Goal: Contribute content: Add original content to the website for others to see

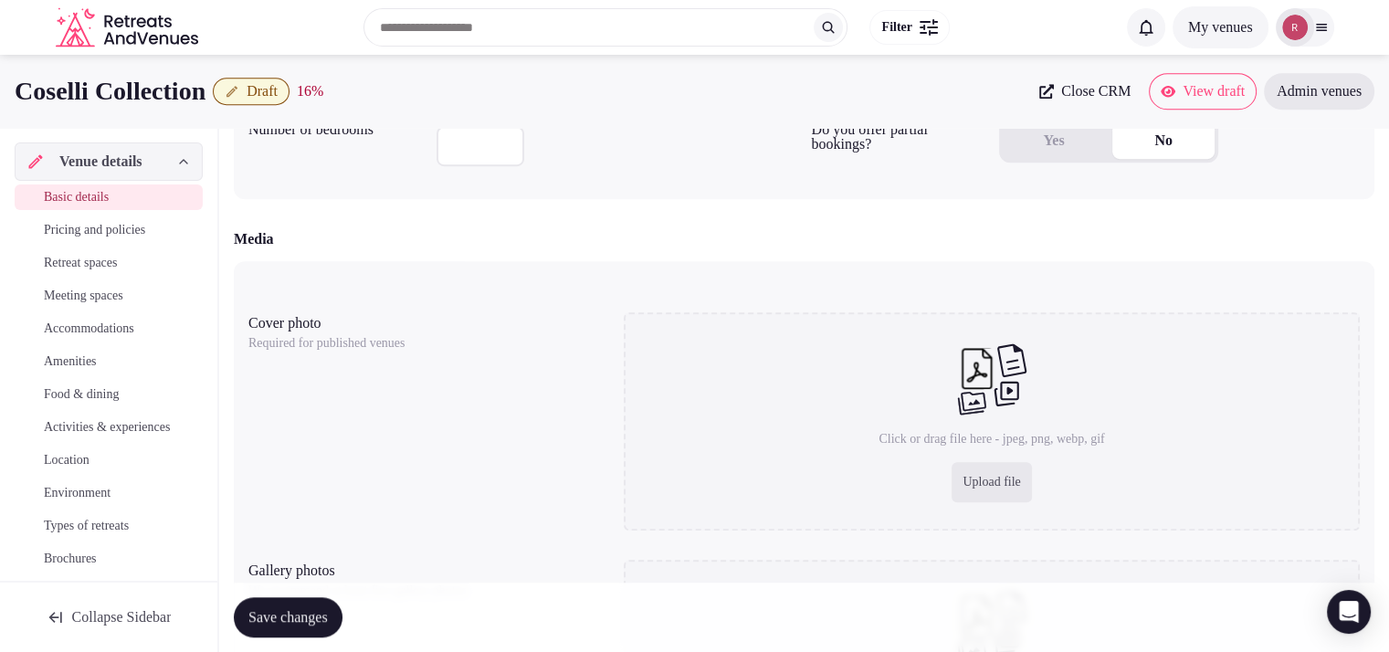
scroll to position [1223, 0]
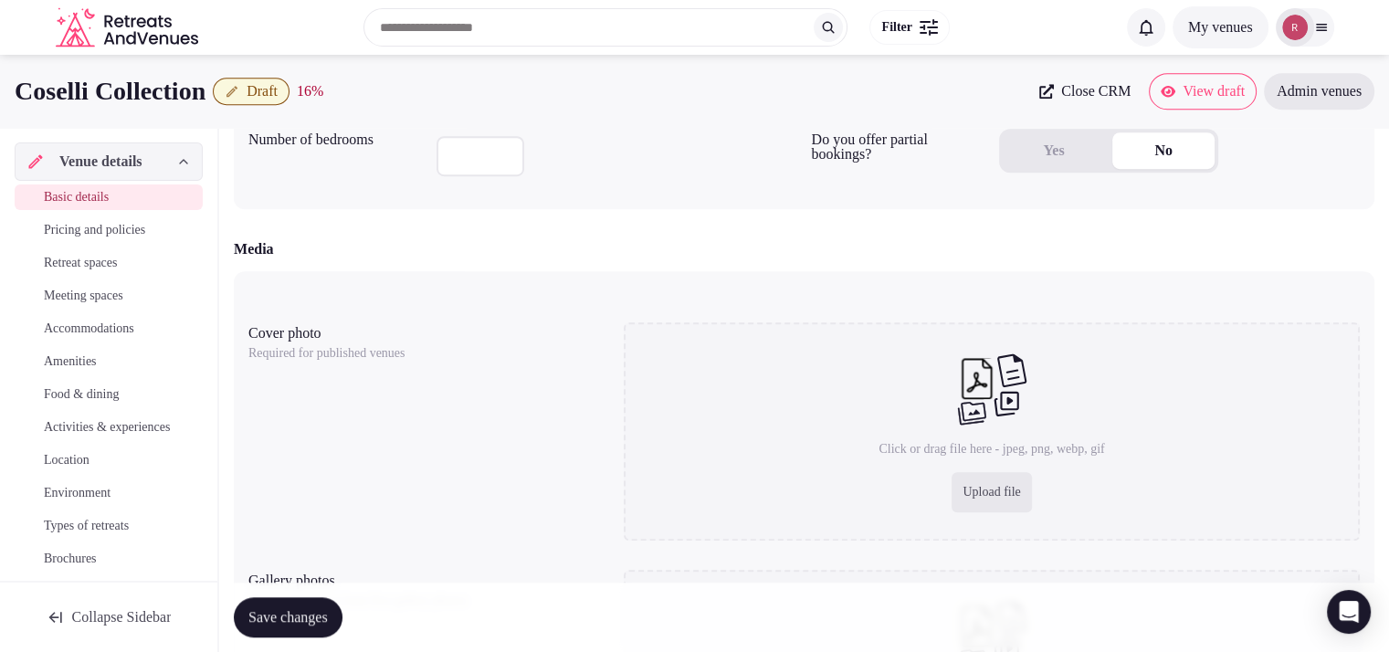
click at [1011, 492] on div "Upload file" at bounding box center [990, 492] width 79 height 40
type input "**********"
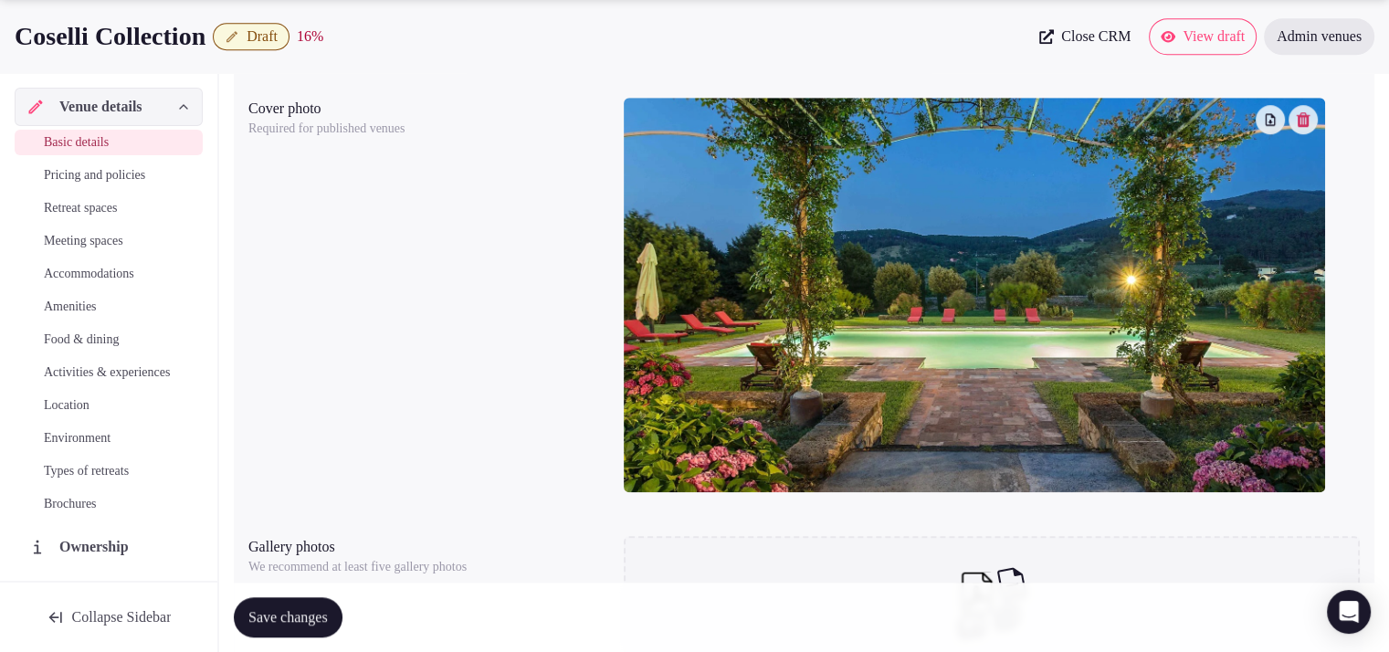
scroll to position [1684, 0]
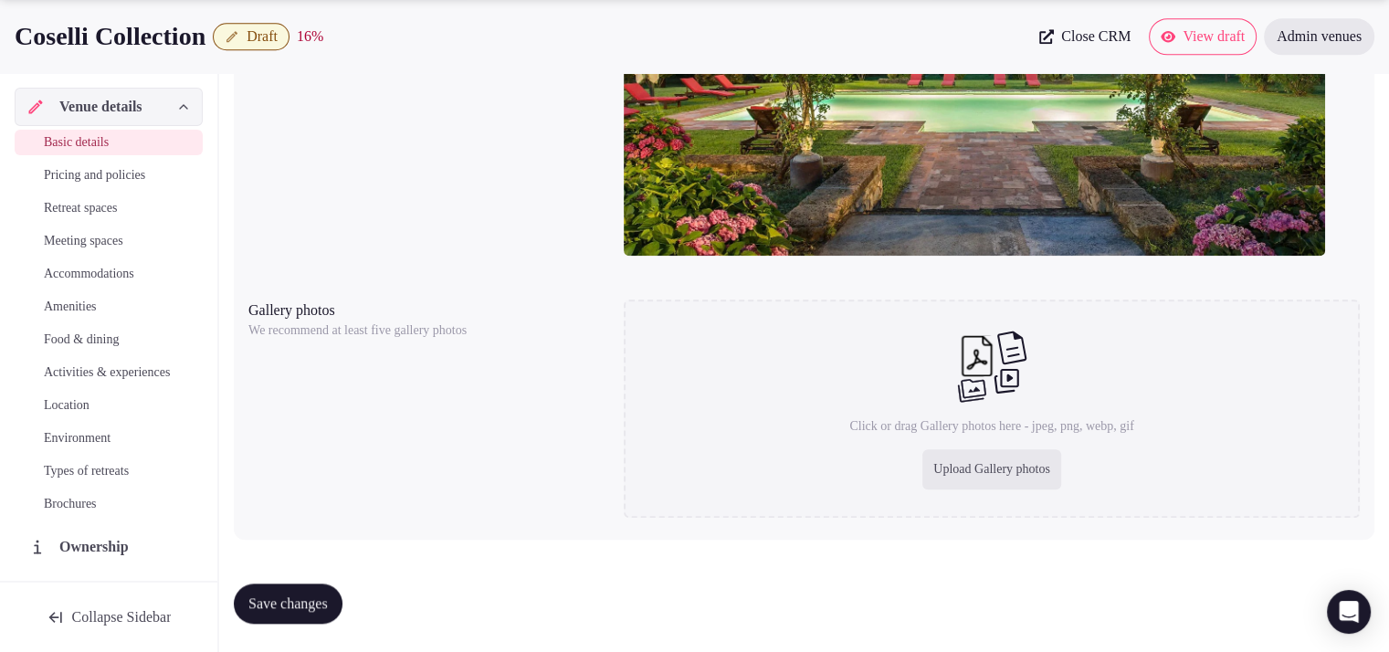
click at [924, 459] on div "Upload Gallery photos" at bounding box center [991, 469] width 139 height 40
type input "**********"
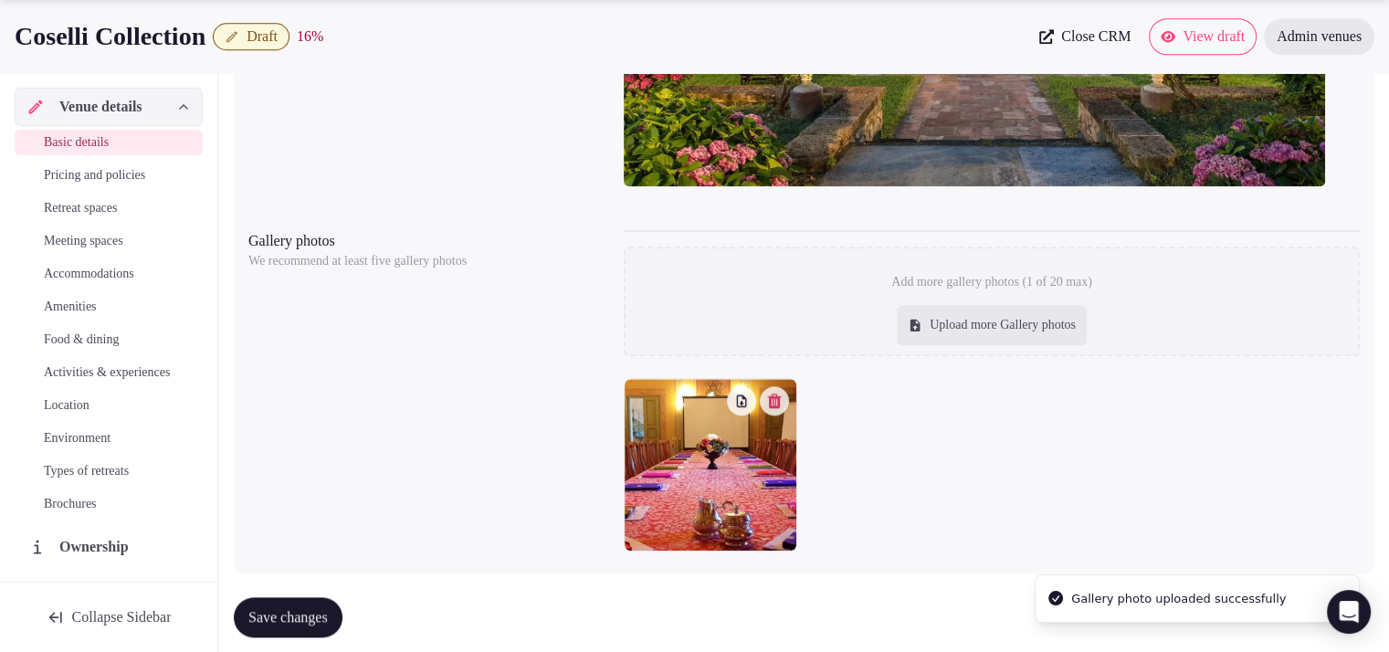
scroll to position [1786, 0]
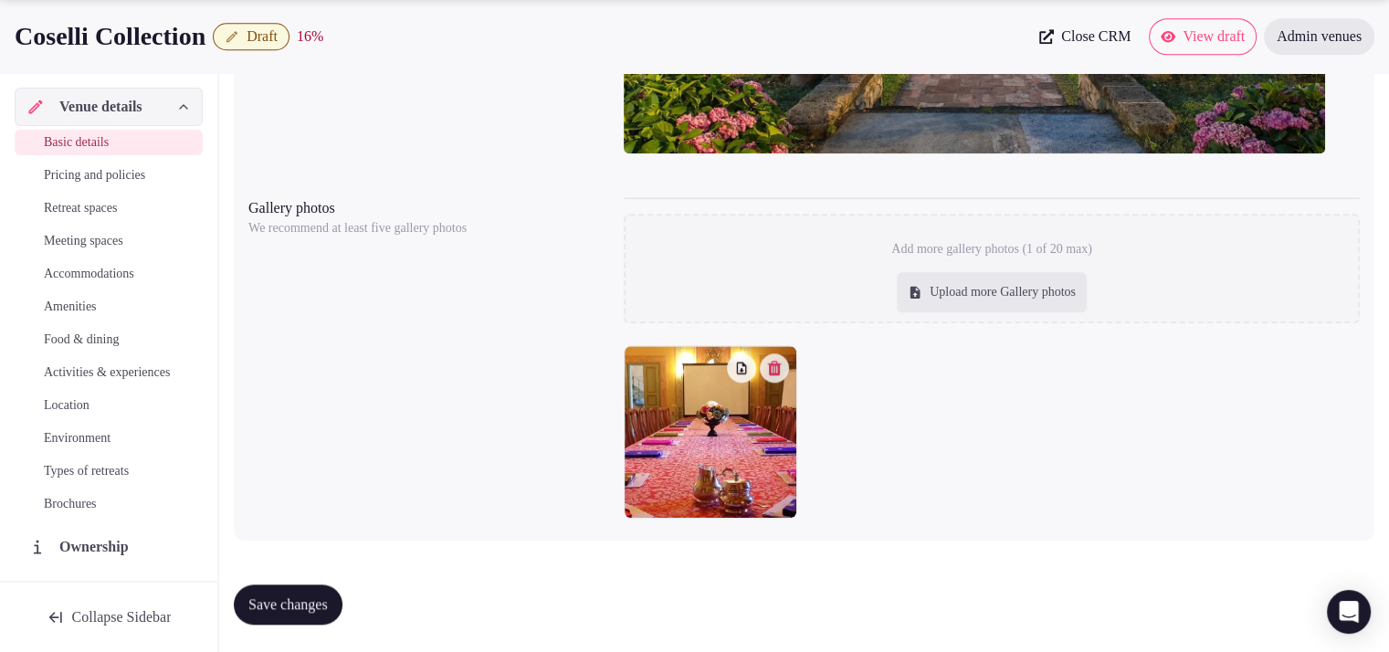
click at [1048, 288] on div "Upload more Gallery photos" at bounding box center [992, 292] width 190 height 40
type input "**********"
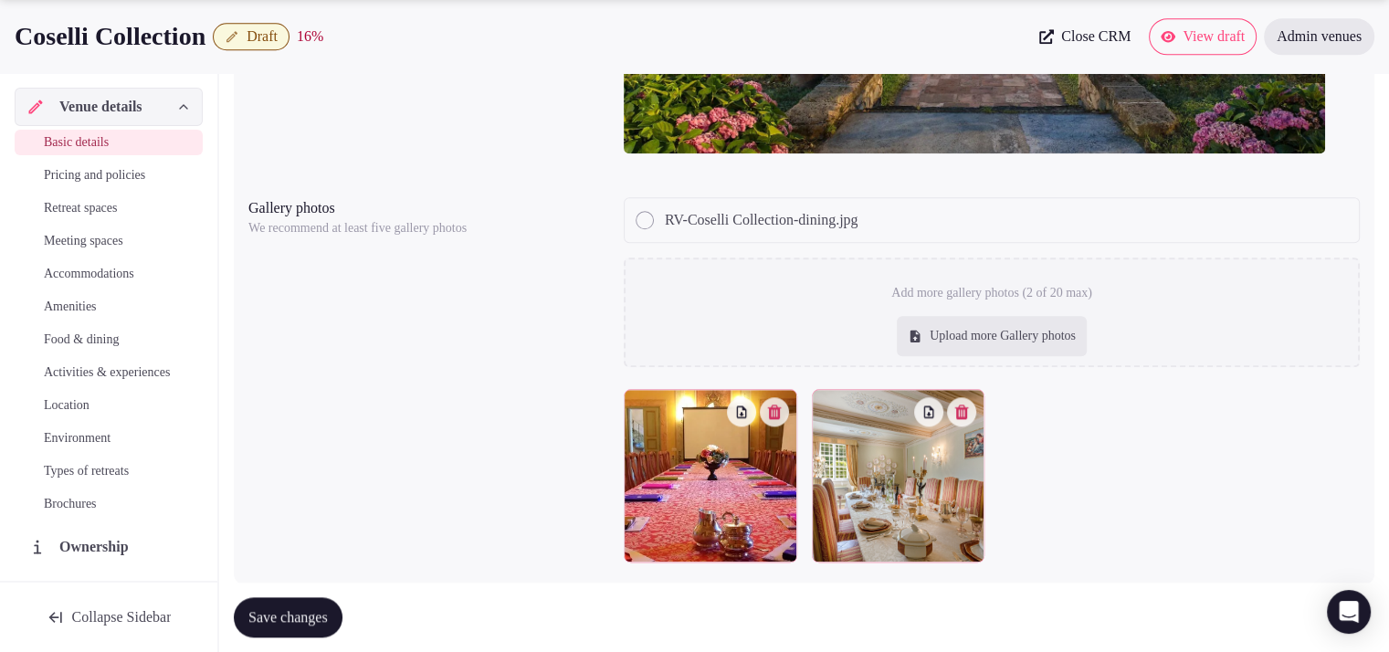
click at [932, 333] on div "Upload more Gallery photos" at bounding box center [992, 336] width 190 height 40
type input "**********"
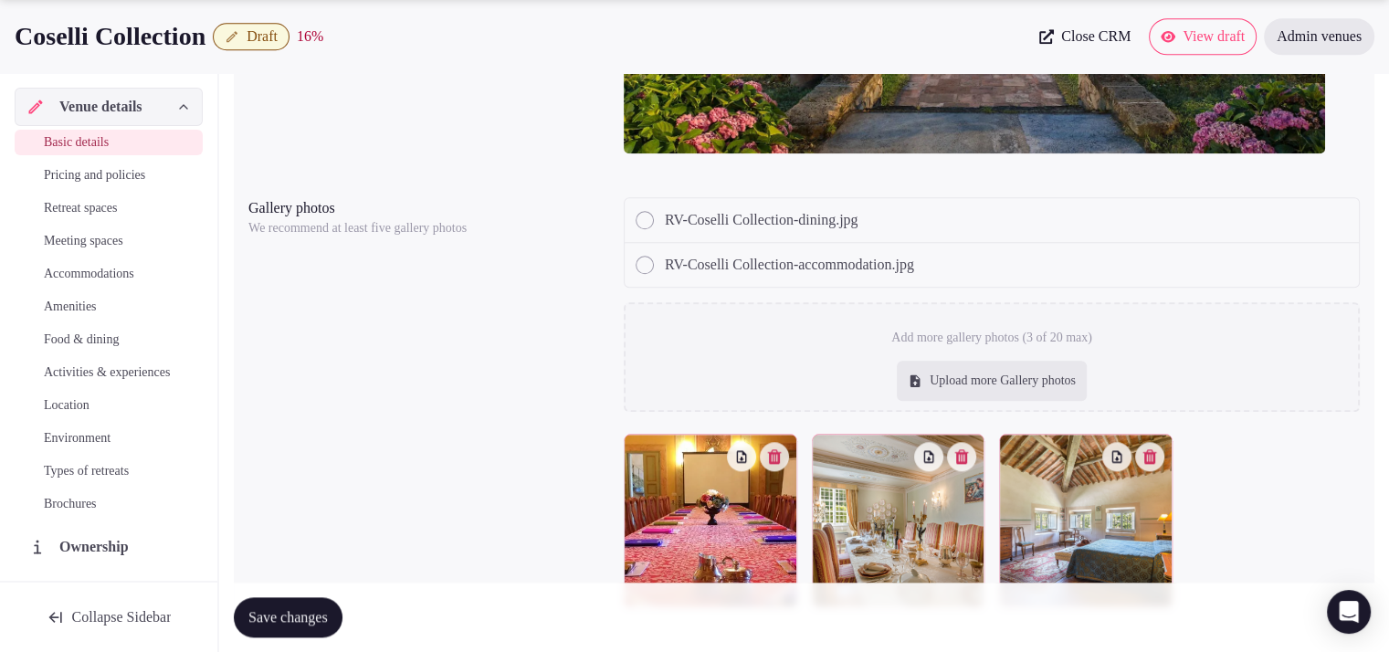
click at [922, 379] on div "Upload more Gallery photos" at bounding box center [992, 381] width 190 height 40
type input "**********"
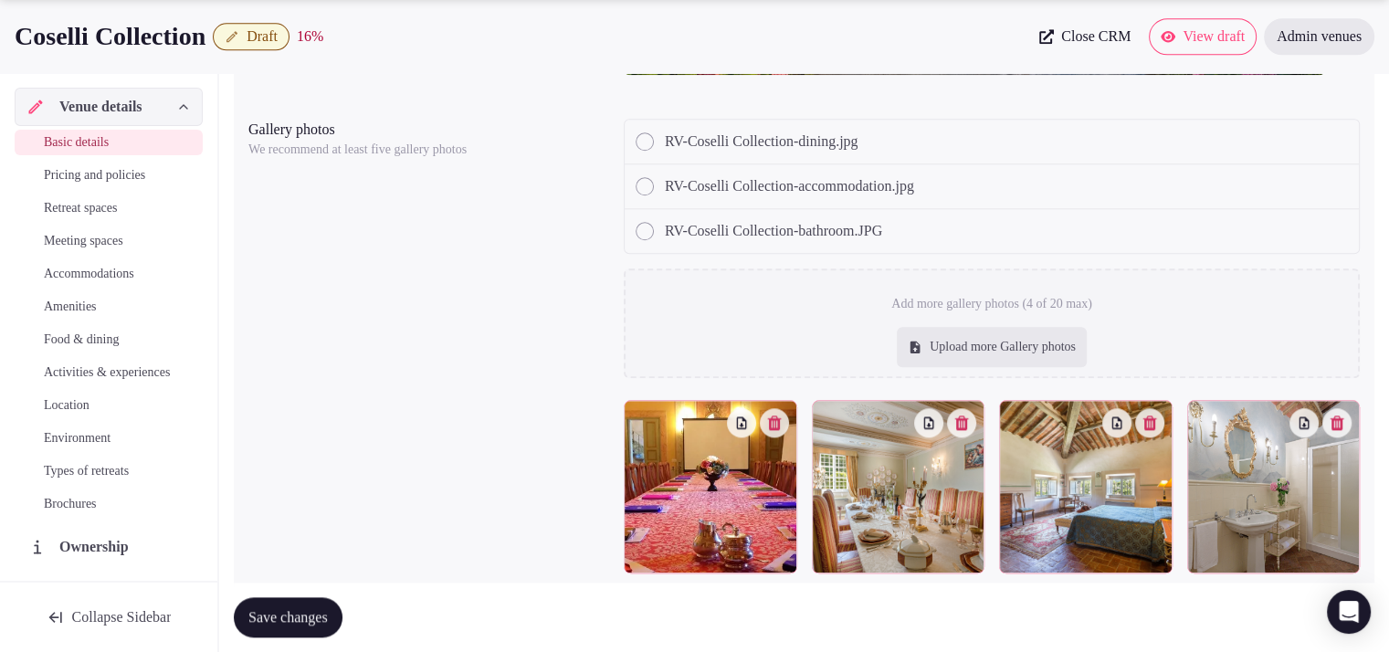
scroll to position [1919, 0]
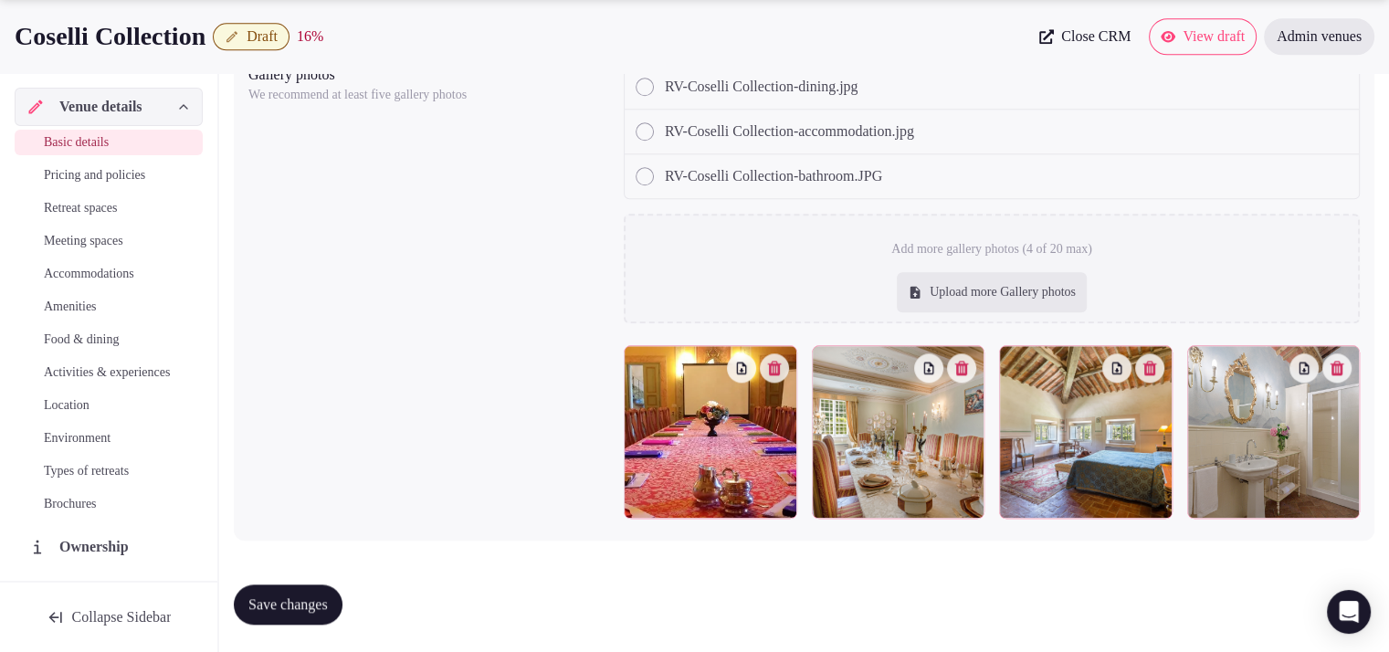
click at [954, 299] on div "Upload more Gallery photos" at bounding box center [992, 292] width 190 height 40
type input "**********"
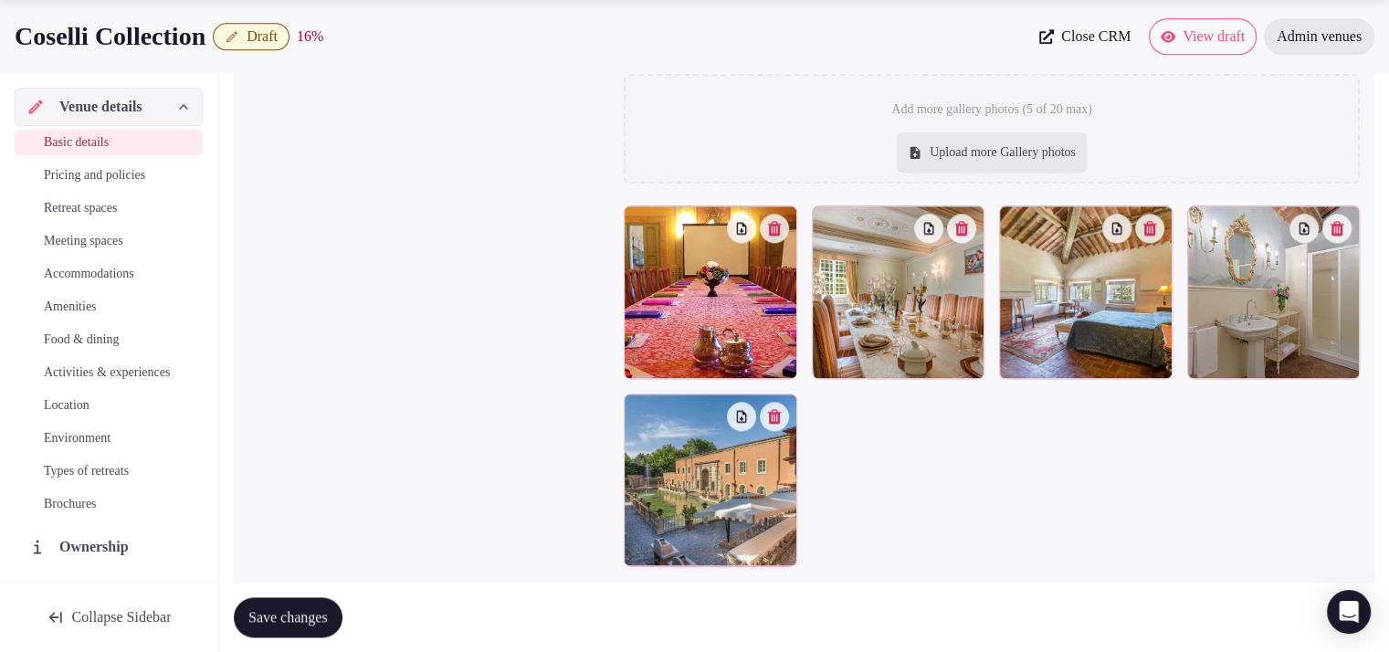
scroll to position [2151, 0]
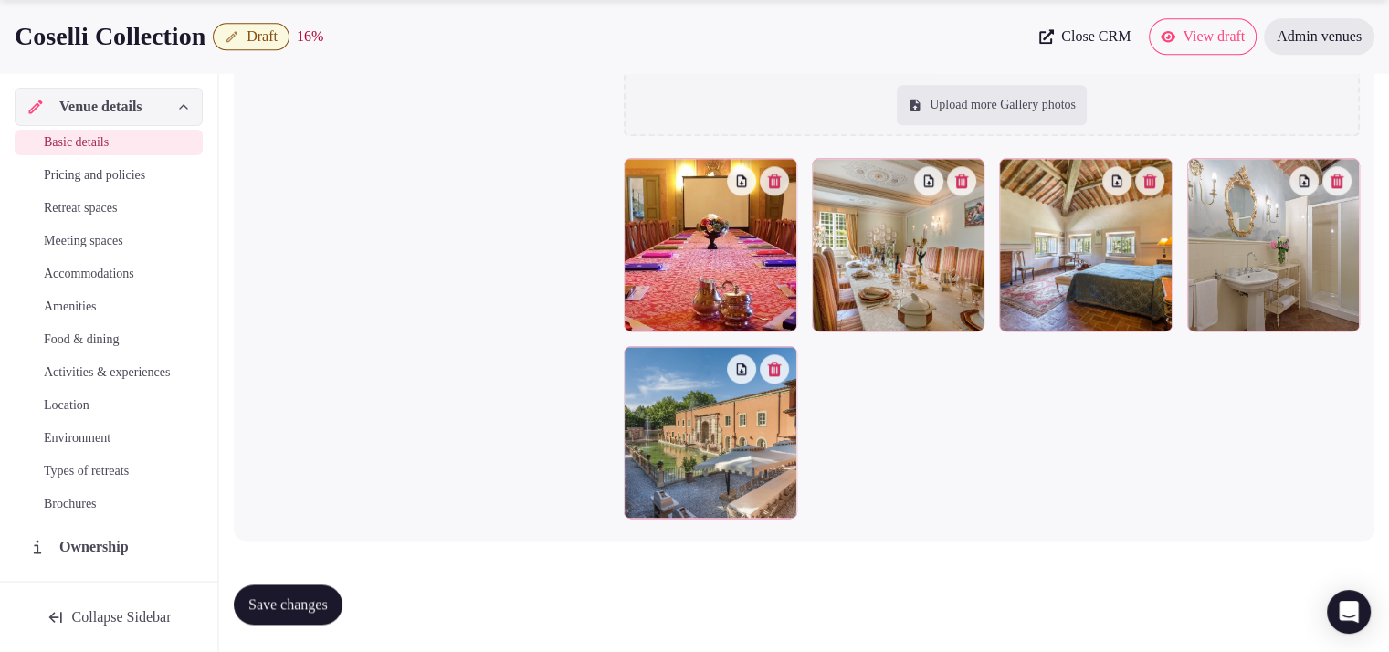
click at [967, 93] on div "Upload more Gallery photos" at bounding box center [992, 105] width 190 height 40
click at [956, 95] on div "Upload more Gallery photos" at bounding box center [992, 105] width 190 height 40
type input "**********"
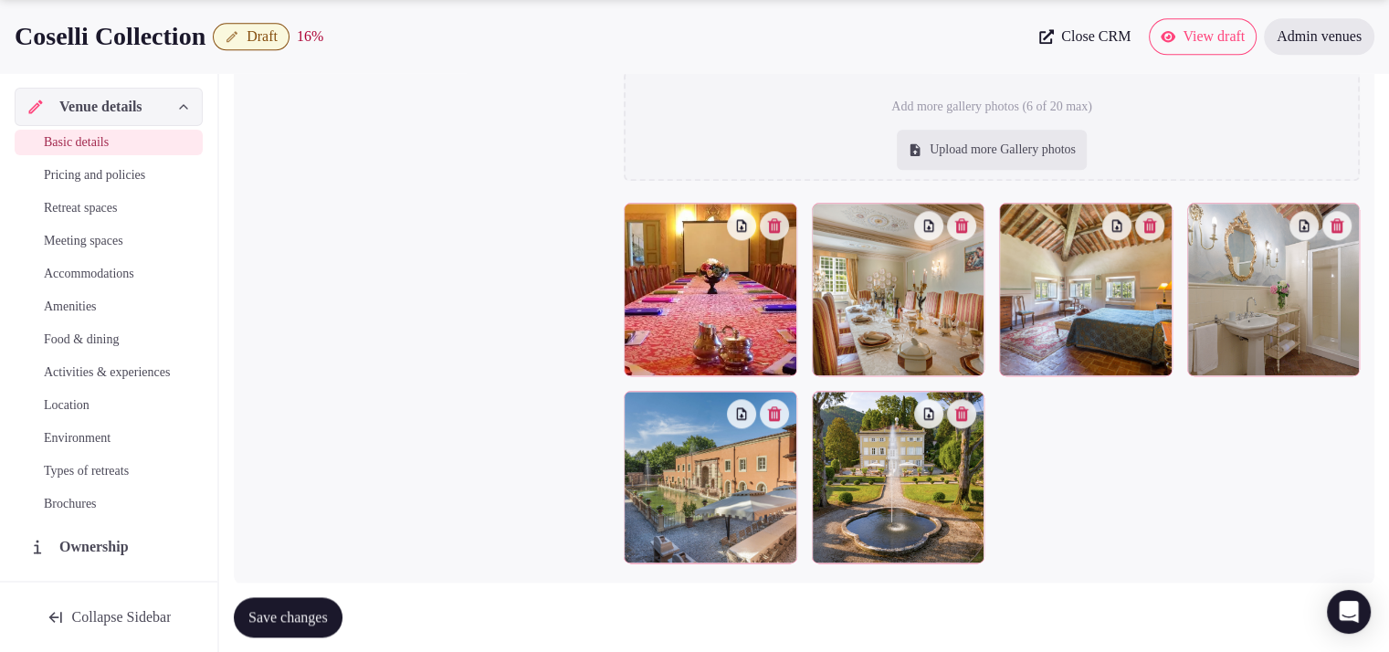
click at [1000, 159] on div "Upload more Gallery photos" at bounding box center [992, 150] width 190 height 40
type input "**********"
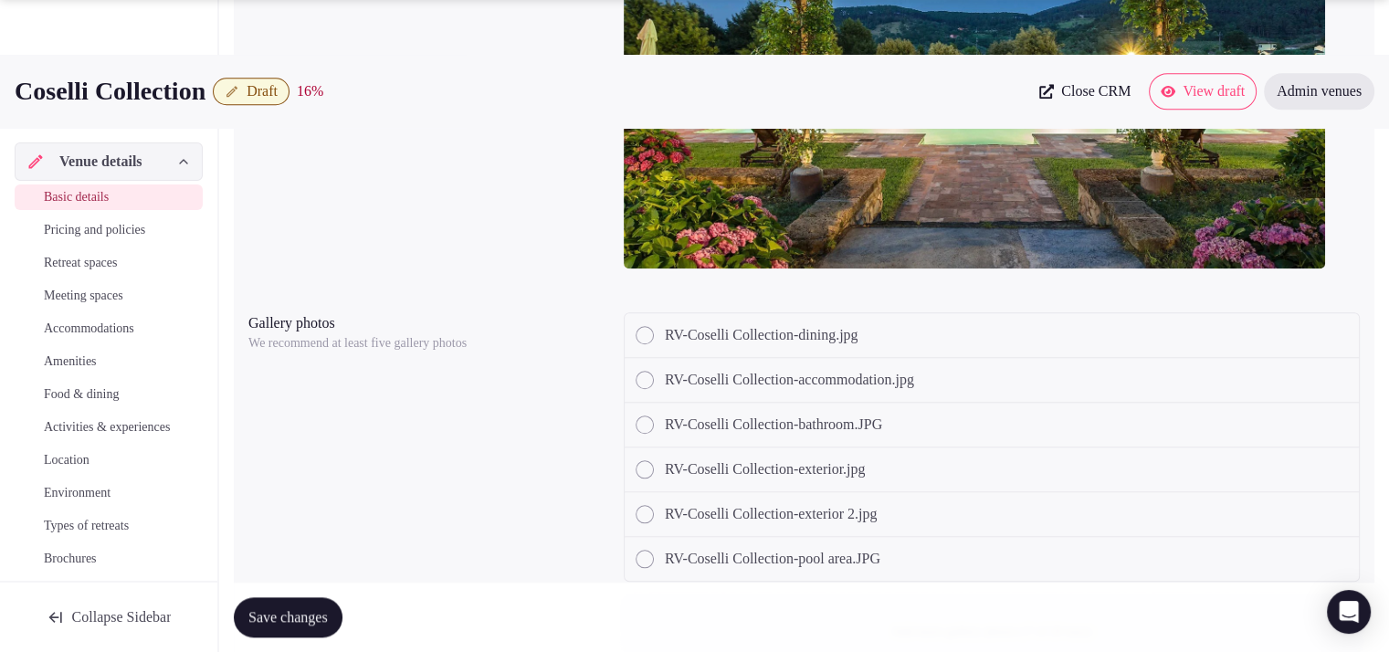
scroll to position [2241, 0]
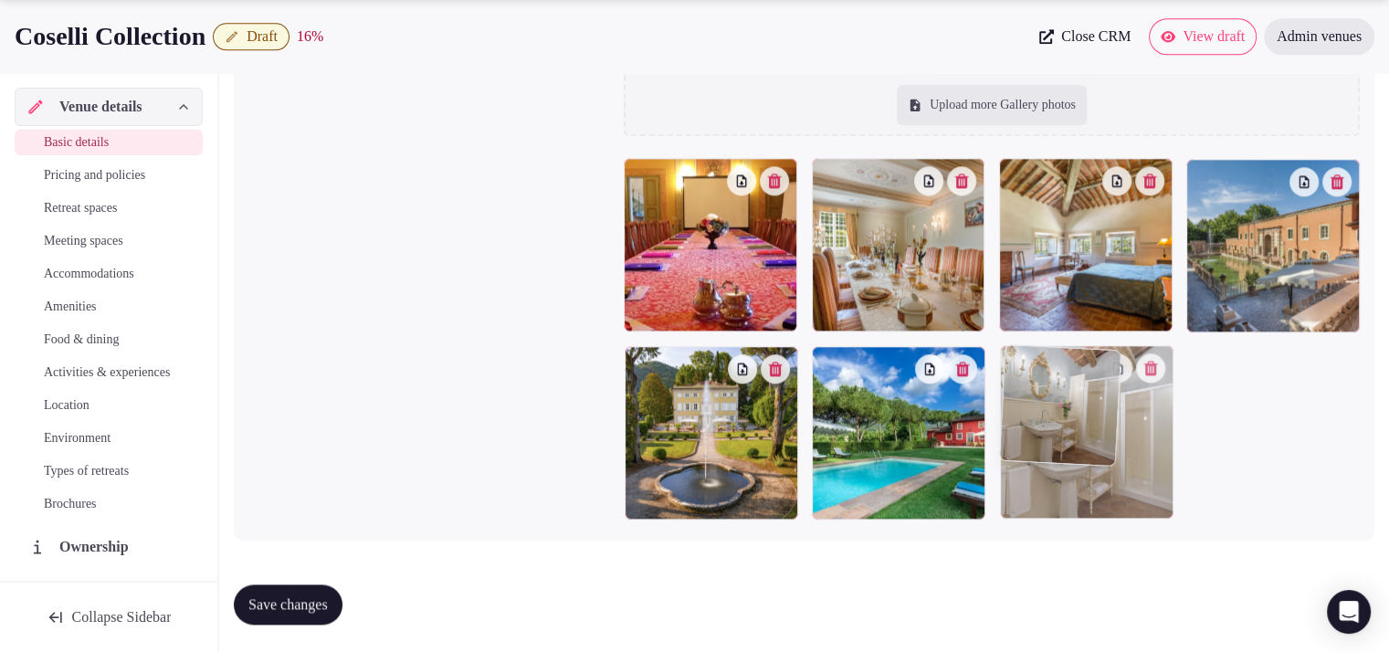
drag, startPoint x: 1256, startPoint y: 281, endPoint x: 1008, endPoint y: 460, distance: 306.1
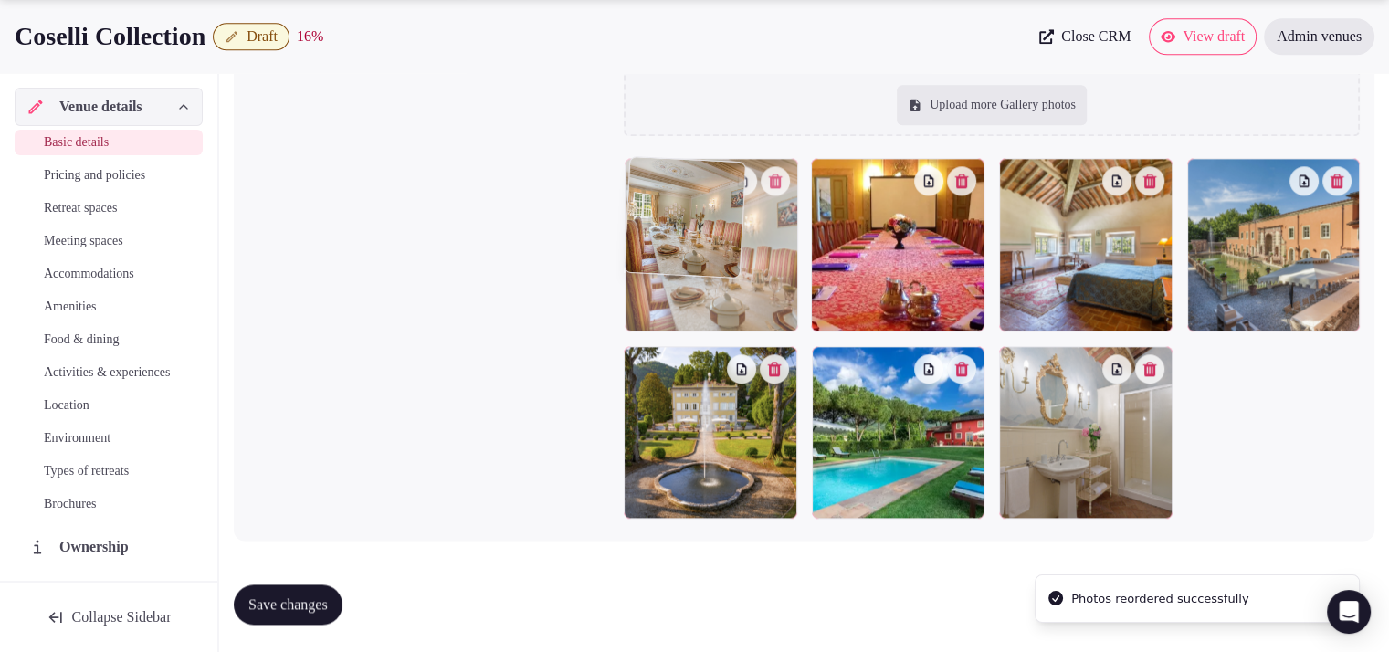
drag, startPoint x: 895, startPoint y: 255, endPoint x: 774, endPoint y: 273, distance: 121.9
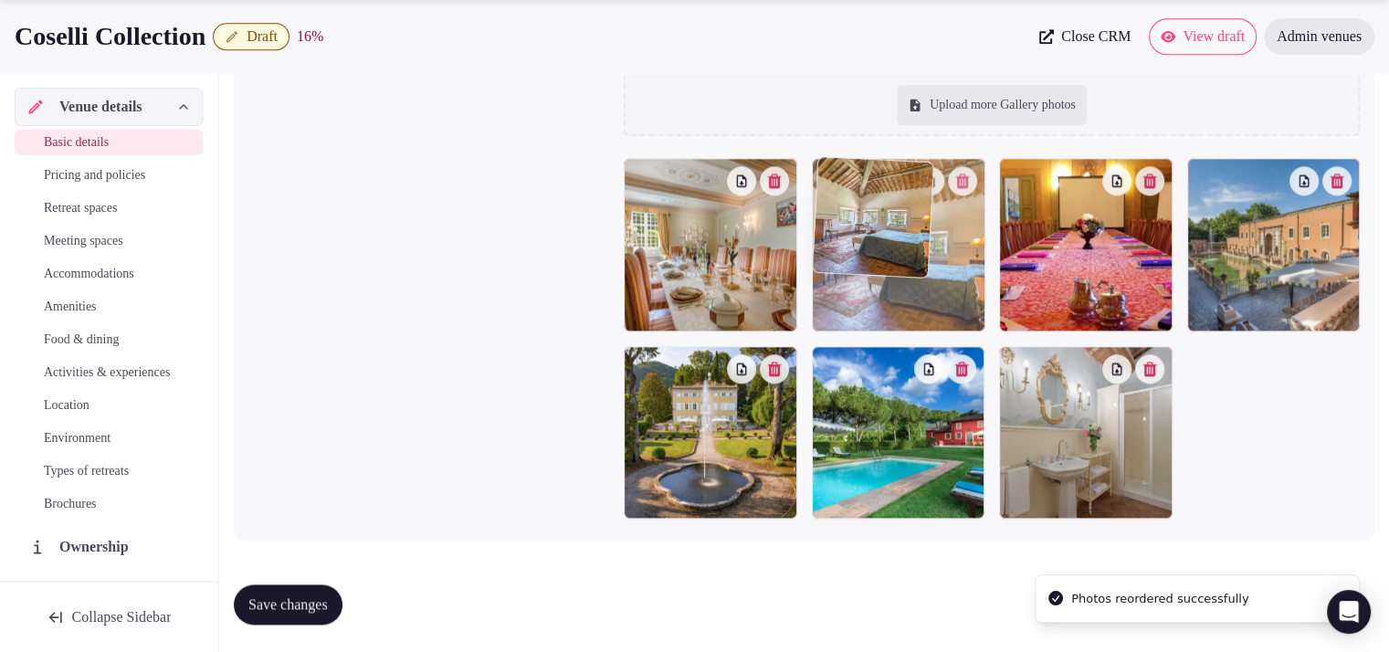
drag, startPoint x: 1063, startPoint y: 264, endPoint x: 1045, endPoint y: 268, distance: 18.8
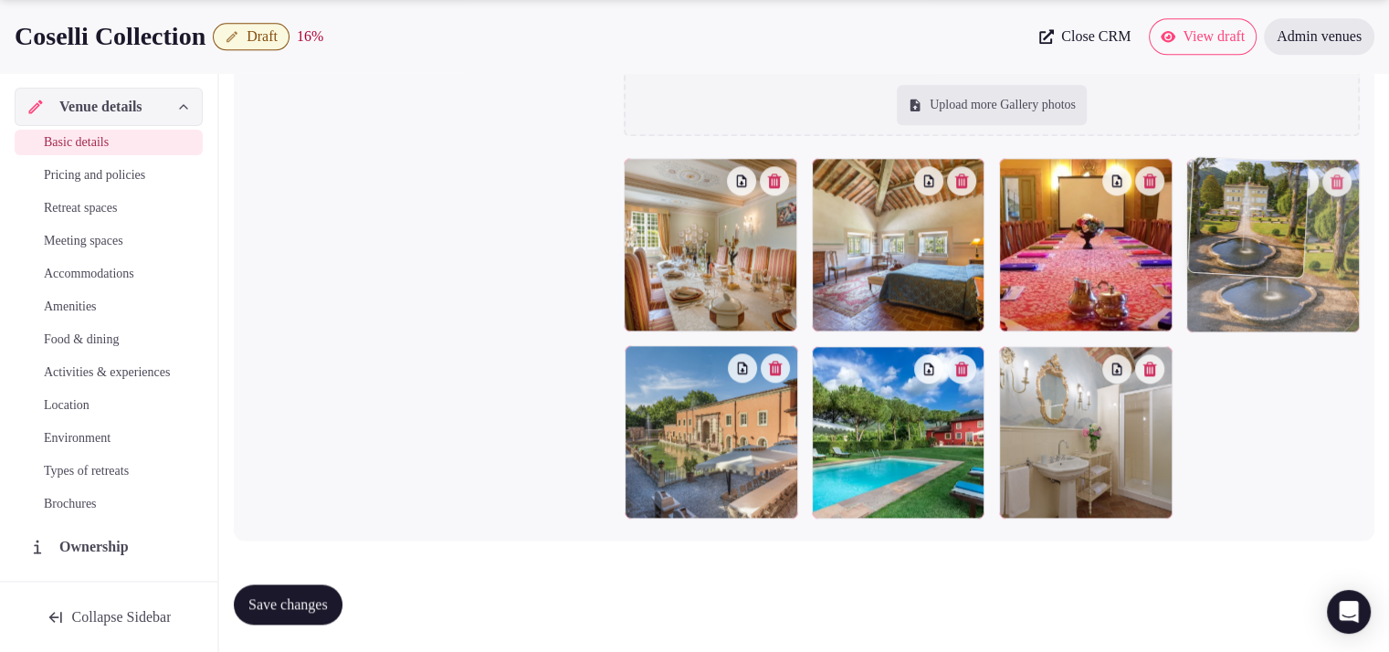
drag, startPoint x: 719, startPoint y: 430, endPoint x: 1289, endPoint y: 278, distance: 590.7
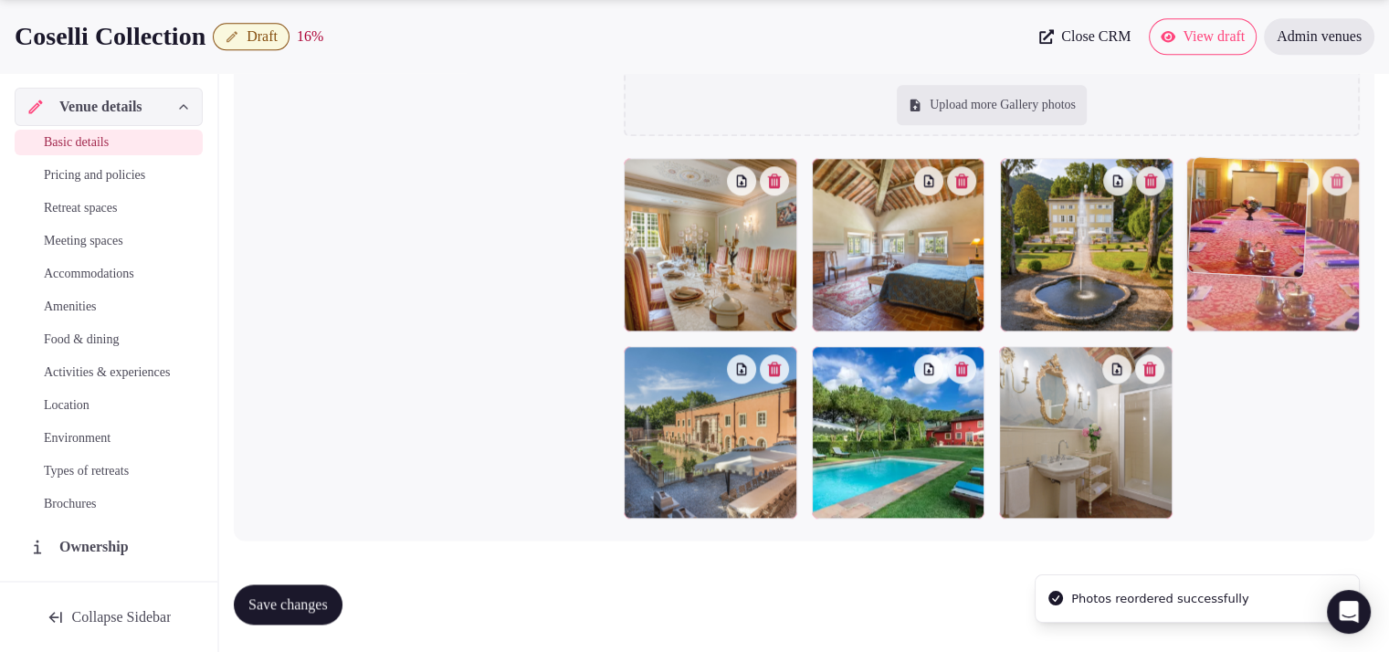
drag, startPoint x: 1125, startPoint y: 292, endPoint x: 1300, endPoint y: 284, distance: 175.5
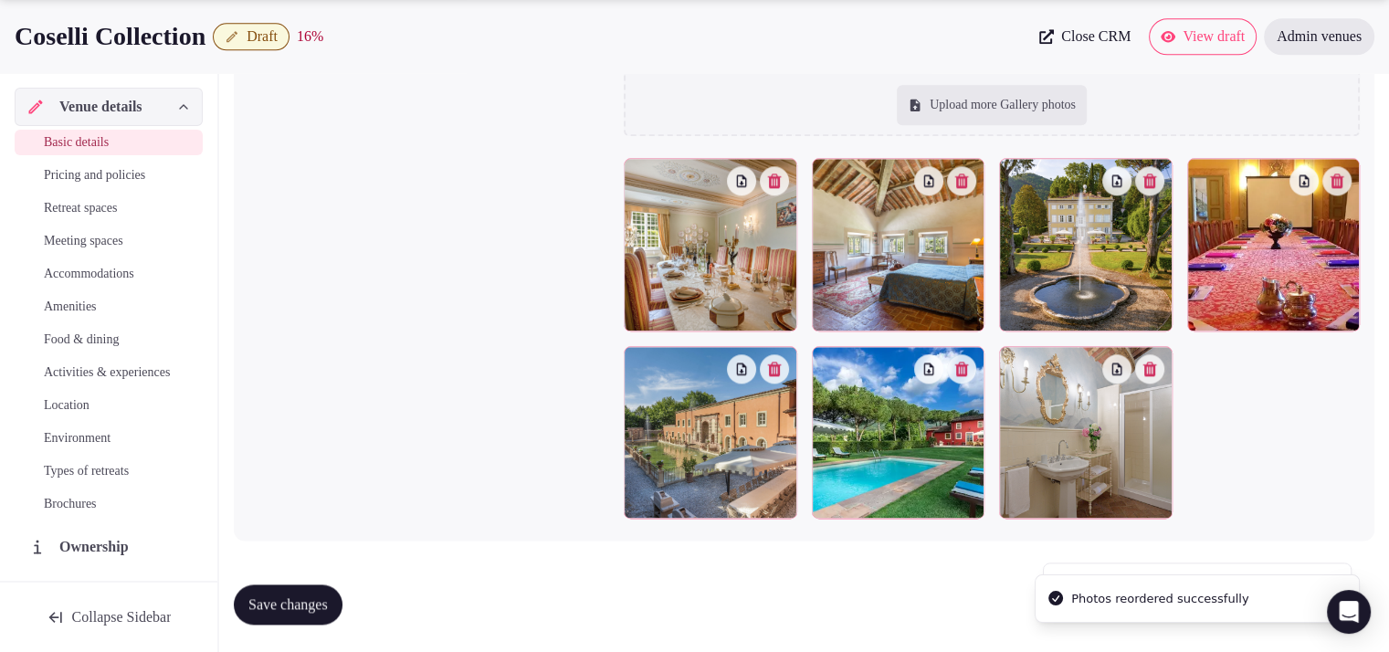
click at [314, 591] on button "Save changes" at bounding box center [288, 604] width 109 height 40
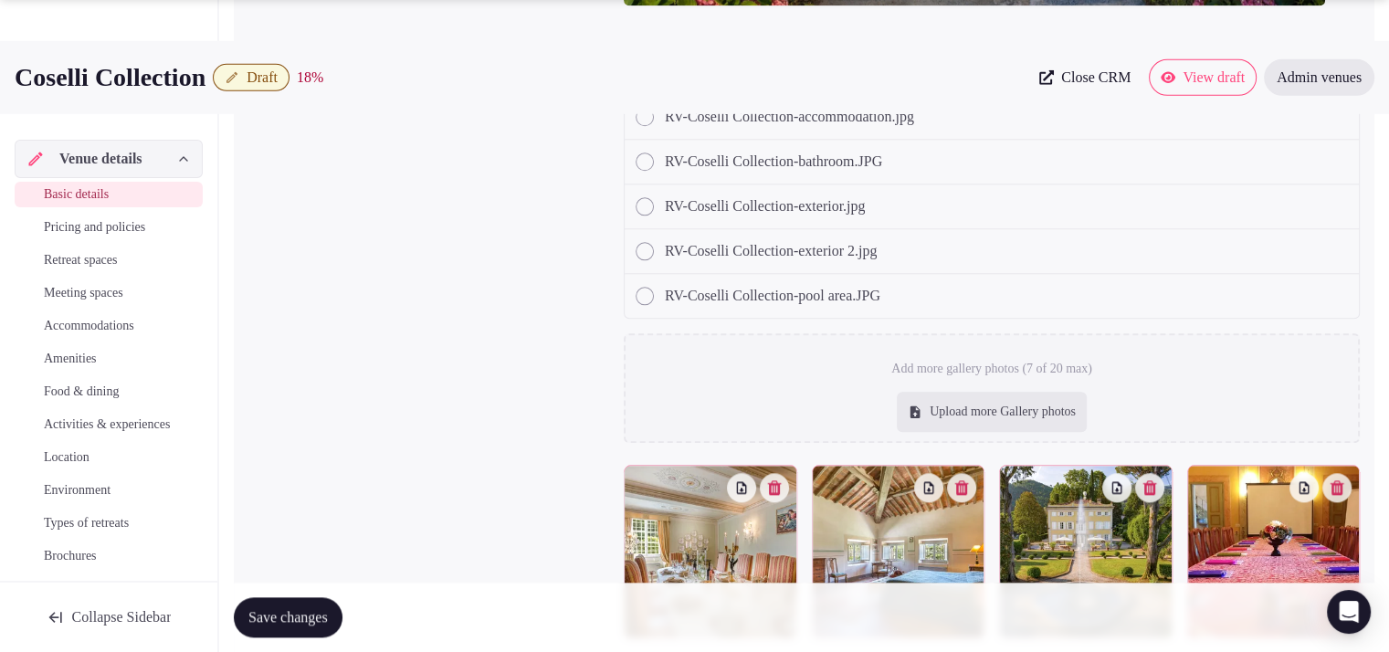
scroll to position [1954, 0]
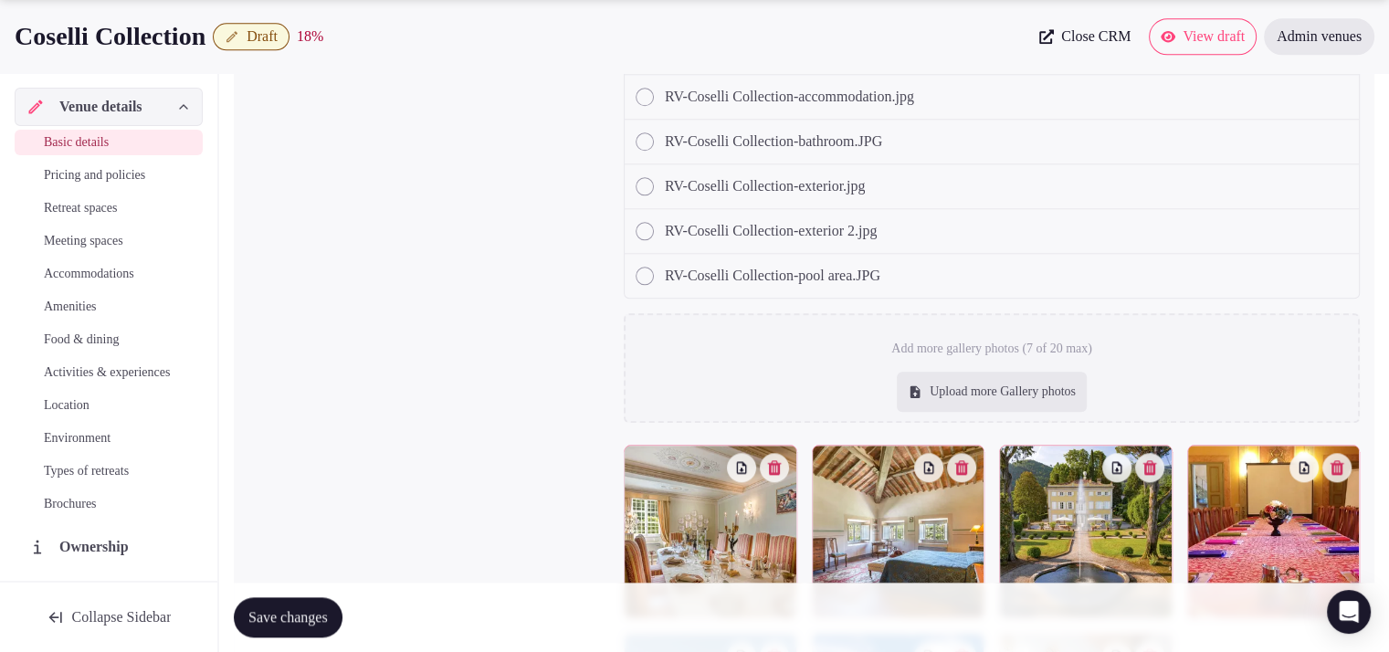
click at [1121, 507] on div at bounding box center [1085, 531] width 173 height 173
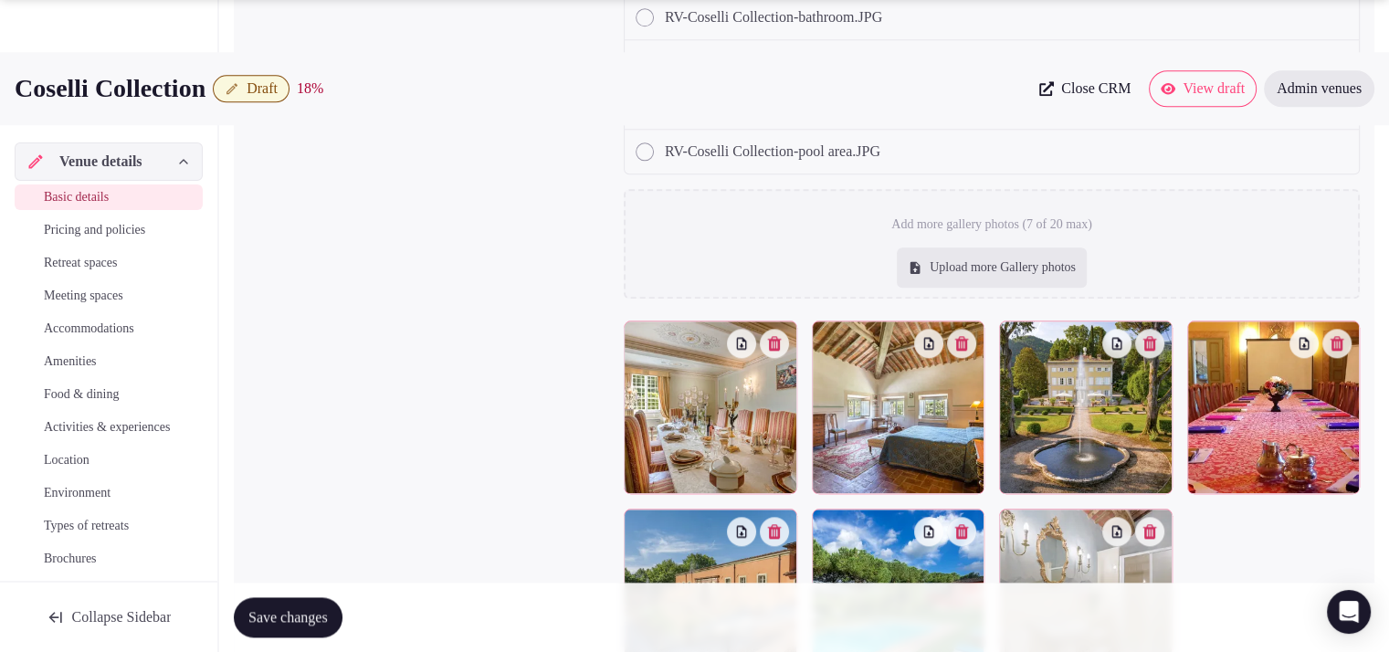
scroll to position [2241, 0]
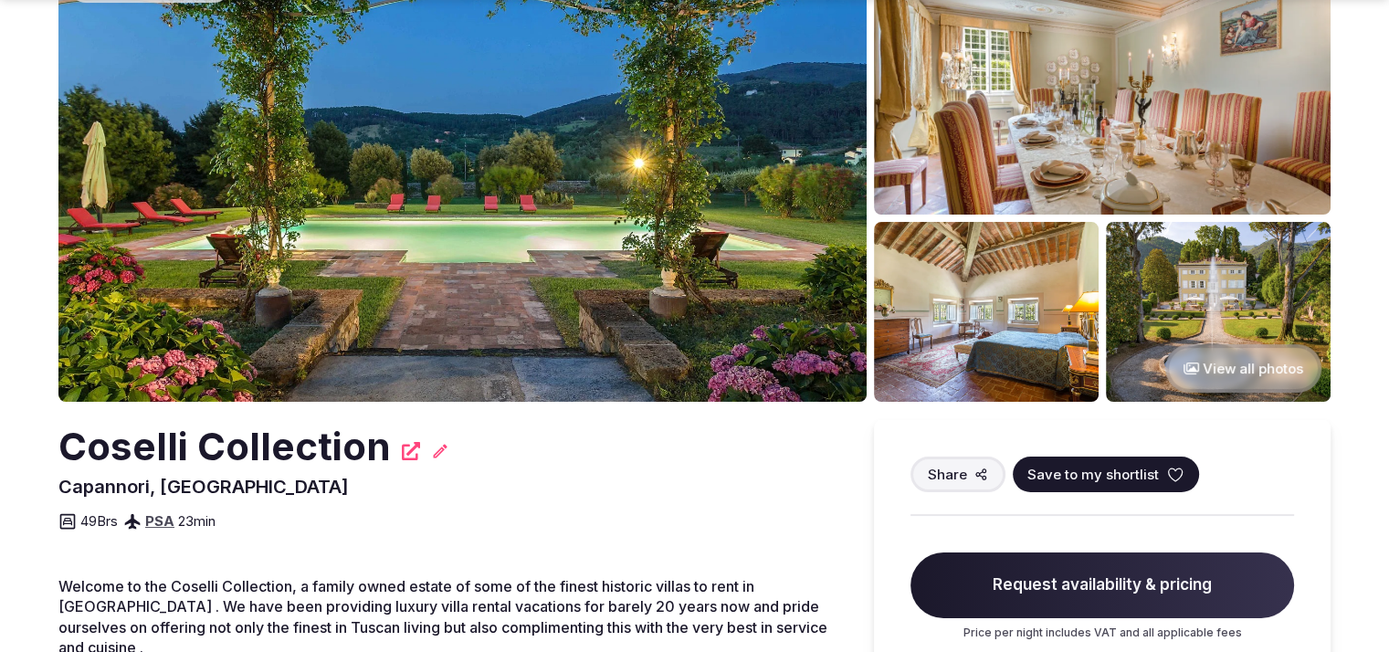
scroll to position [98, 0]
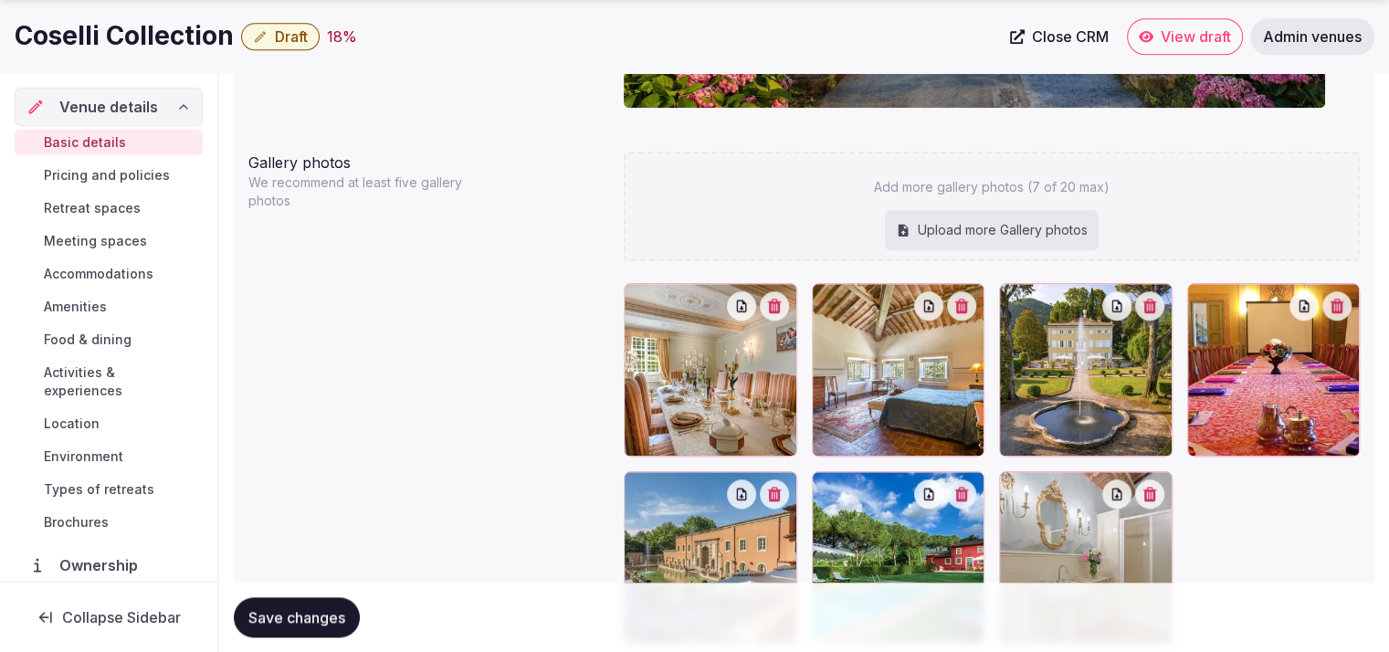
scroll to position [1924, 0]
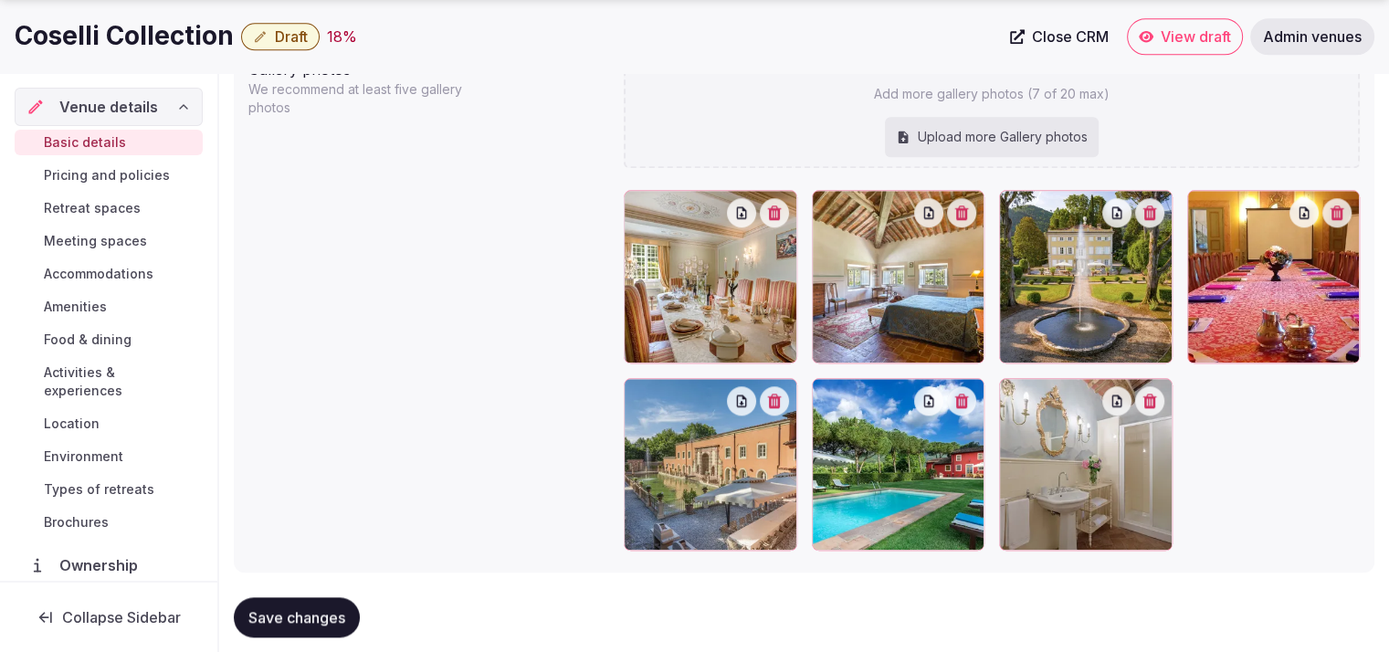
click at [1015, 211] on icon at bounding box center [1014, 205] width 22 height 22
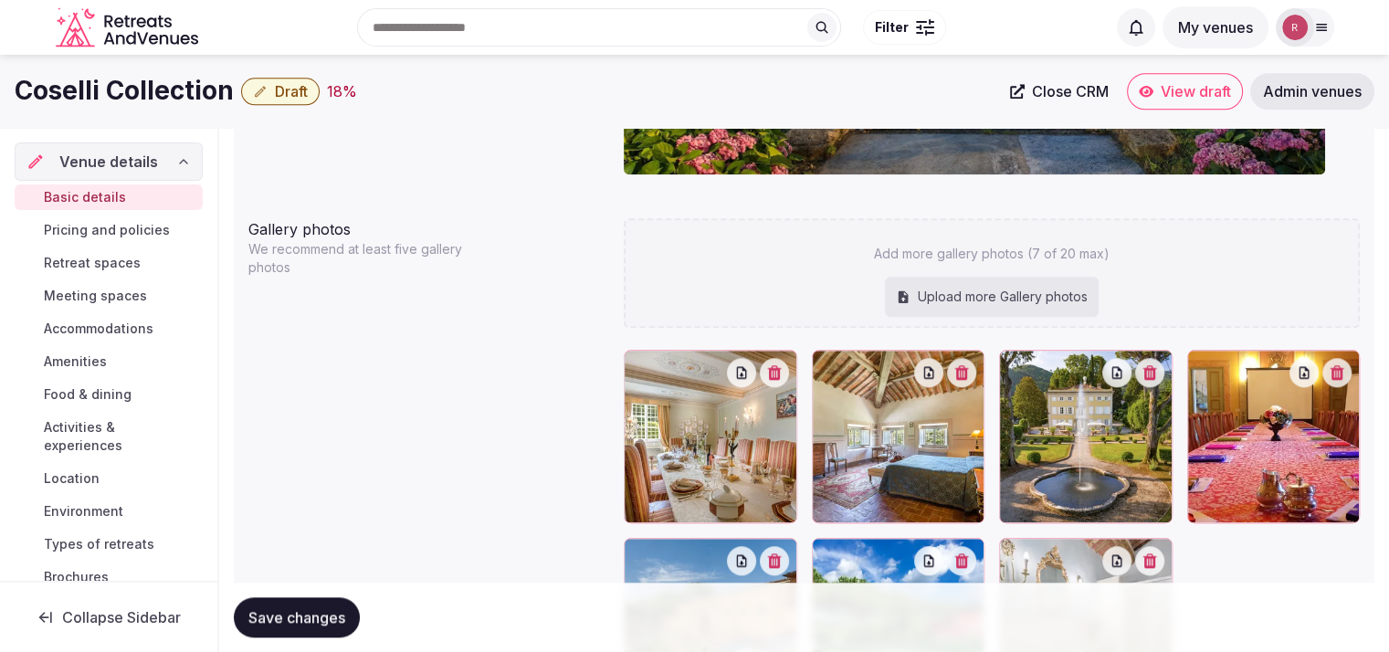
scroll to position [1687, 0]
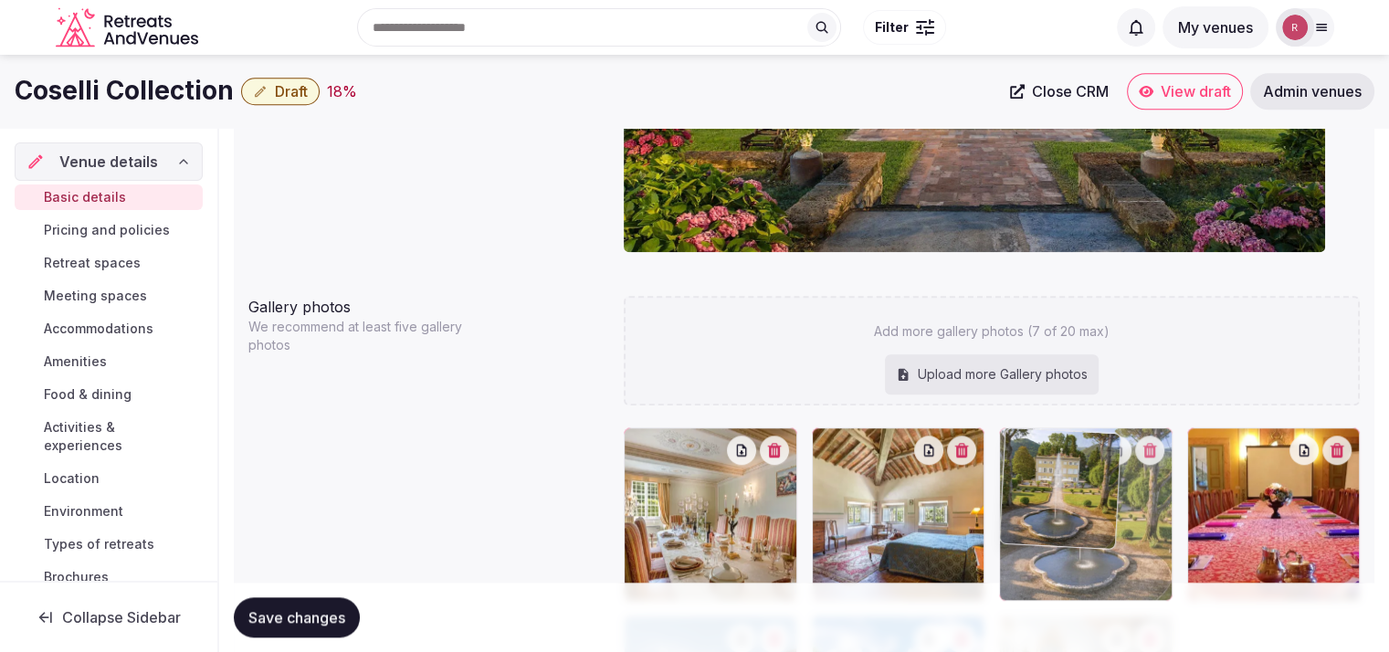
drag, startPoint x: 1083, startPoint y: 521, endPoint x: 1052, endPoint y: 189, distance: 333.8
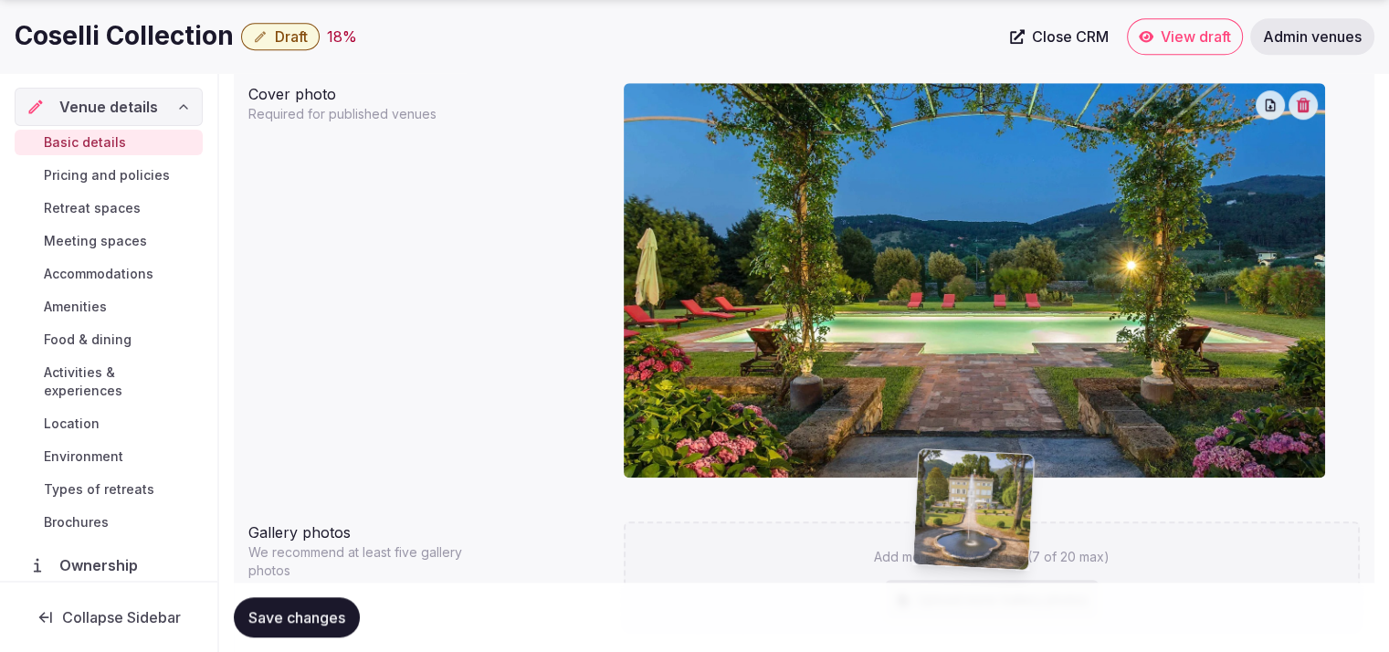
scroll to position [1505, 0]
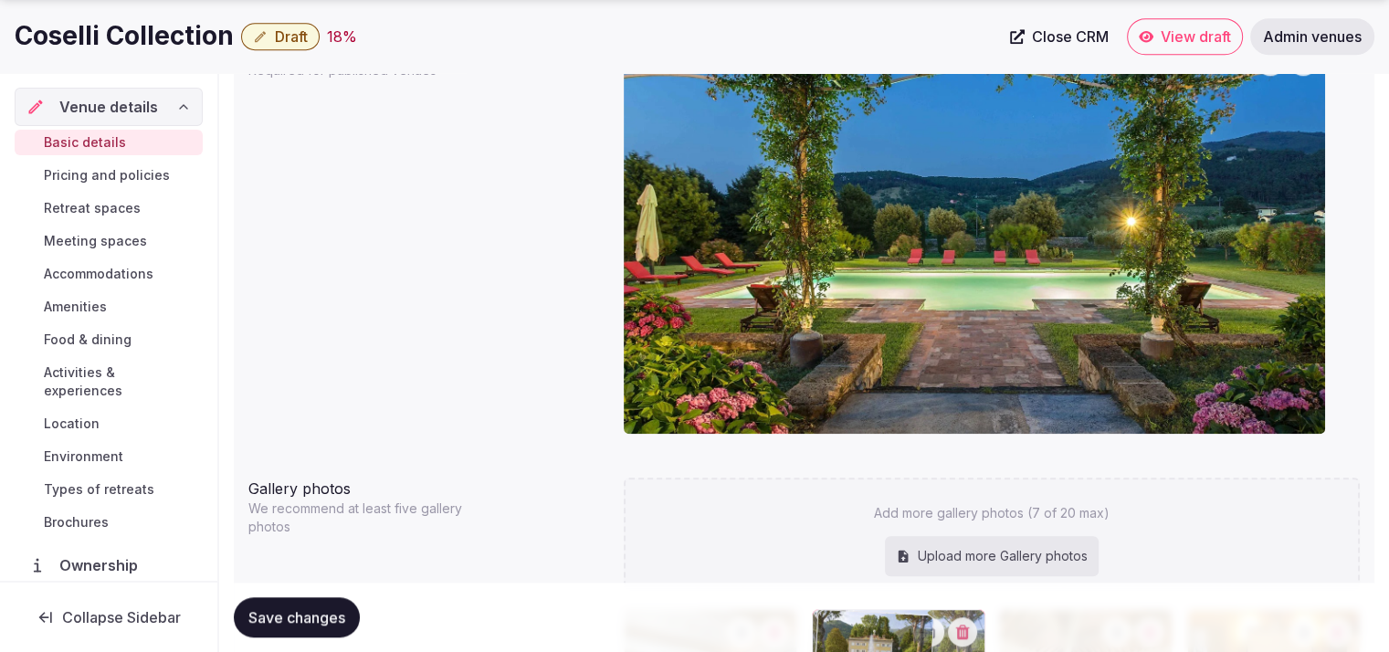
drag, startPoint x: 1051, startPoint y: 515, endPoint x: 969, endPoint y: 331, distance: 201.1
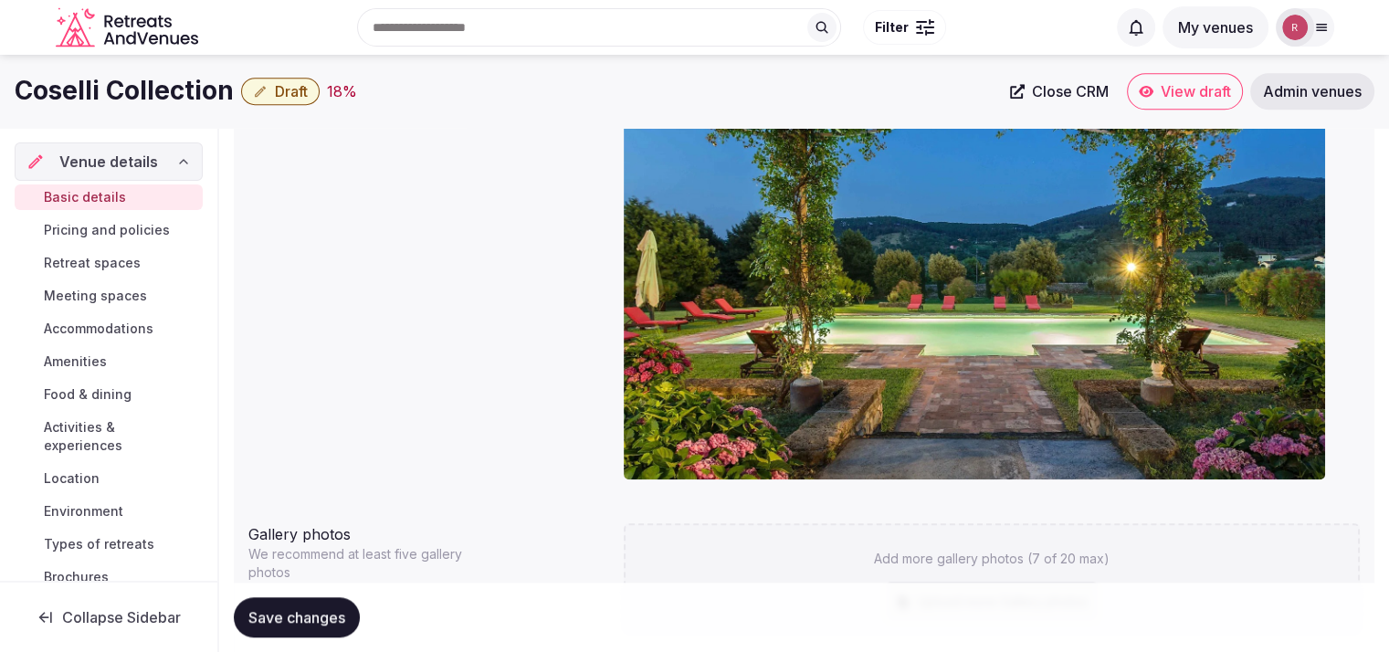
scroll to position [1184, 0]
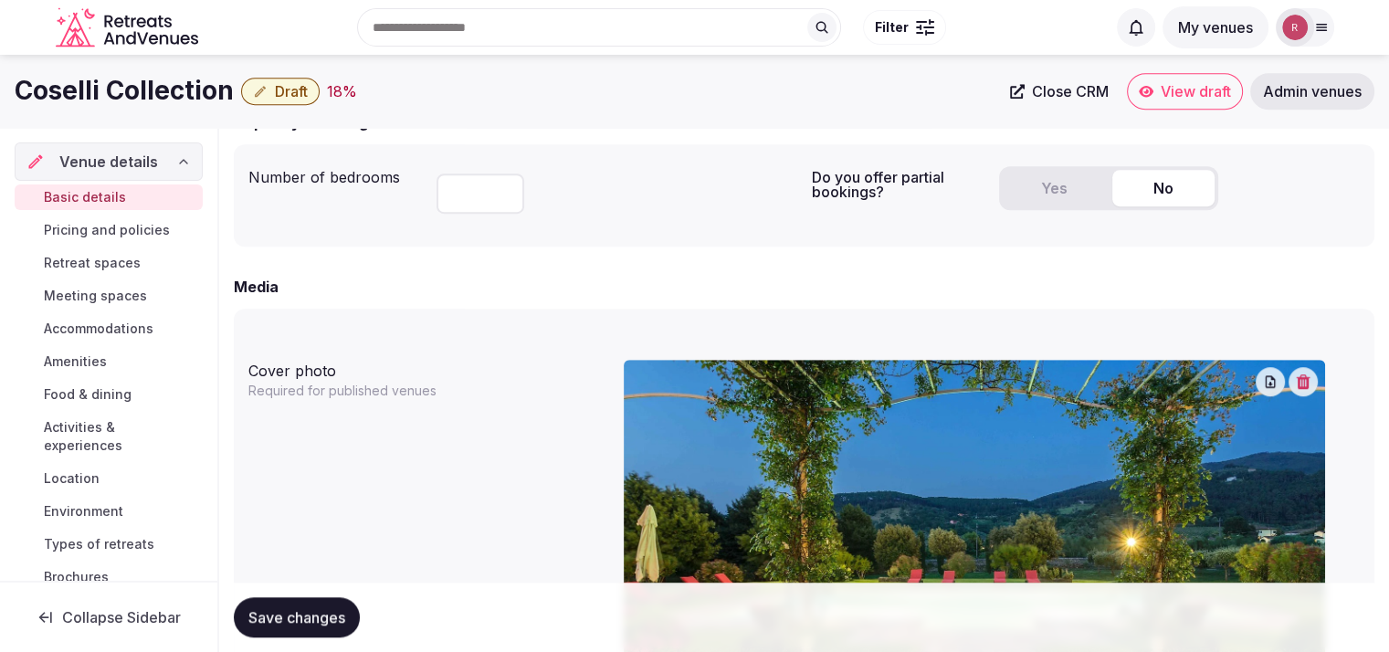
click at [1293, 385] on button "button" at bounding box center [1302, 381] width 29 height 29
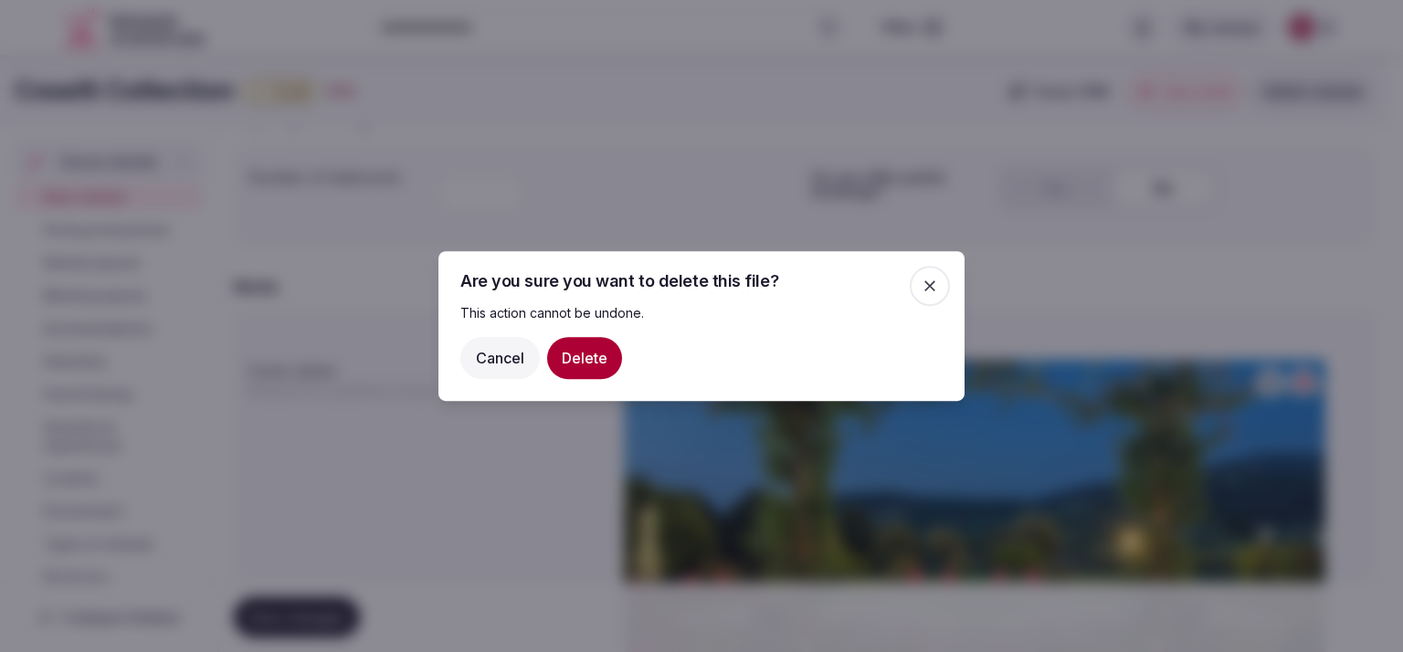
click at [604, 363] on button "Delete" at bounding box center [584, 358] width 75 height 42
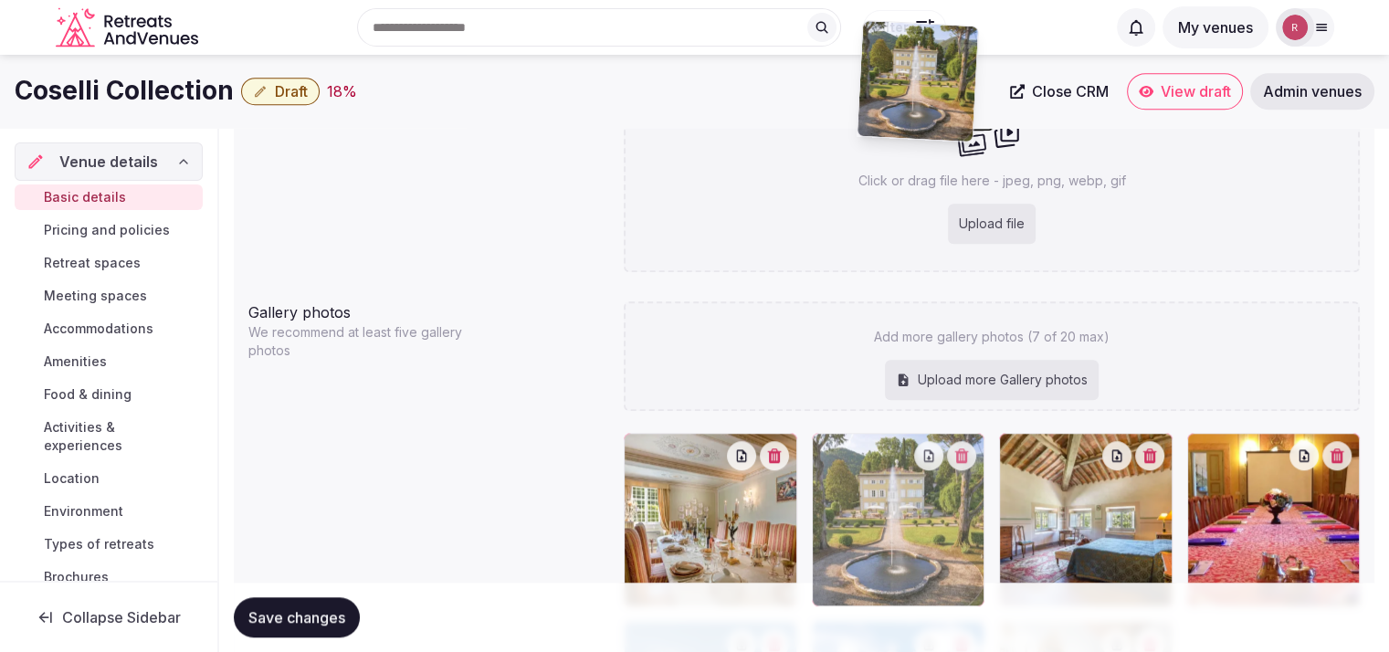
scroll to position [1461, 0]
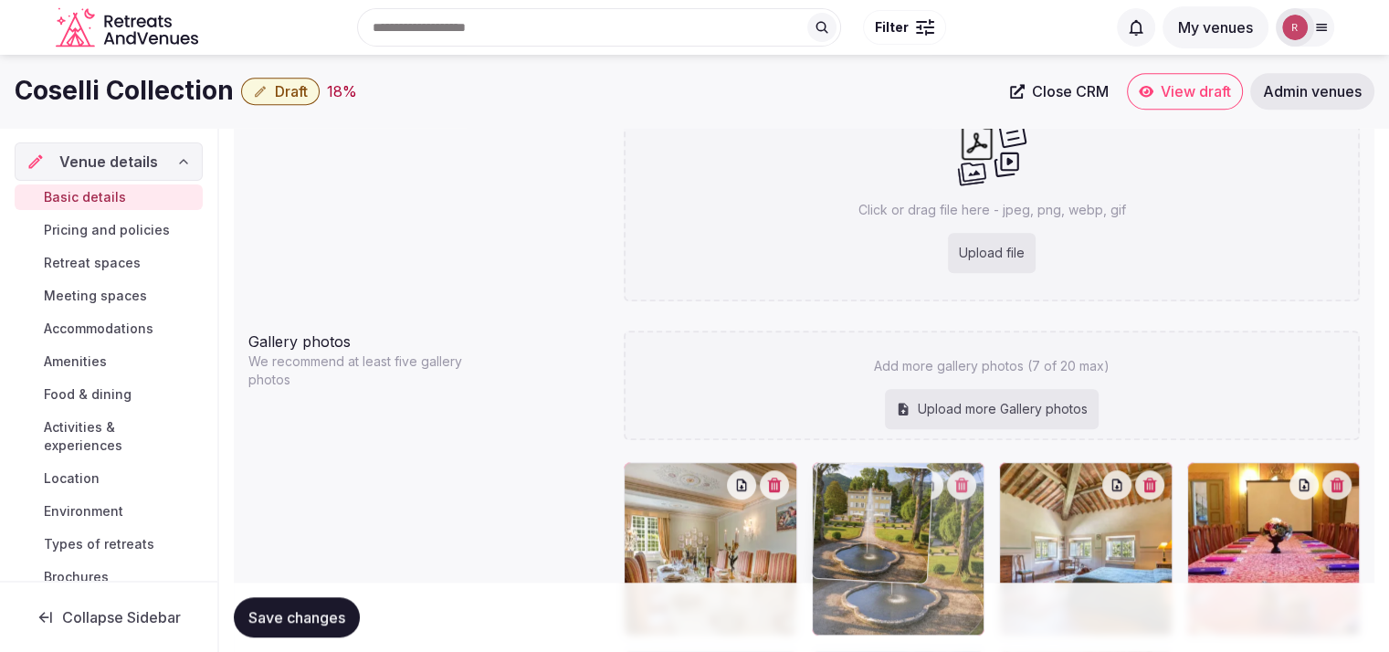
drag, startPoint x: 935, startPoint y: 364, endPoint x: 982, endPoint y: 222, distance: 149.9
drag, startPoint x: 874, startPoint y: 501, endPoint x: 927, endPoint y: 159, distance: 346.5
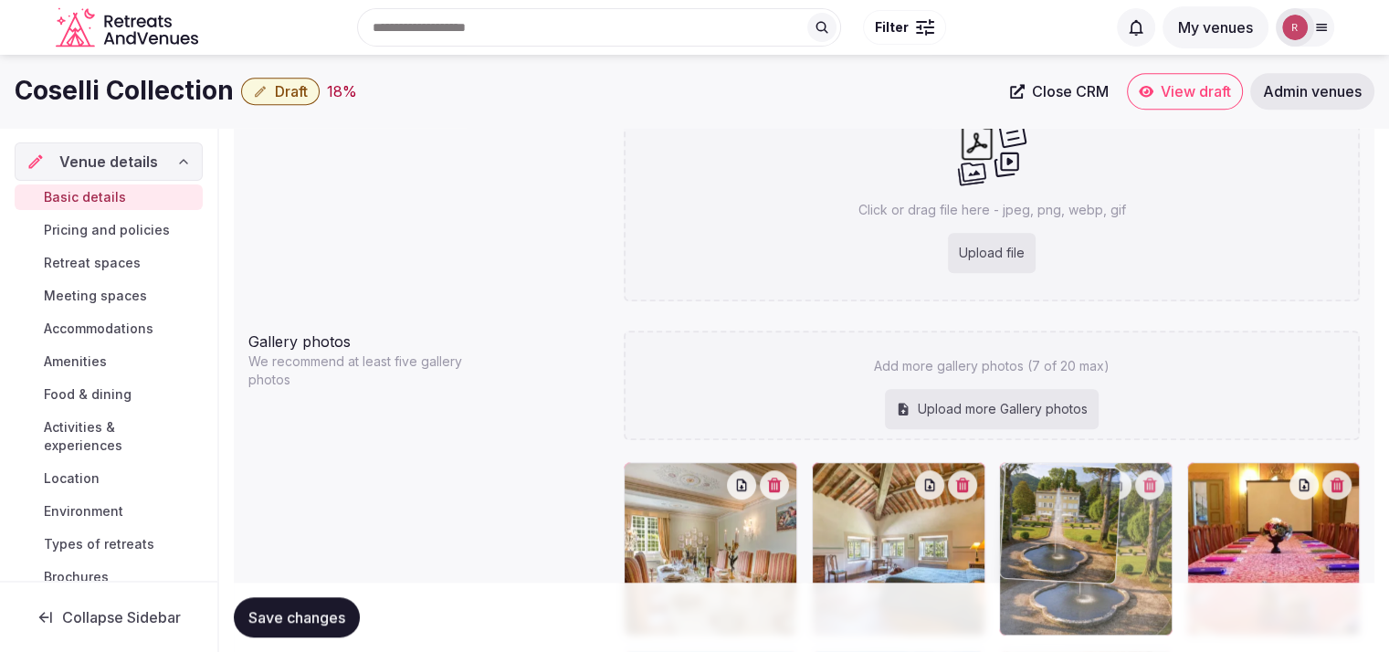
drag, startPoint x: 873, startPoint y: 547, endPoint x: 1057, endPoint y: 159, distance: 429.7
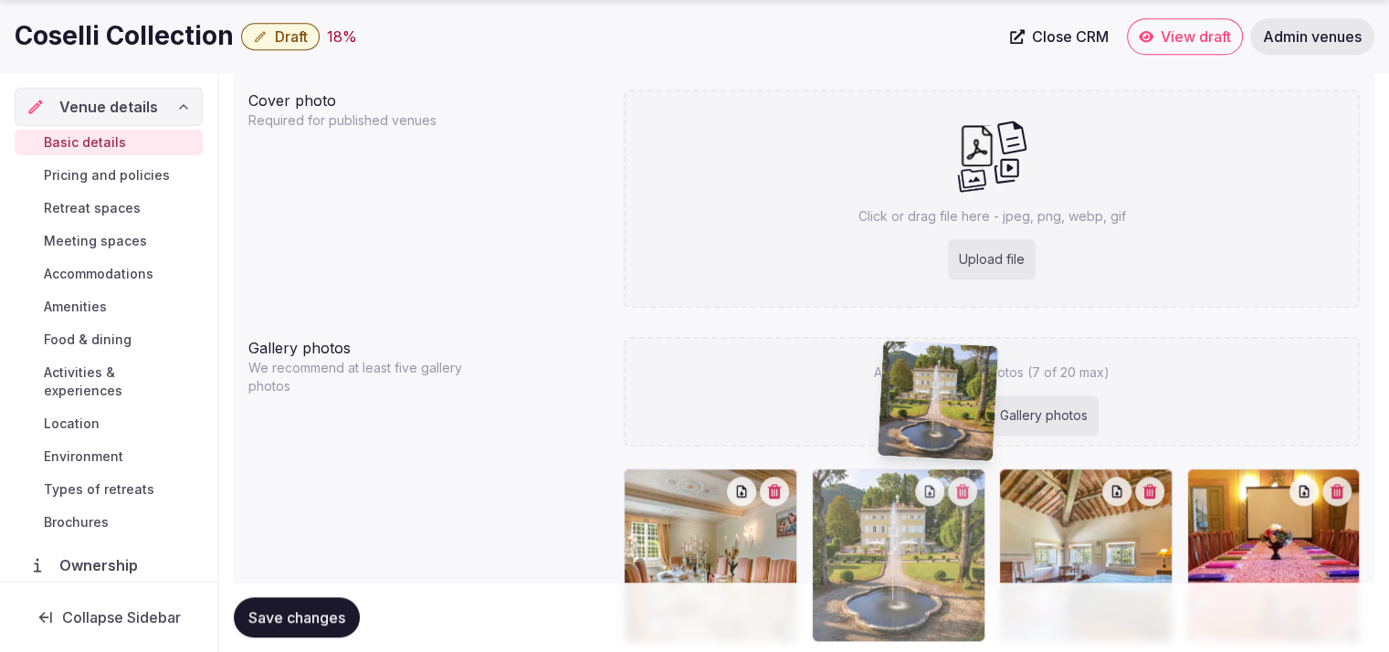
scroll to position [1458, 0]
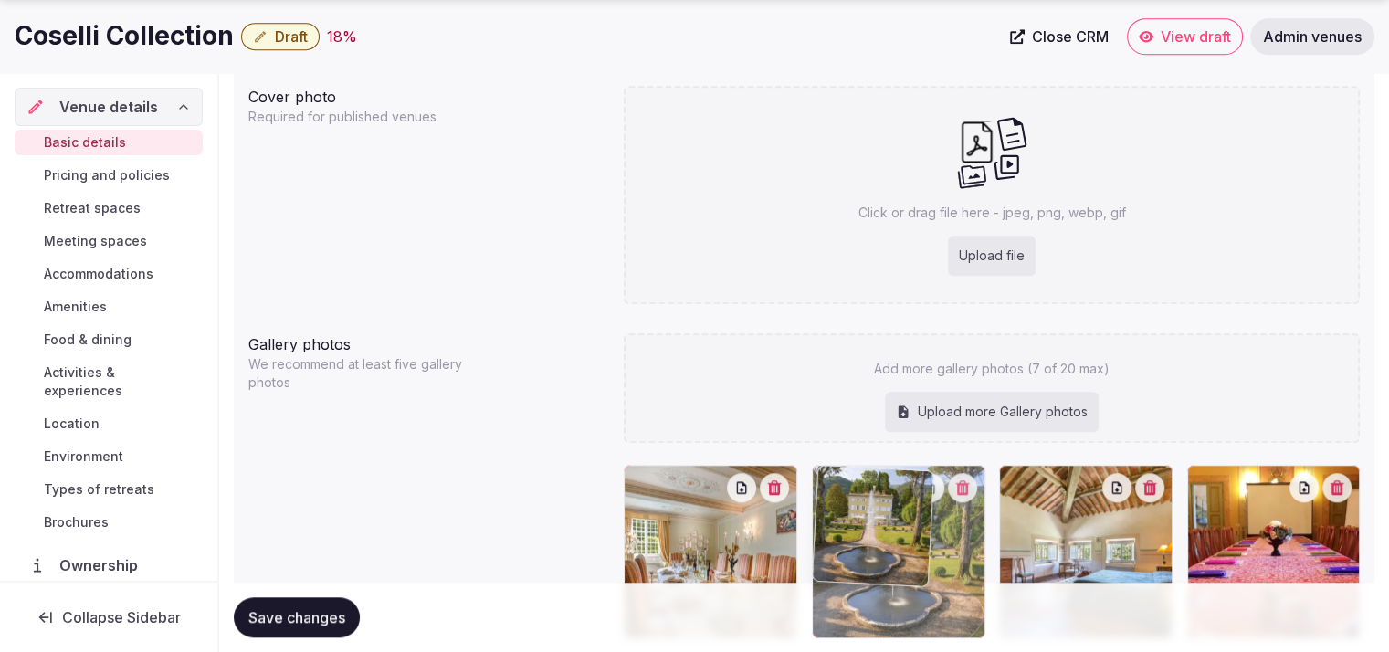
drag, startPoint x: 1121, startPoint y: 481, endPoint x: 983, endPoint y: 255, distance: 265.1
drag, startPoint x: 869, startPoint y: 530, endPoint x: 882, endPoint y: 171, distance: 359.1
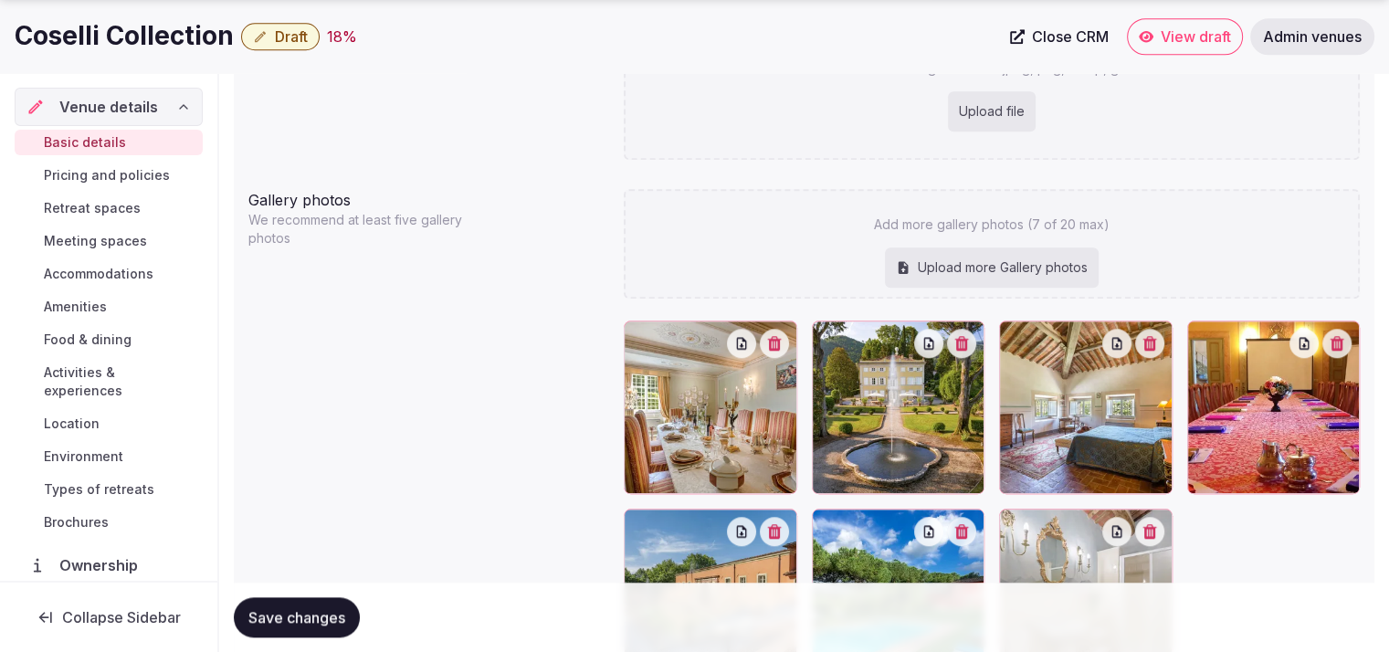
scroll to position [1623, 0]
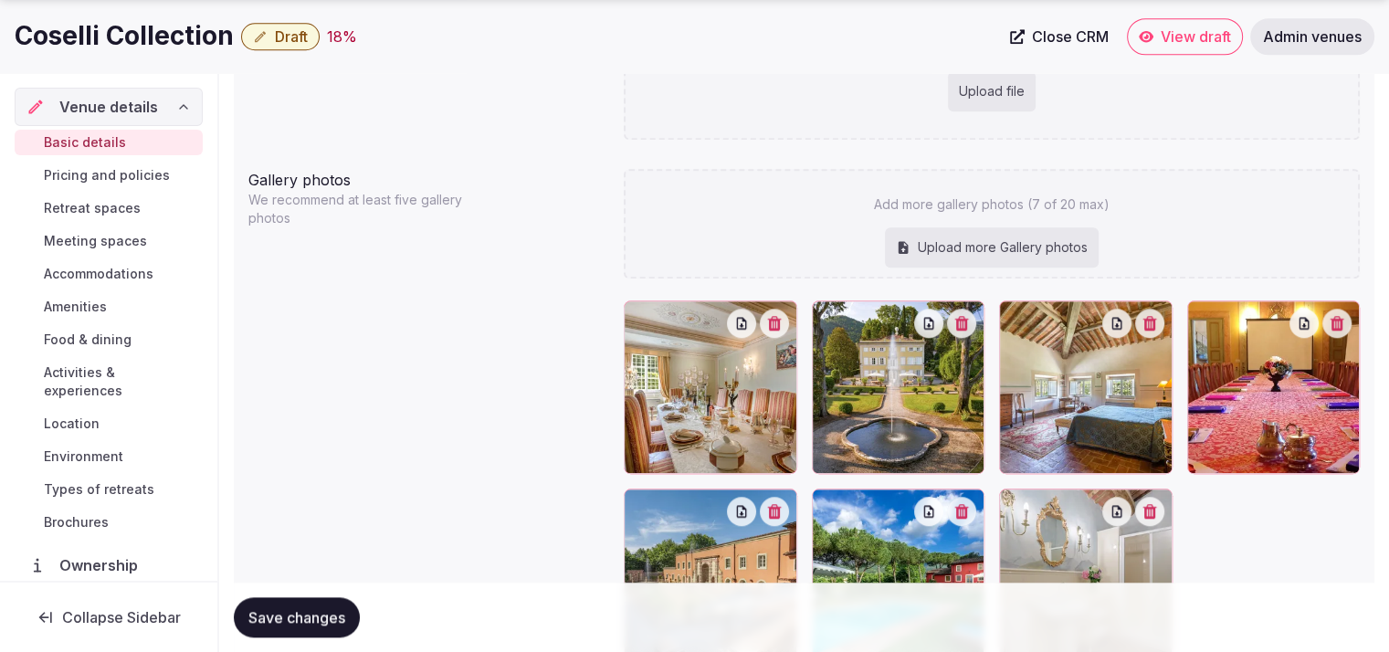
click at [1001, 257] on div "Upload more Gallery photos" at bounding box center [992, 247] width 214 height 40
type input "**********"
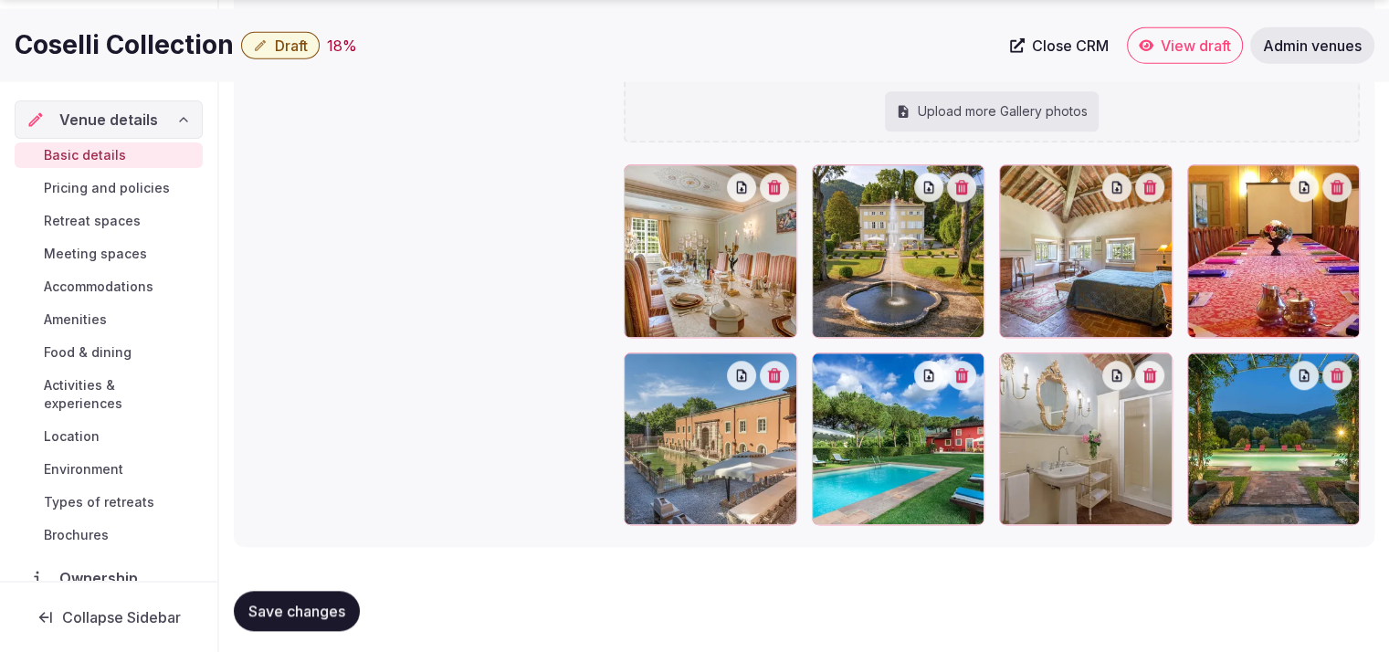
scroll to position [1783, 0]
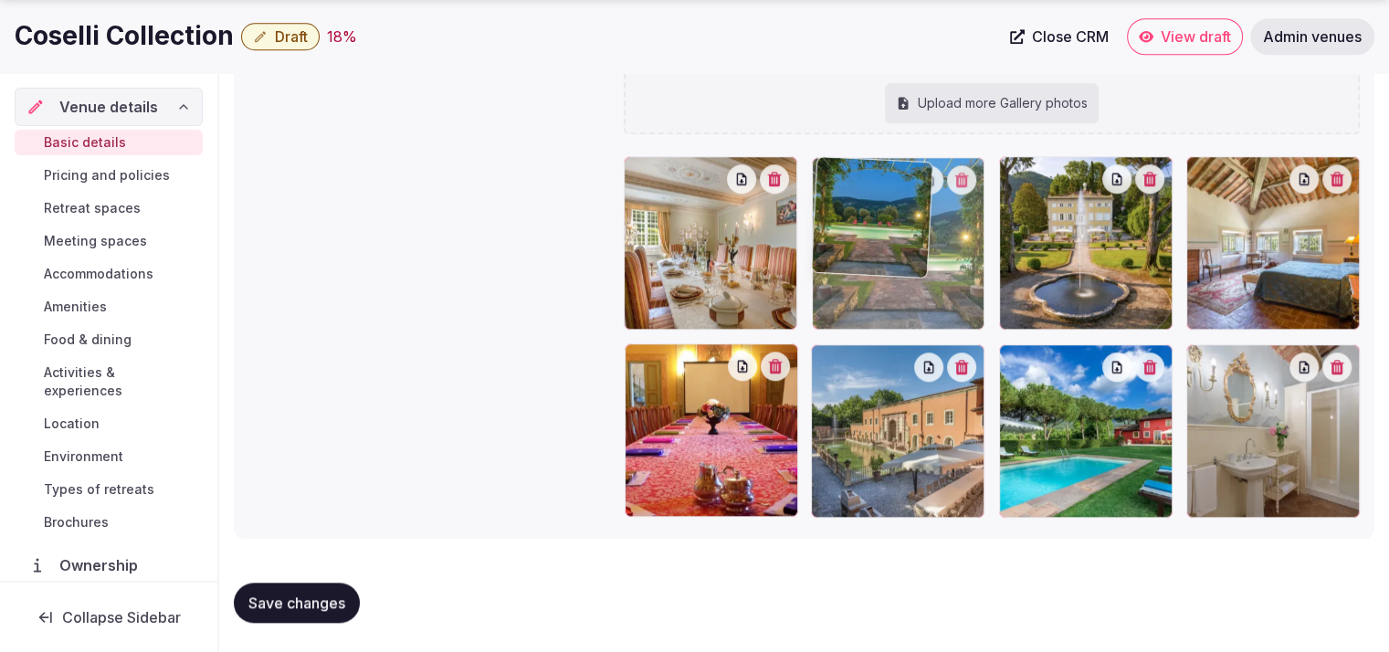
drag, startPoint x: 1293, startPoint y: 434, endPoint x: 975, endPoint y: 295, distance: 346.8
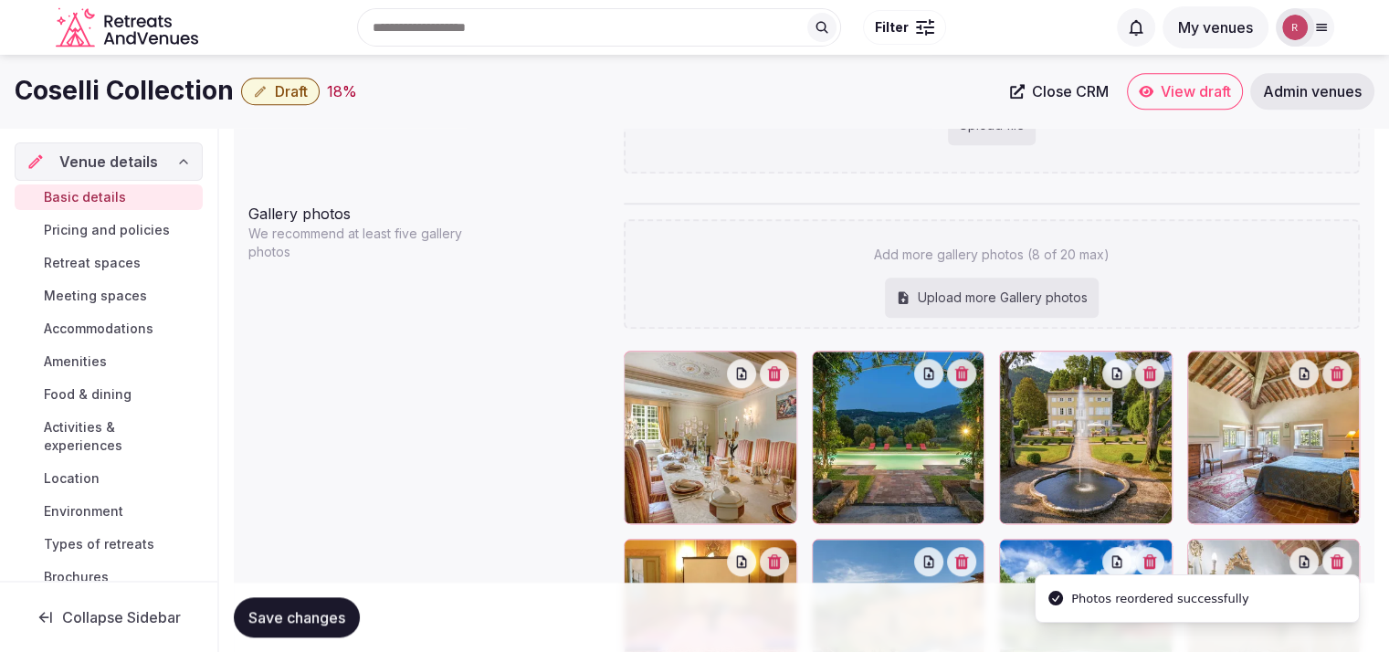
scroll to position [1519, 0]
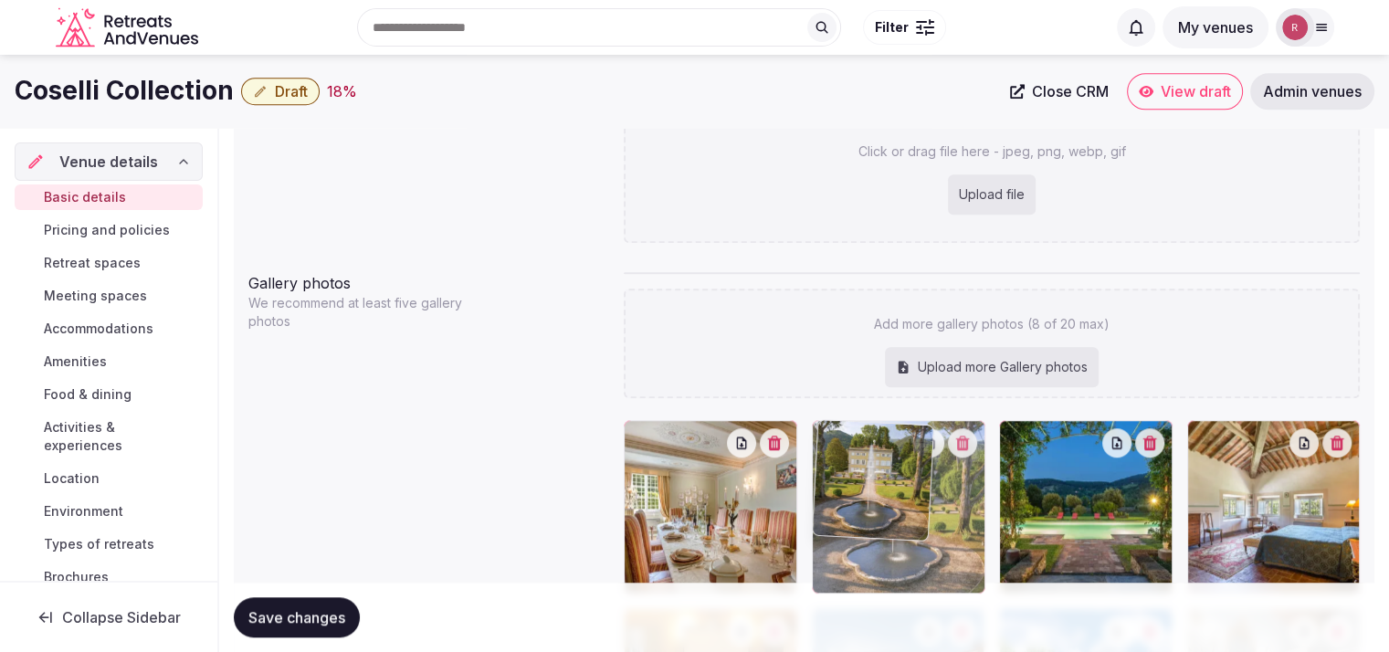
drag, startPoint x: 1105, startPoint y: 503, endPoint x: 1013, endPoint y: 184, distance: 331.8
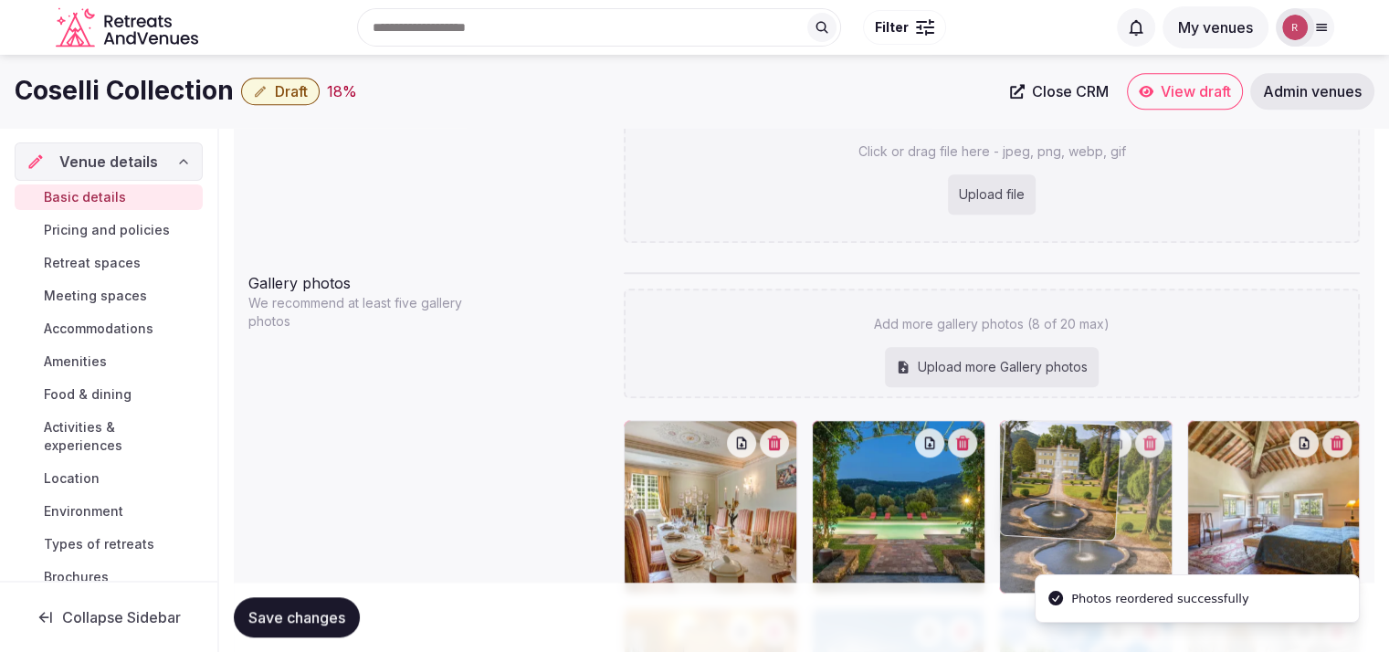
drag, startPoint x: 924, startPoint y: 516, endPoint x: 1052, endPoint y: 503, distance: 128.5
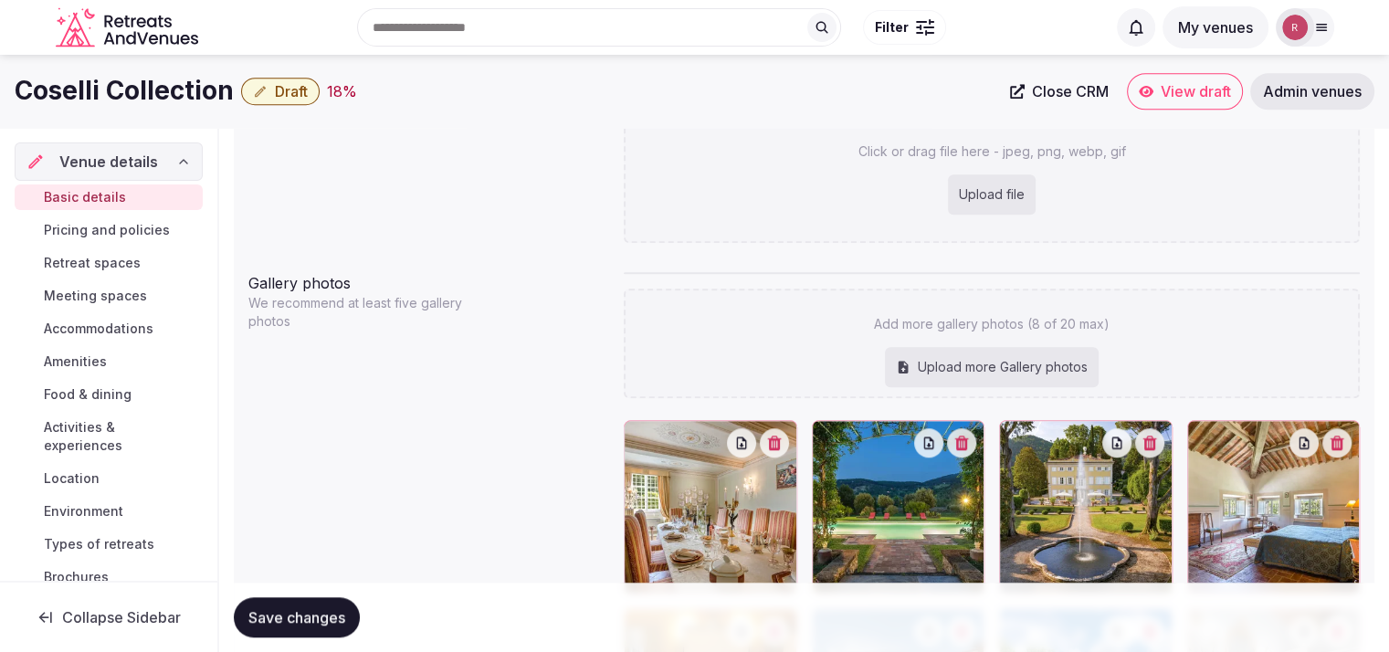
click at [1154, 440] on icon "button" at bounding box center [1149, 443] width 15 height 15
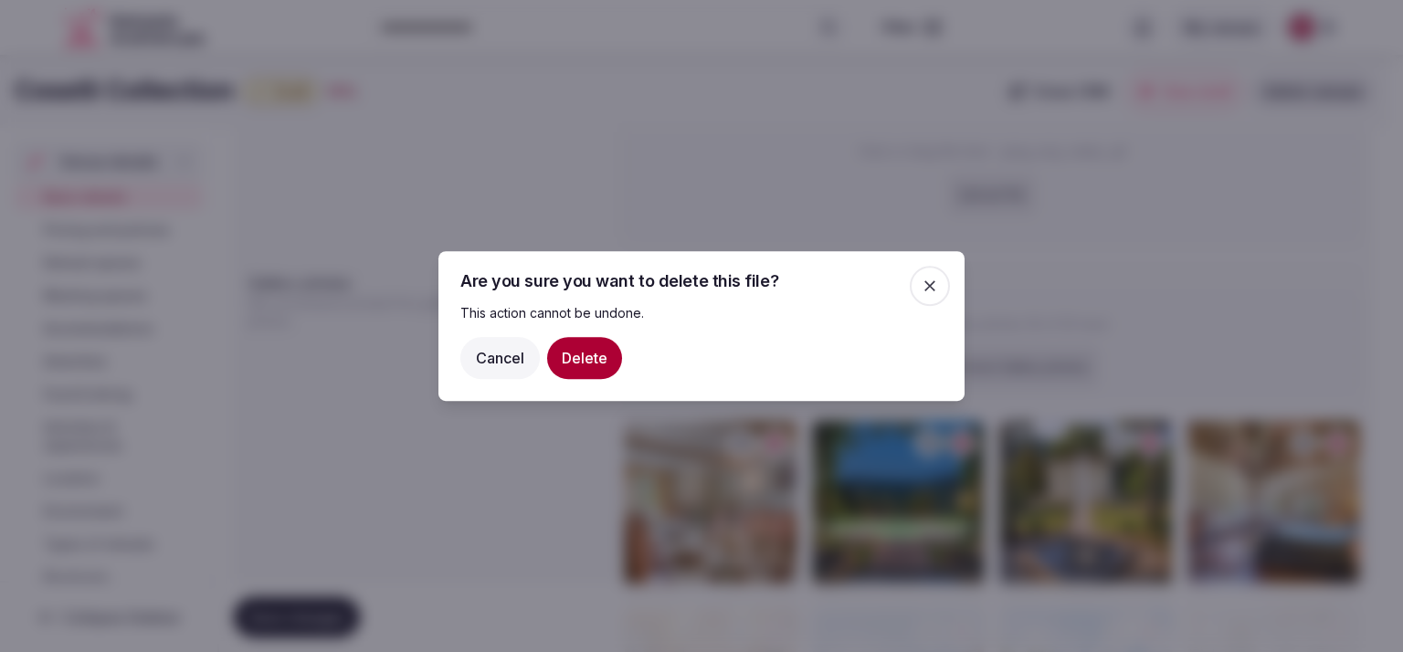
click at [579, 362] on button "Delete" at bounding box center [584, 358] width 75 height 42
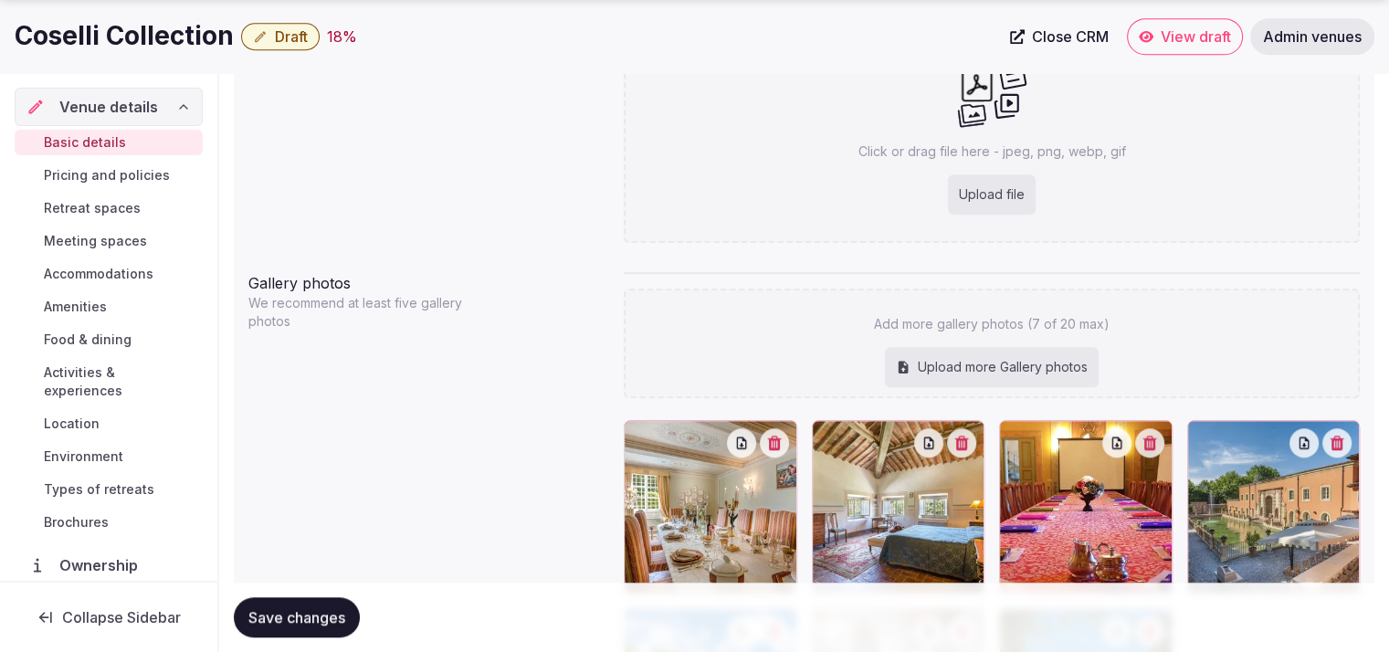
click at [971, 179] on div "Upload file" at bounding box center [992, 194] width 88 height 40
type input "**********"
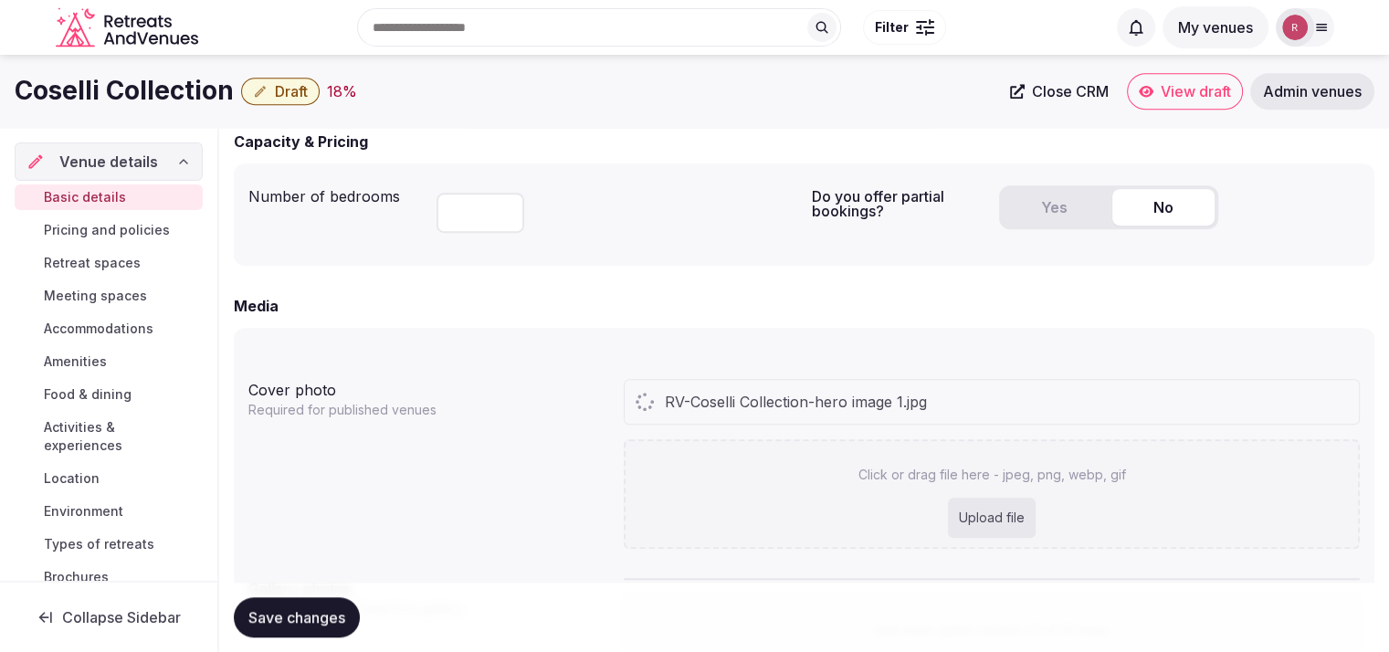
scroll to position [1735, 0]
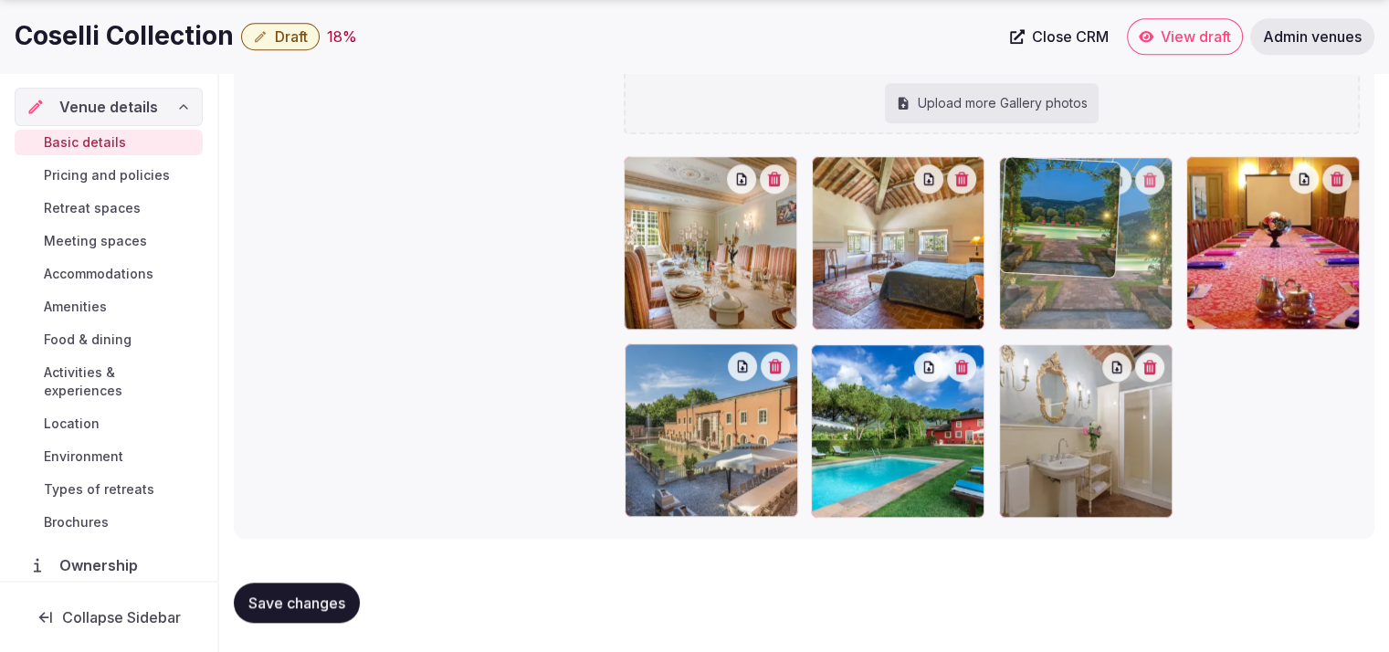
drag, startPoint x: 1091, startPoint y: 448, endPoint x: 1085, endPoint y: 277, distance: 171.8
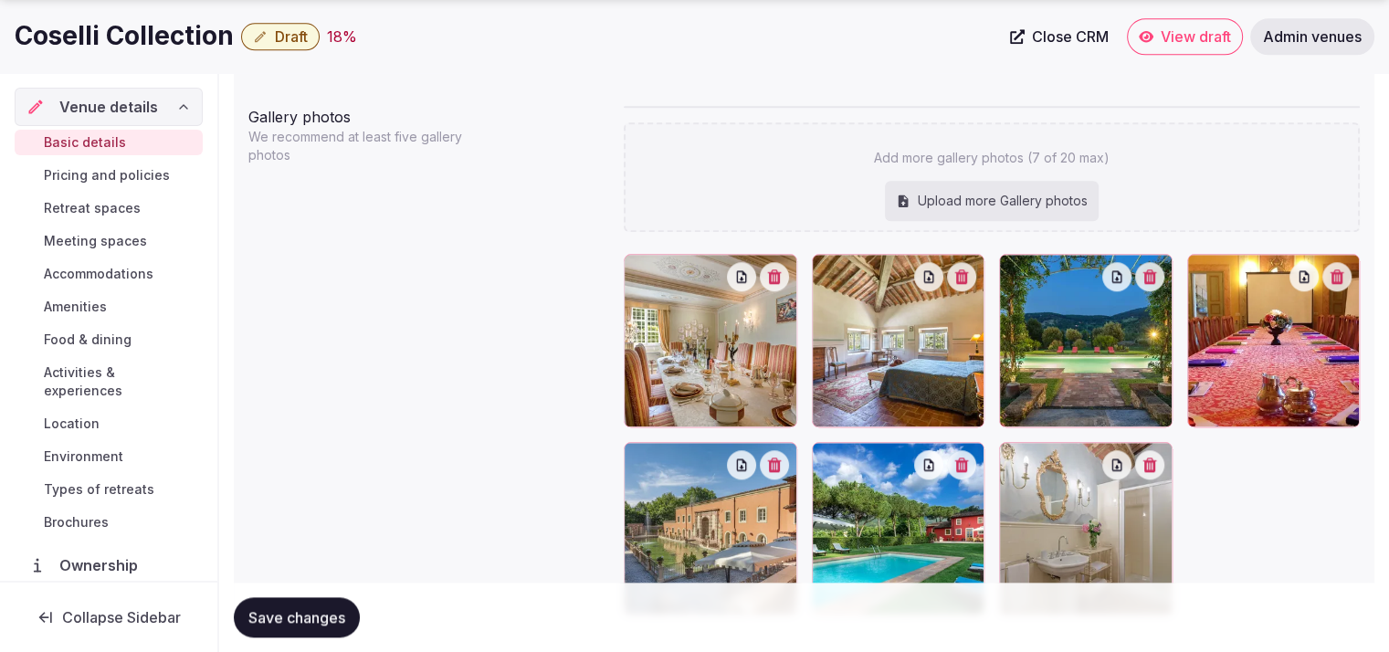
scroll to position [1974, 0]
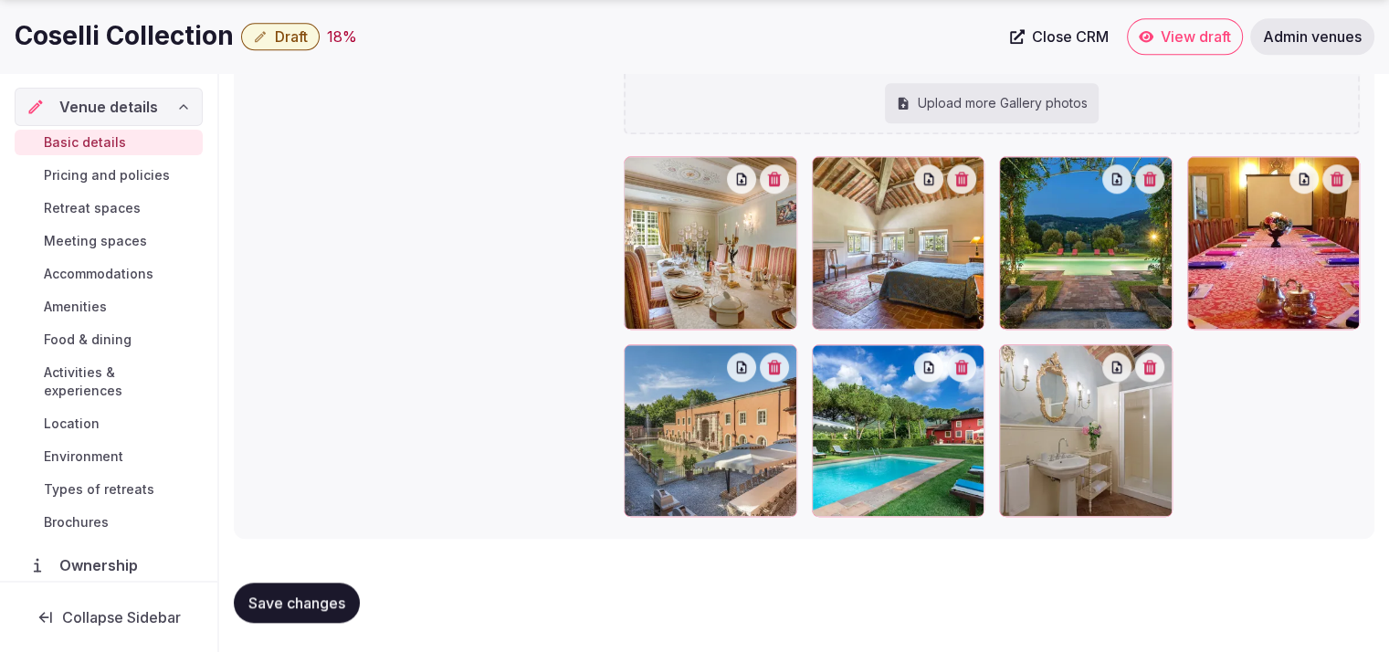
click at [1017, 101] on div "Upload more Gallery photos" at bounding box center [992, 103] width 214 height 40
type input "**********"
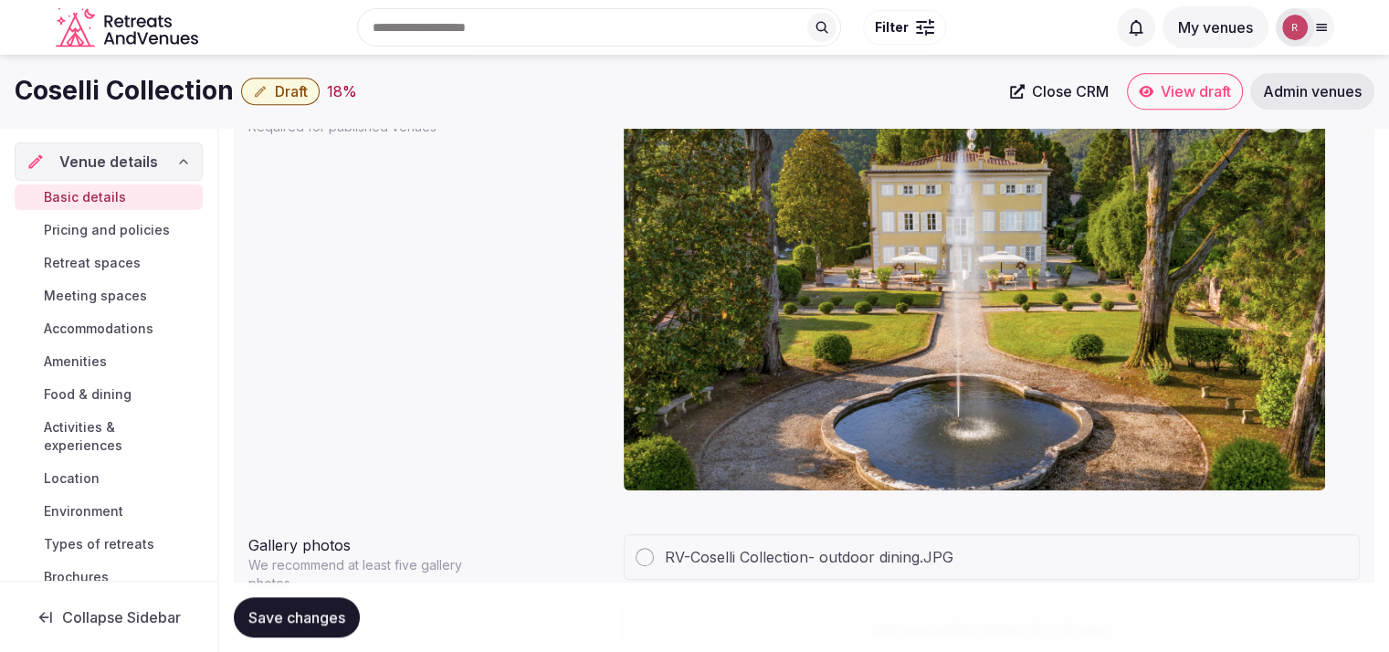
scroll to position [2018, 0]
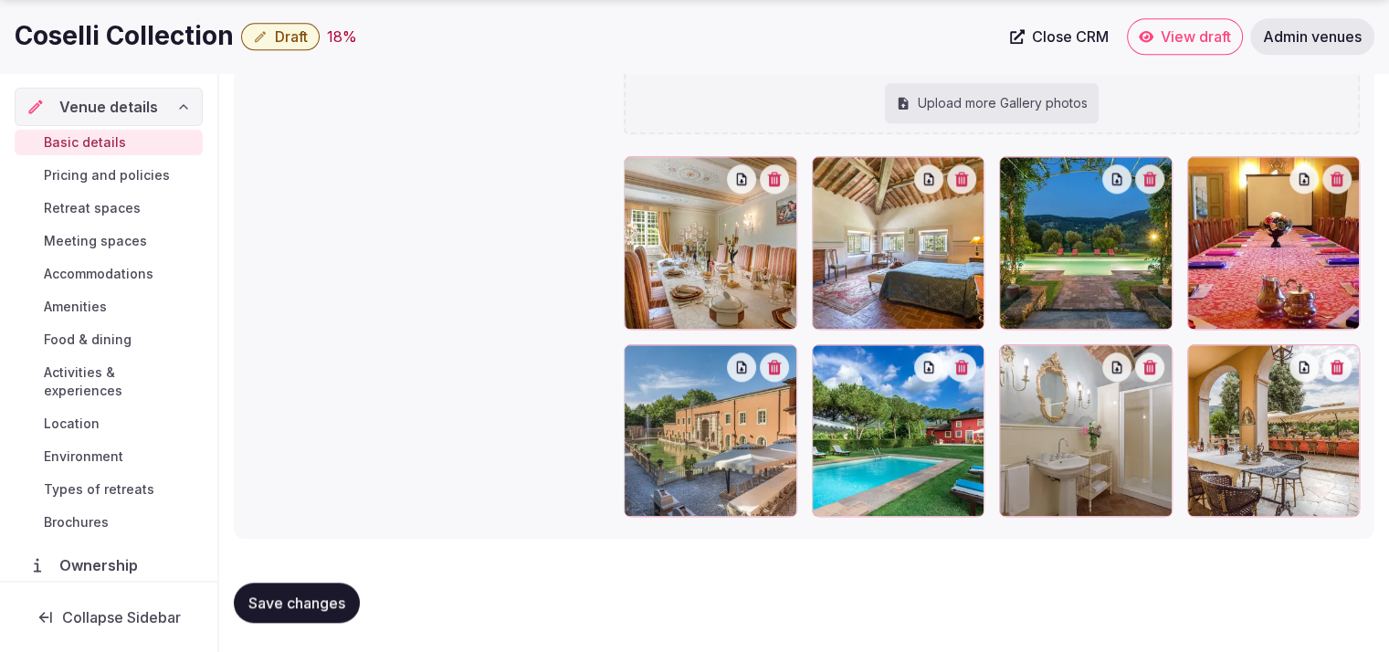
click at [942, 108] on div "Upload more Gallery photos" at bounding box center [992, 103] width 214 height 40
click at [268, 595] on span "Save changes" at bounding box center [296, 603] width 97 height 18
click at [268, 592] on button "Save changes" at bounding box center [297, 603] width 126 height 40
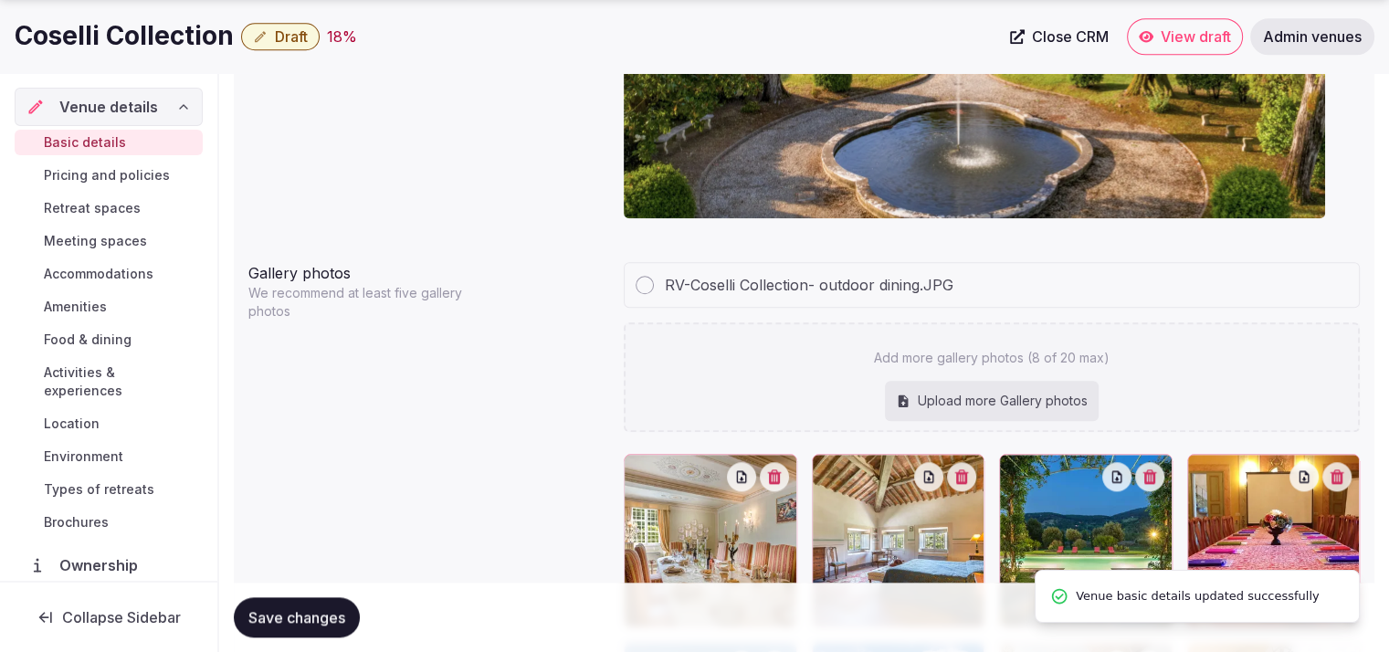
scroll to position [308, 0]
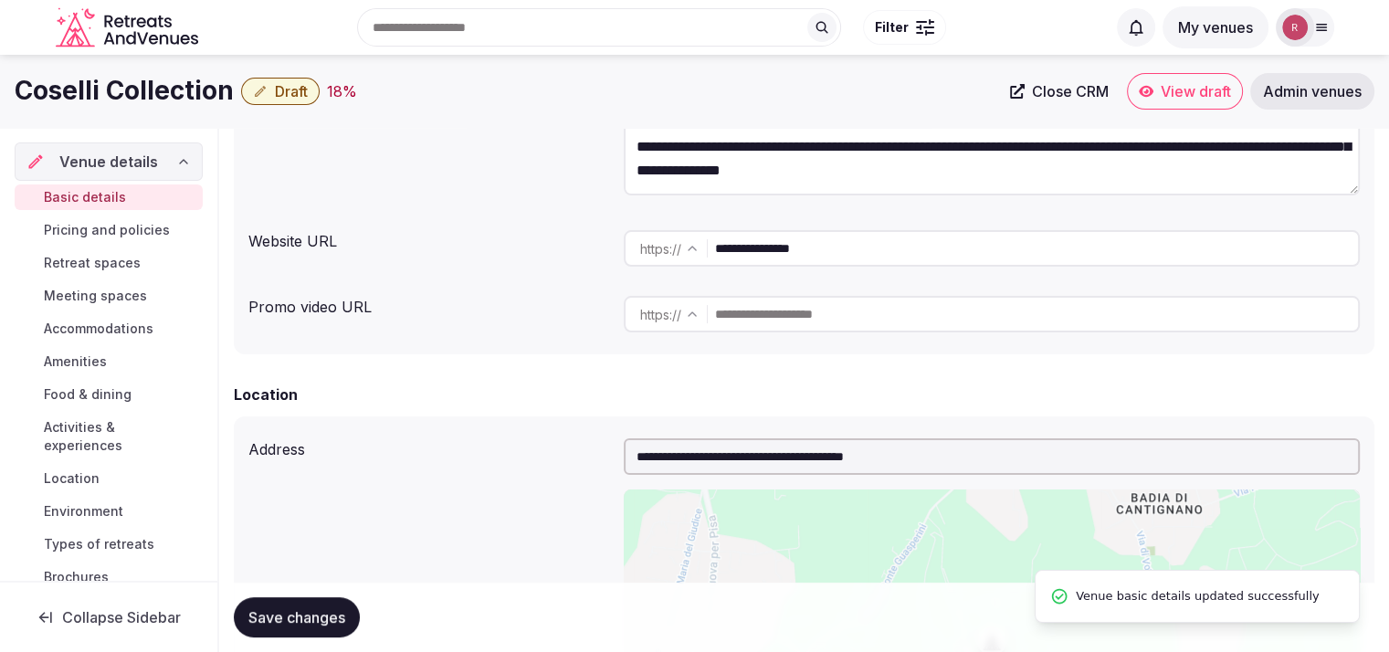
drag, startPoint x: 1183, startPoint y: 111, endPoint x: 1194, endPoint y: 93, distance: 21.3
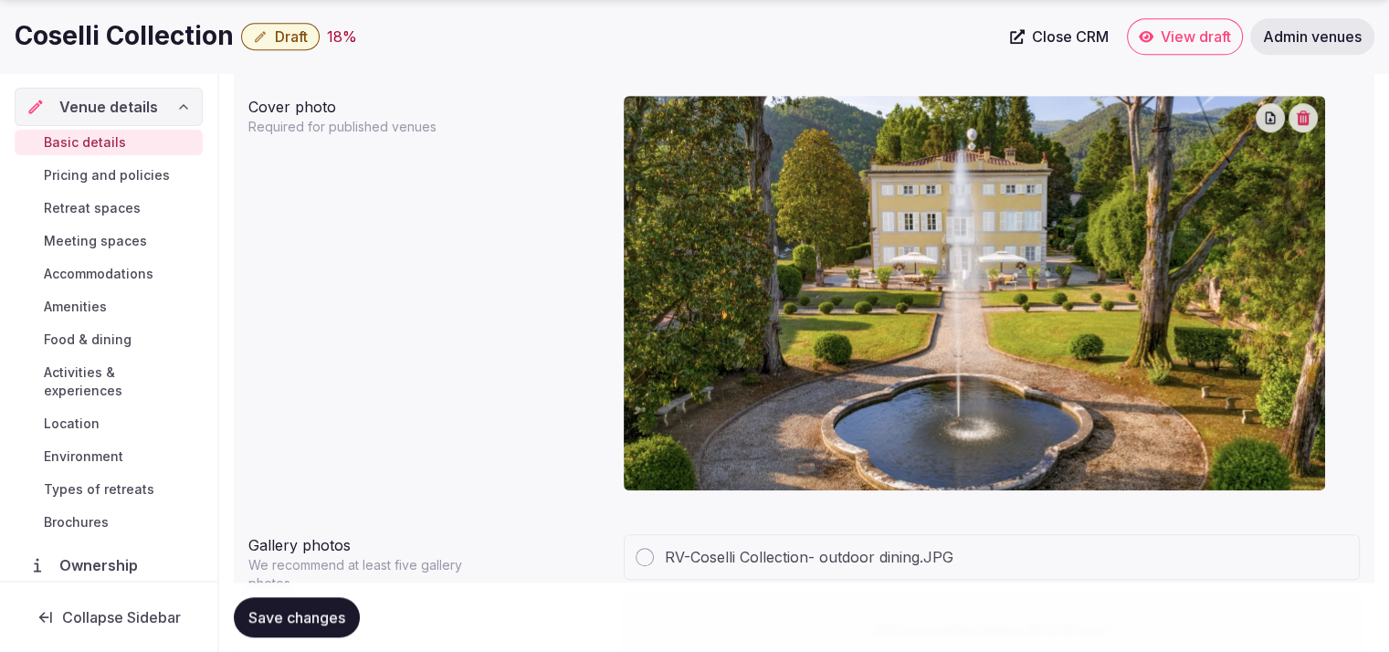
scroll to position [2018, 0]
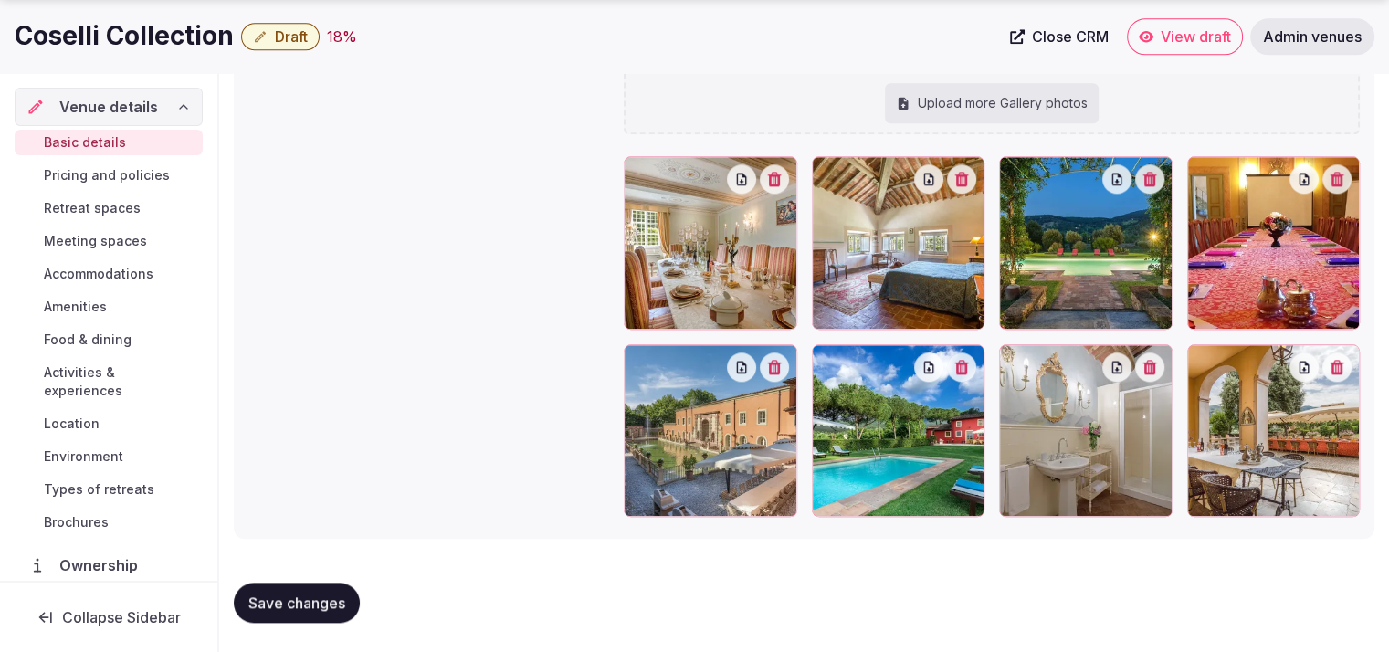
click at [1001, 105] on div "Upload more Gallery photos" at bounding box center [992, 103] width 214 height 40
type input "**********"
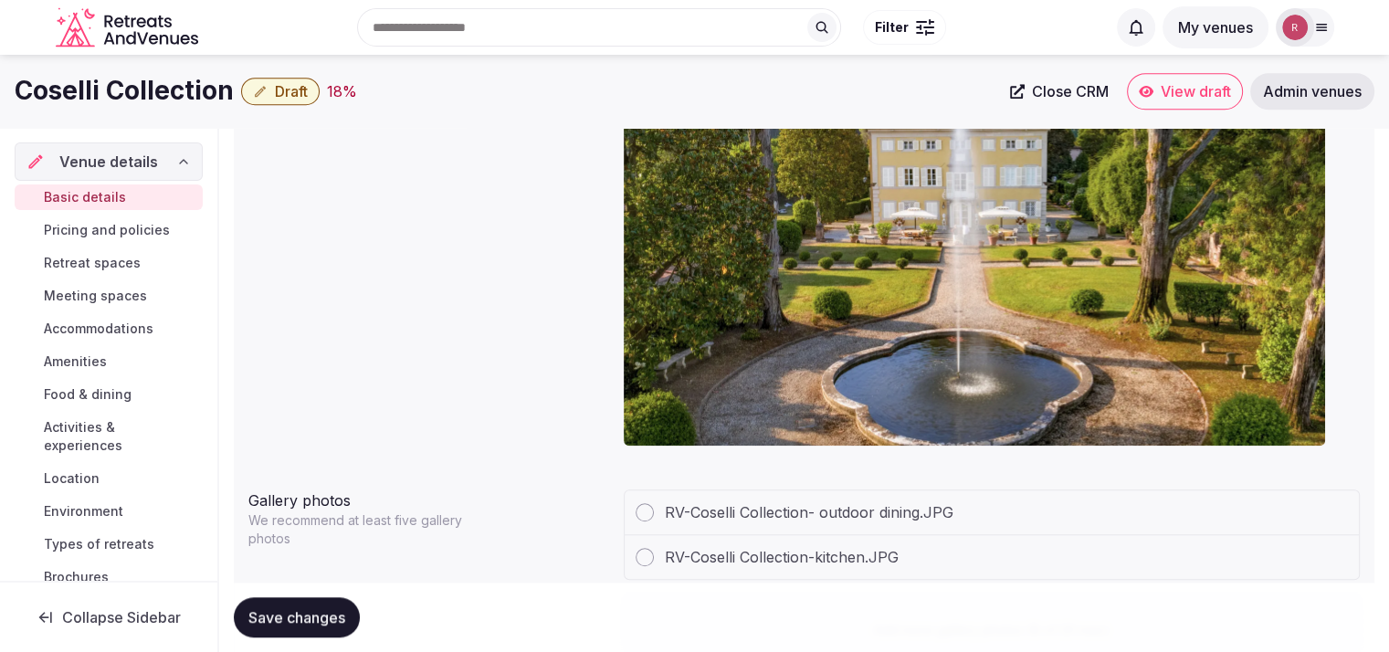
scroll to position [2063, 0]
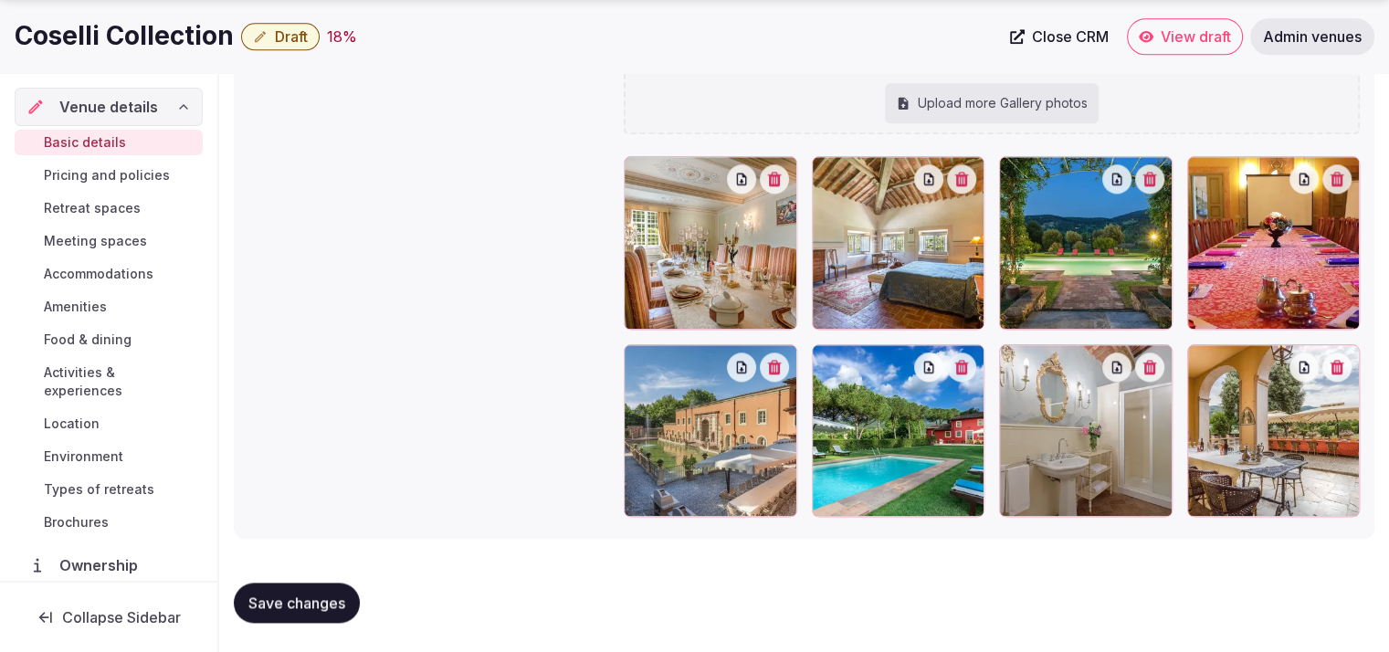
click at [1008, 118] on div "Upload more Gallery photos" at bounding box center [992, 103] width 214 height 40
click at [1014, 110] on div "Upload more Gallery photos" at bounding box center [992, 103] width 214 height 40
click at [332, 600] on span "Save changes" at bounding box center [296, 603] width 97 height 18
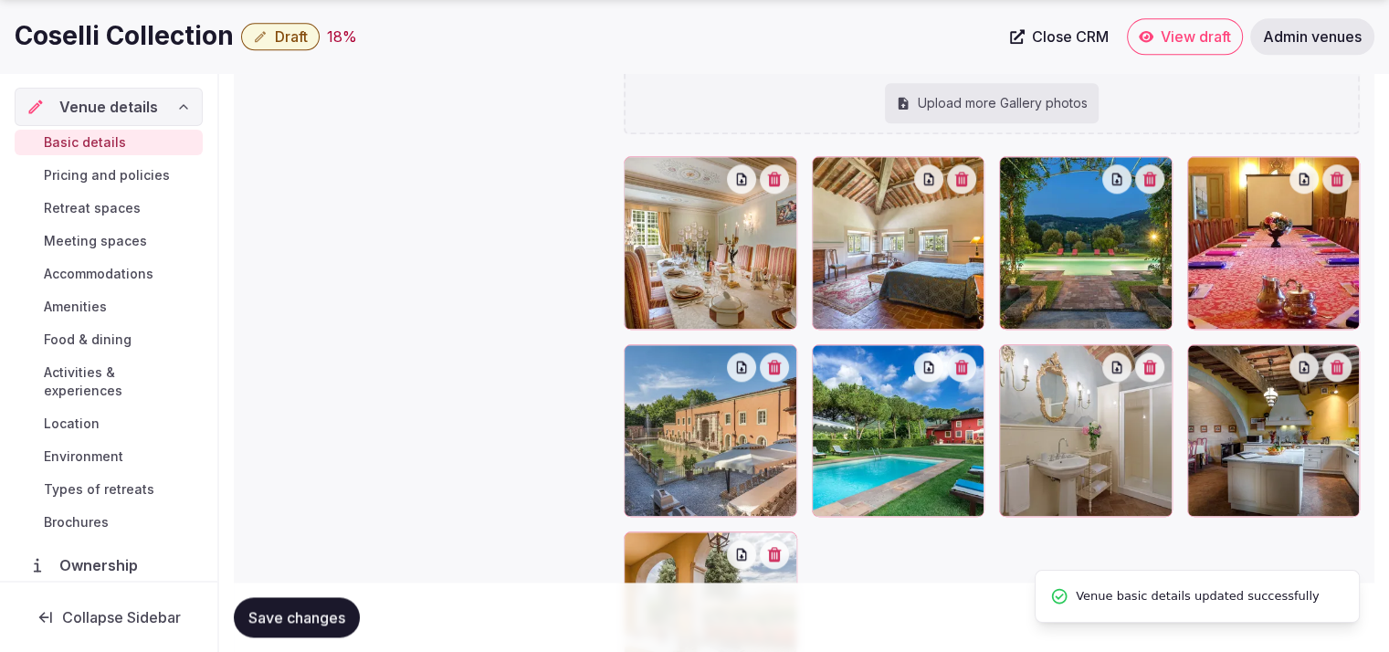
click at [936, 111] on div "Upload more Gallery photos" at bounding box center [992, 103] width 214 height 40
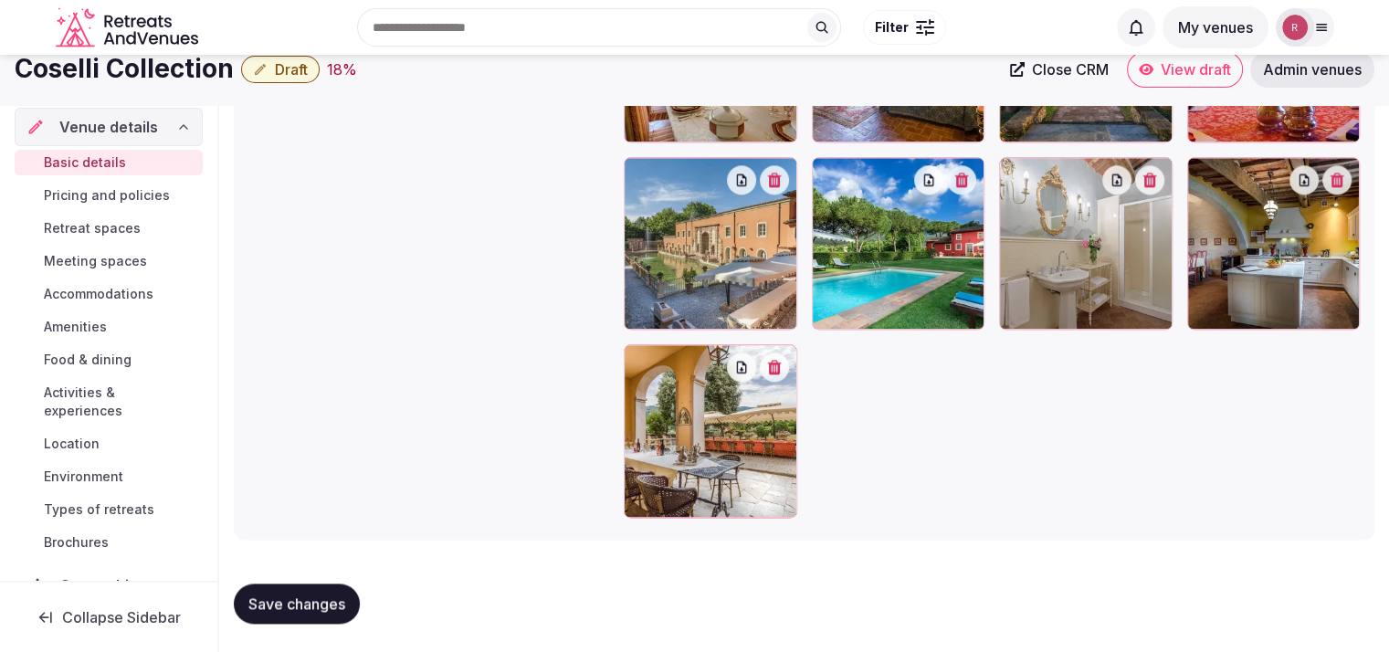
scroll to position [1680, 0]
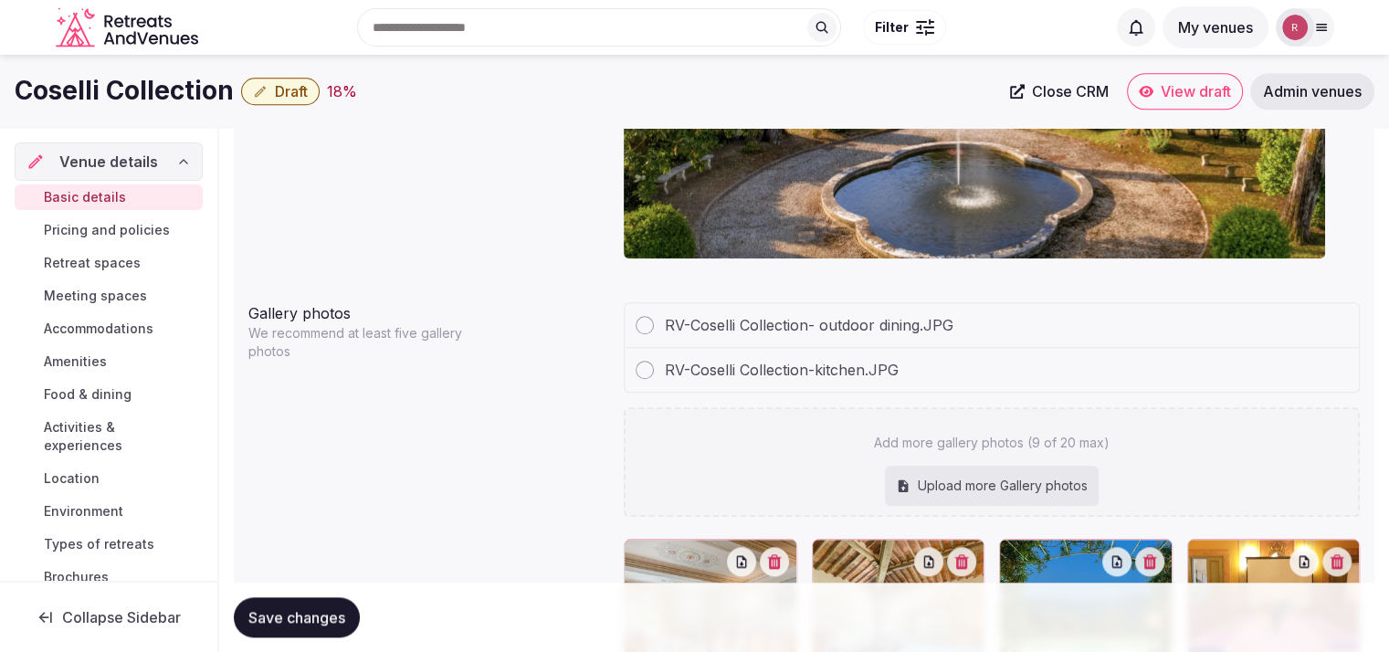
click at [899, 487] on icon at bounding box center [904, 485] width 10 height 12
click at [938, 480] on div "Upload more Gallery photos" at bounding box center [992, 486] width 214 height 40
type input "**********"
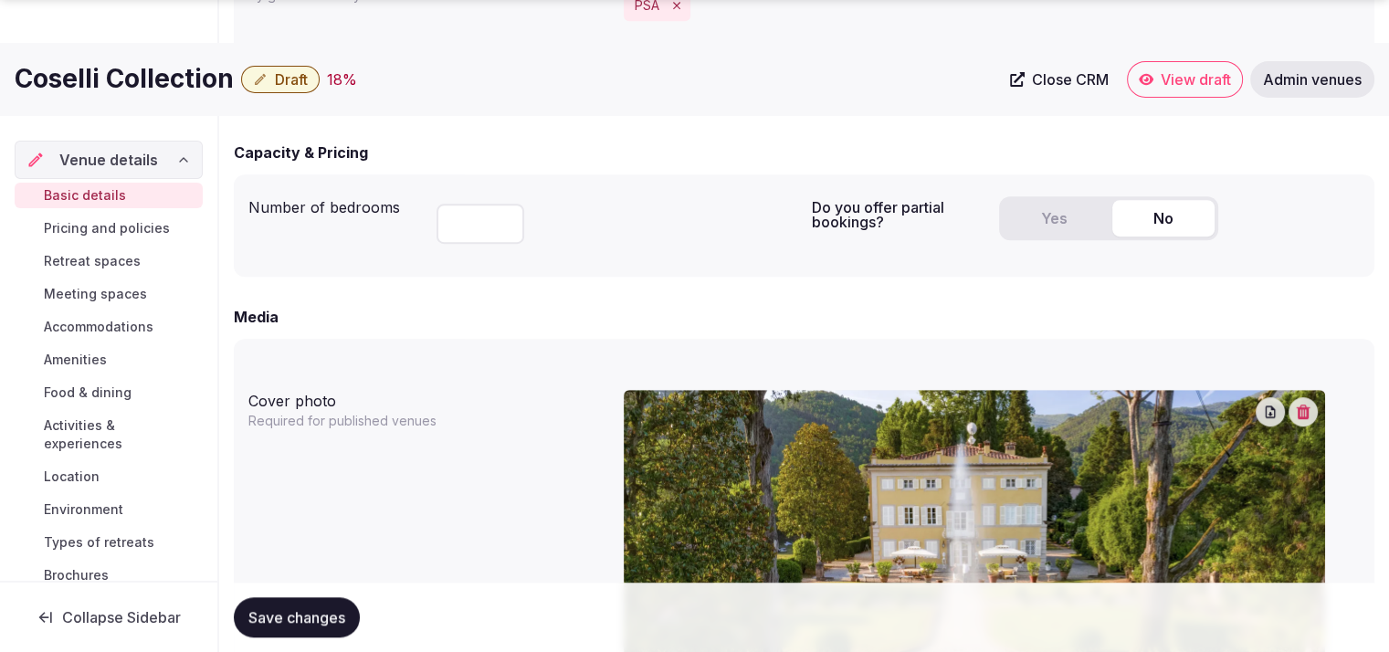
scroll to position [1646, 0]
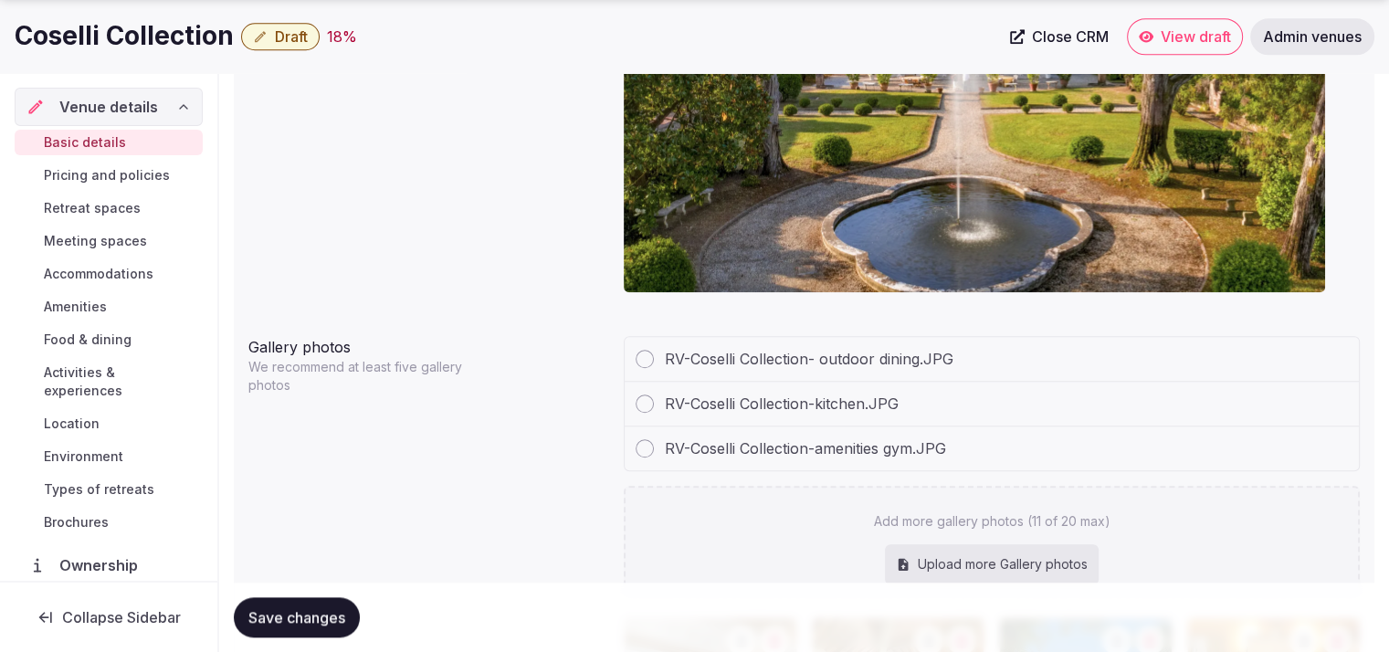
click at [279, 602] on button "Save changes" at bounding box center [297, 617] width 126 height 40
click at [961, 560] on div "Upload more Gallery photos" at bounding box center [992, 564] width 214 height 40
type input "**********"
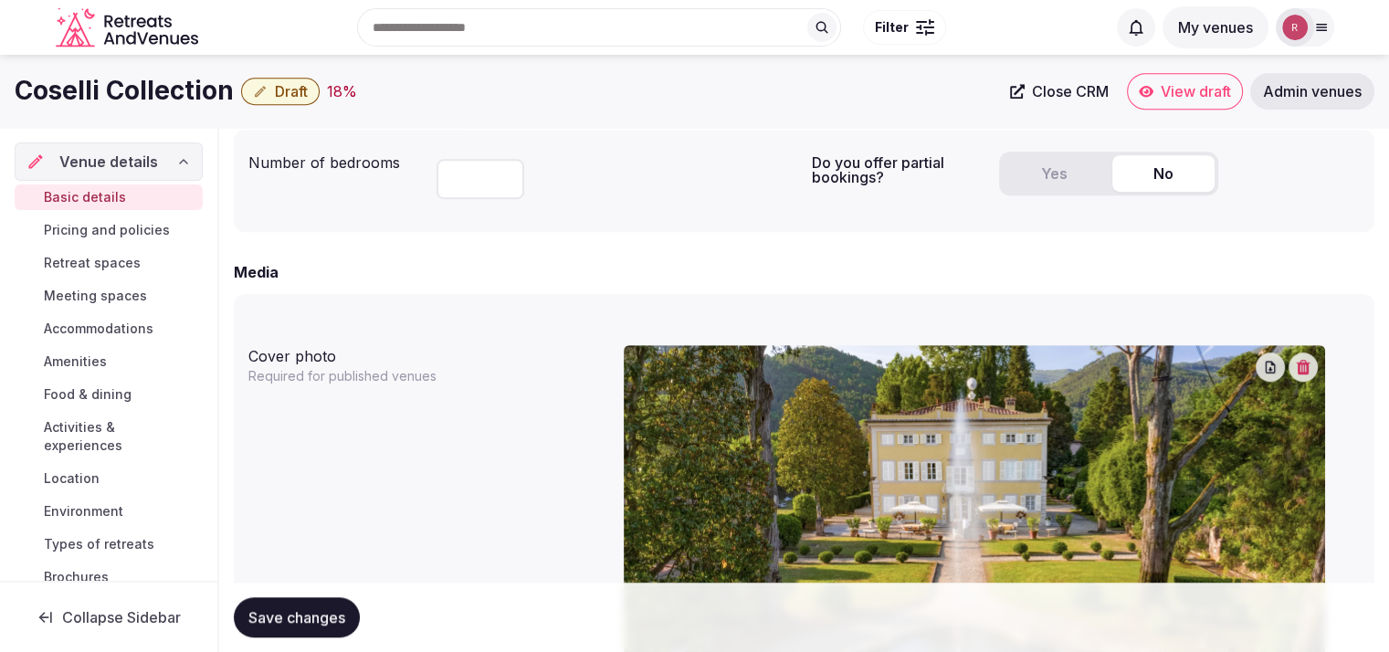
scroll to position [1770, 0]
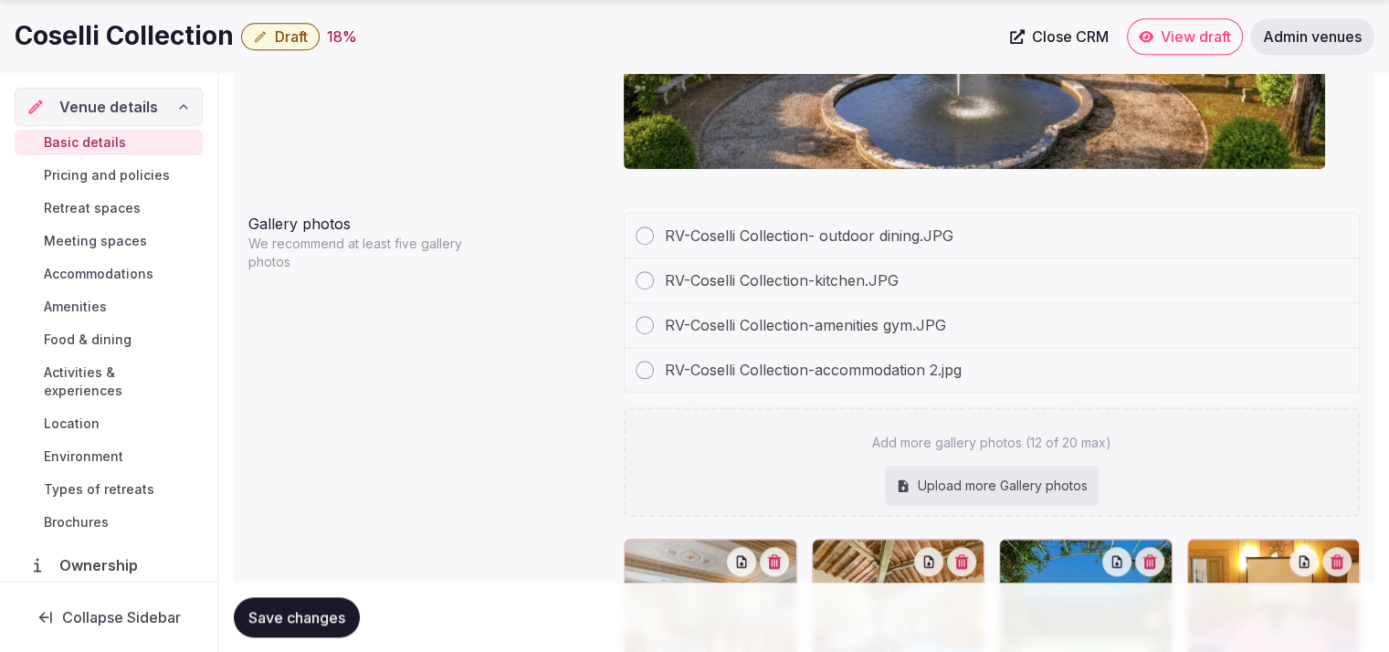
click at [971, 476] on div "Upload more Gallery photos" at bounding box center [992, 486] width 214 height 40
type input "**********"
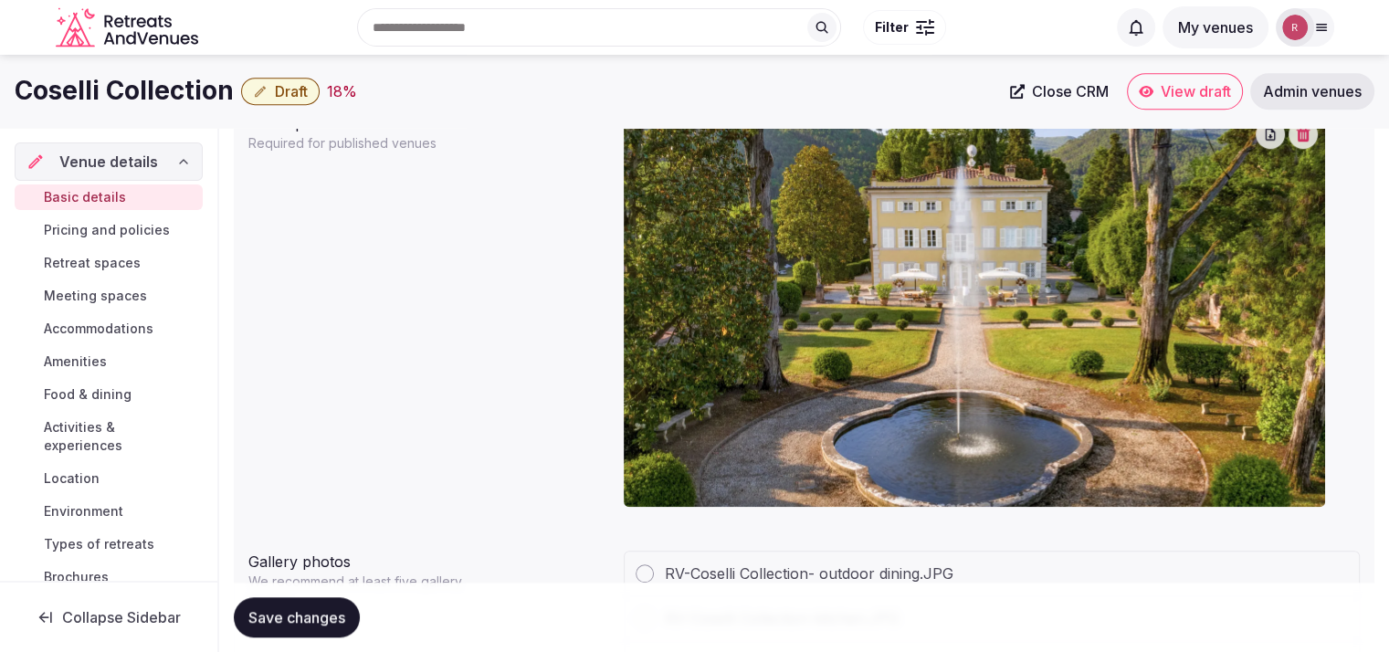
scroll to position [2002, 0]
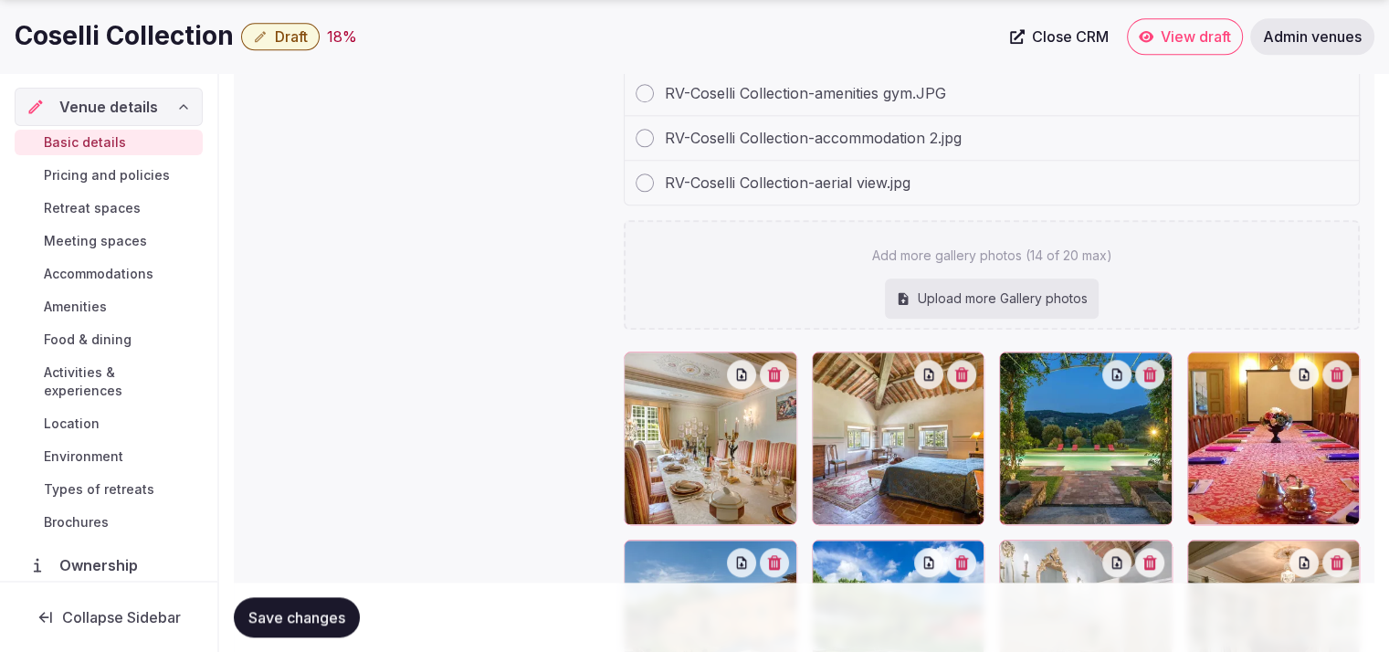
click at [996, 293] on div "Upload more Gallery photos" at bounding box center [992, 299] width 214 height 40
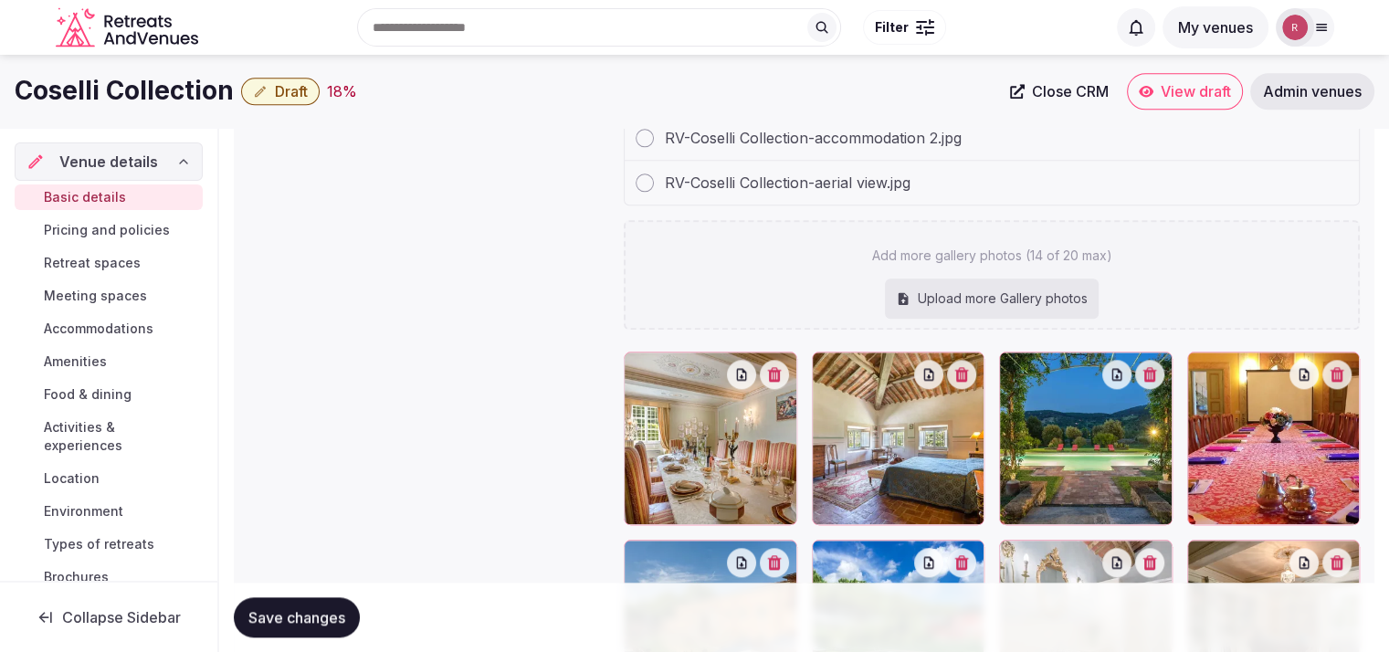
click at [951, 309] on div "Upload more Gallery photos" at bounding box center [992, 299] width 214 height 40
type input "**********"
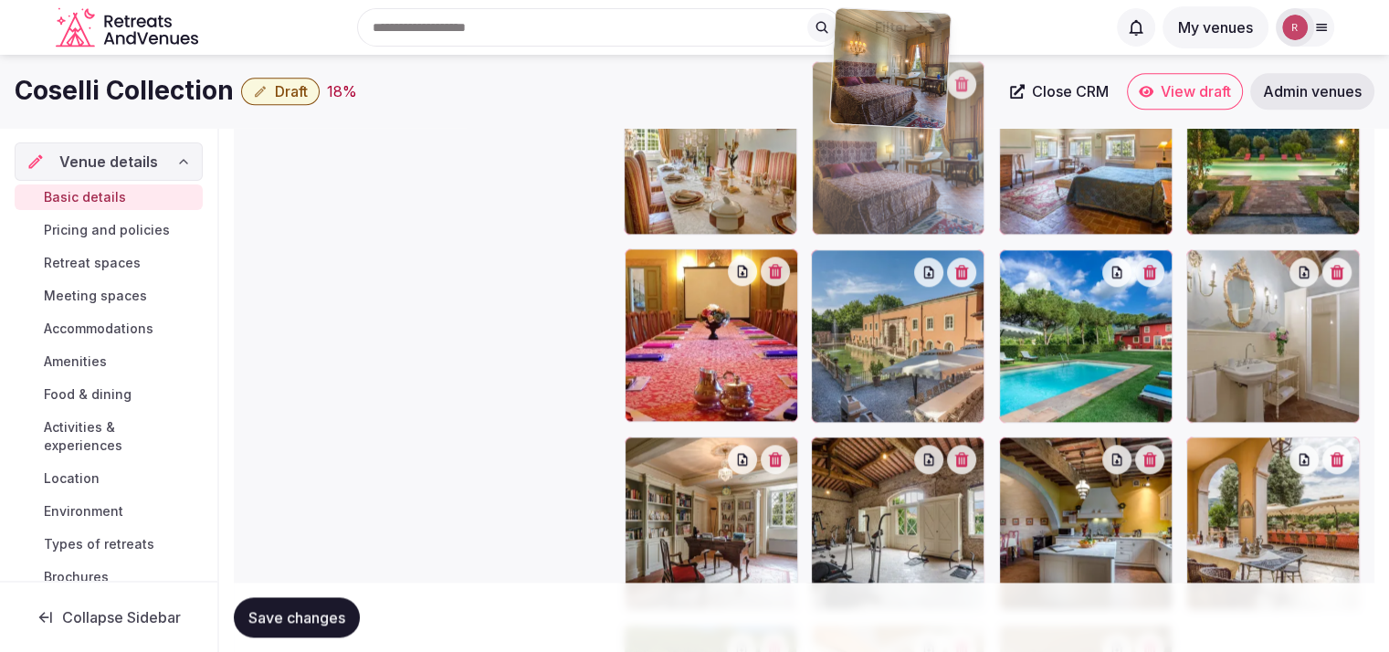
scroll to position [2322, 0]
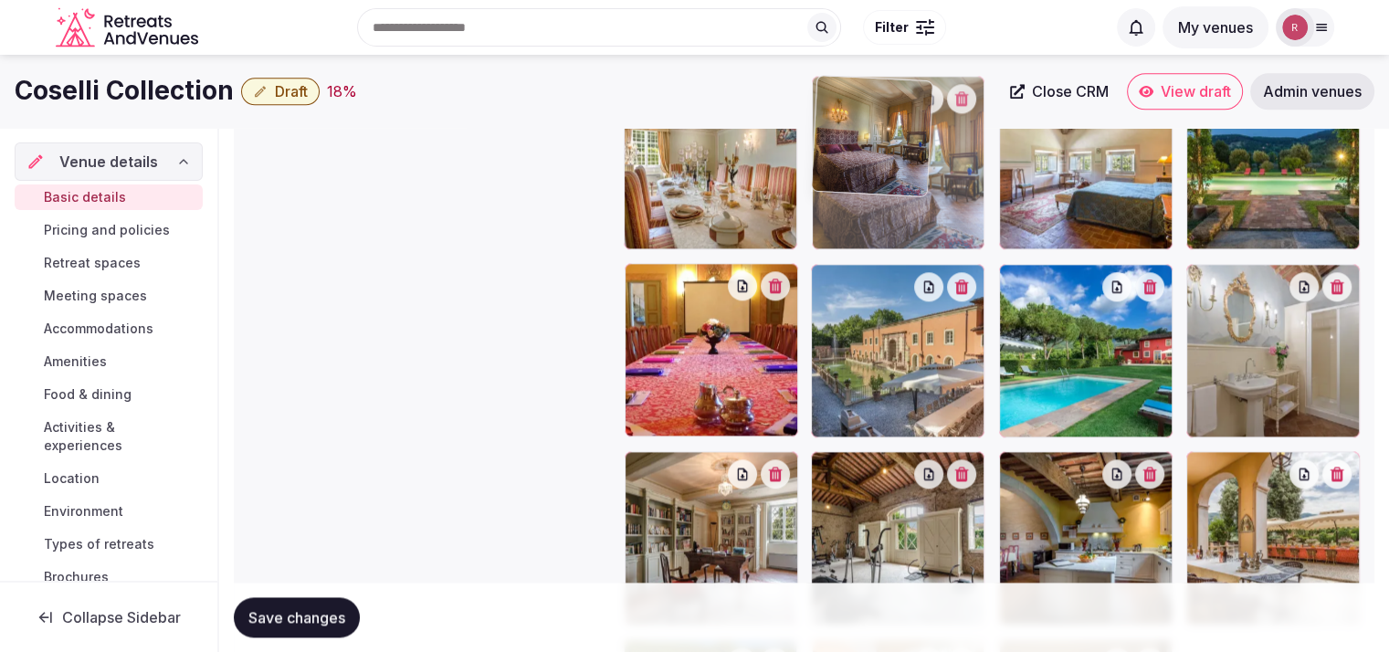
drag, startPoint x: 1267, startPoint y: 421, endPoint x: 926, endPoint y: 213, distance: 400.0
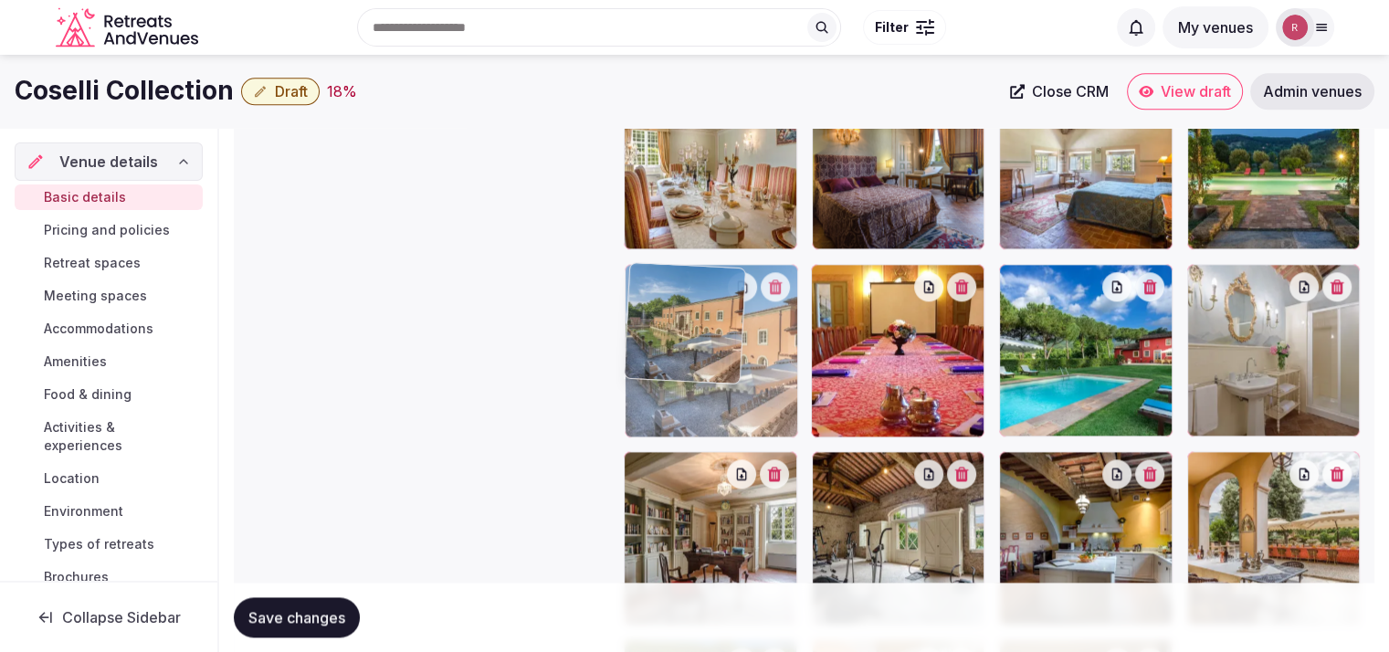
drag, startPoint x: 897, startPoint y: 379, endPoint x: 758, endPoint y: 376, distance: 138.8
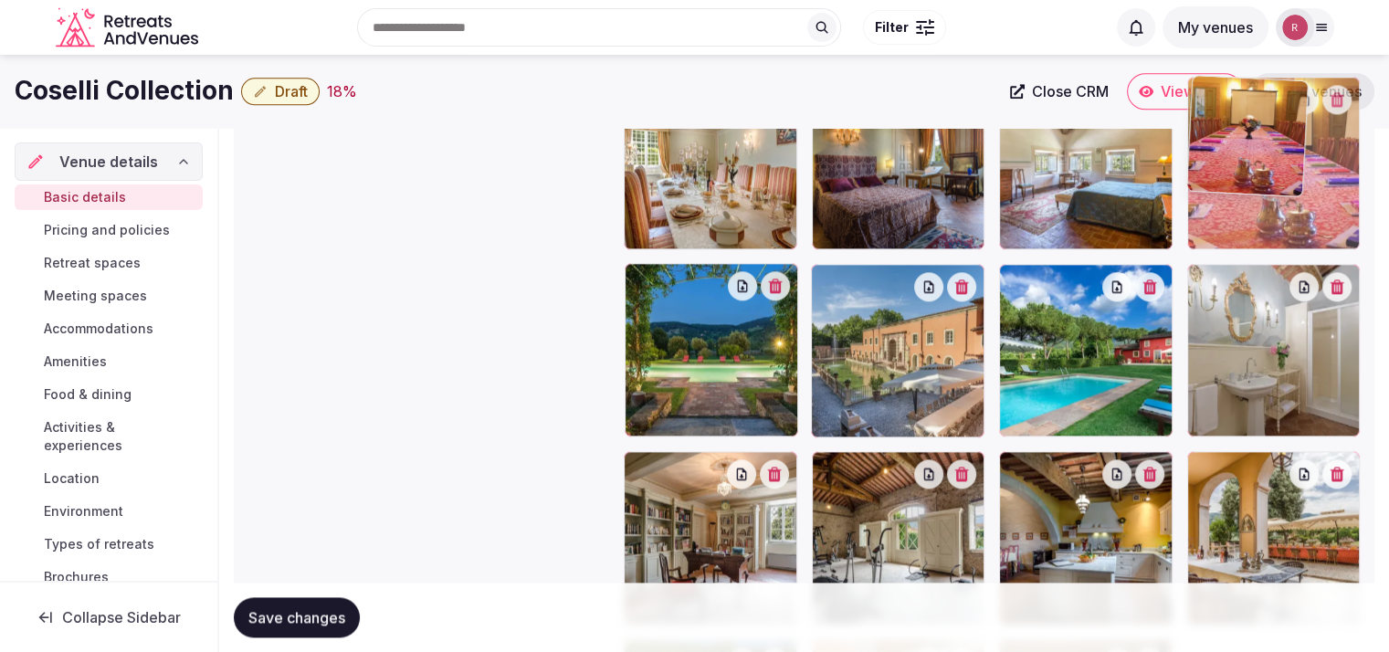
drag, startPoint x: 935, startPoint y: 345, endPoint x: 1351, endPoint y: 204, distance: 439.8
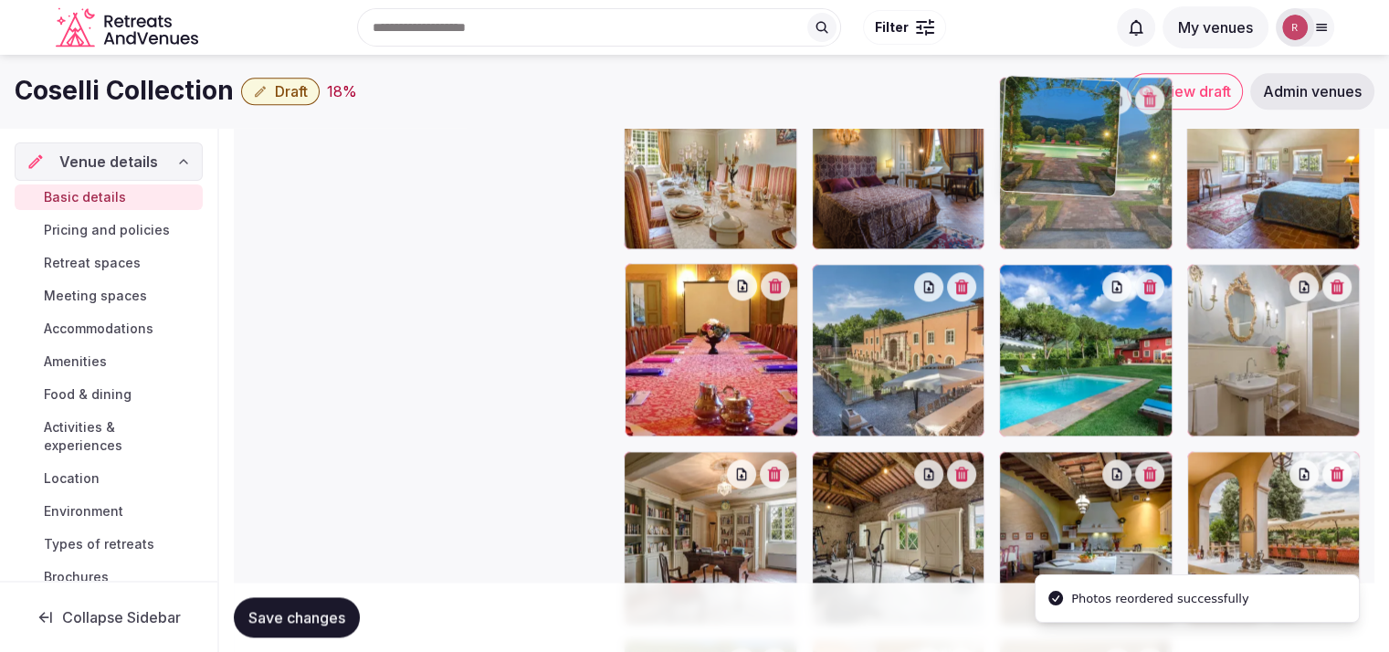
drag, startPoint x: 717, startPoint y: 354, endPoint x: 1062, endPoint y: 237, distance: 364.7
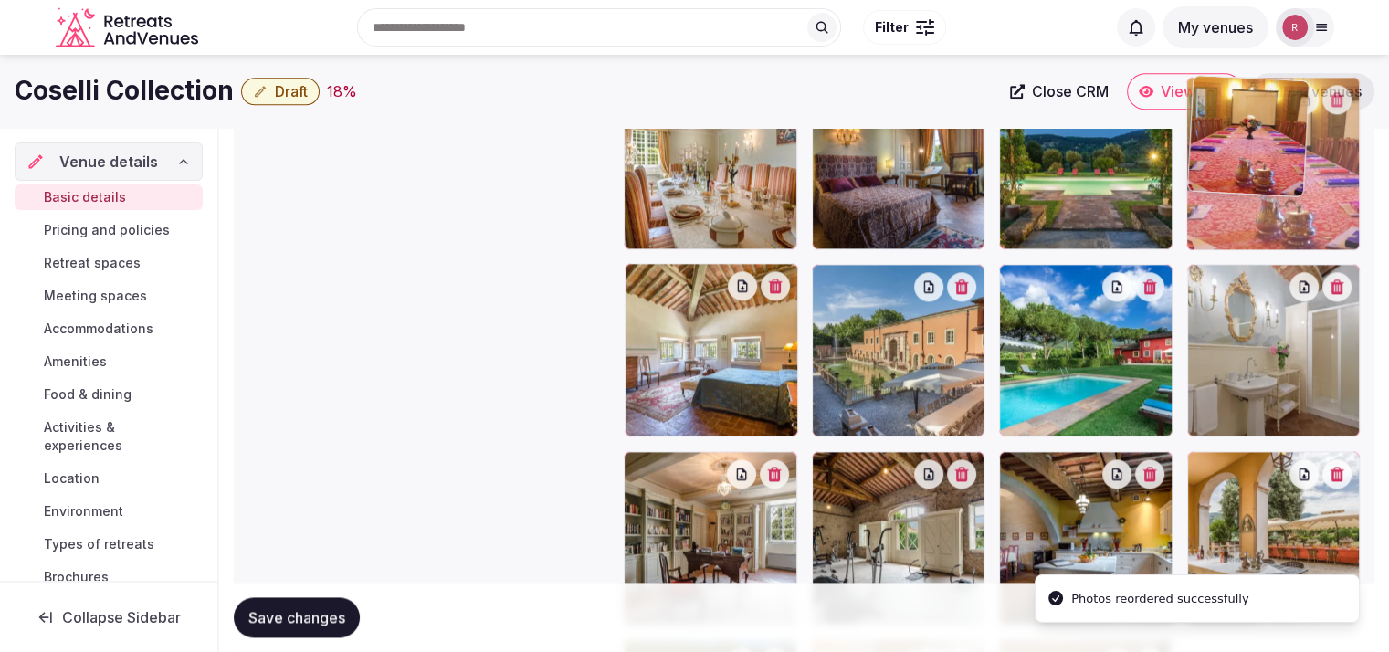
drag, startPoint x: 731, startPoint y: 366, endPoint x: 1330, endPoint y: 243, distance: 611.6
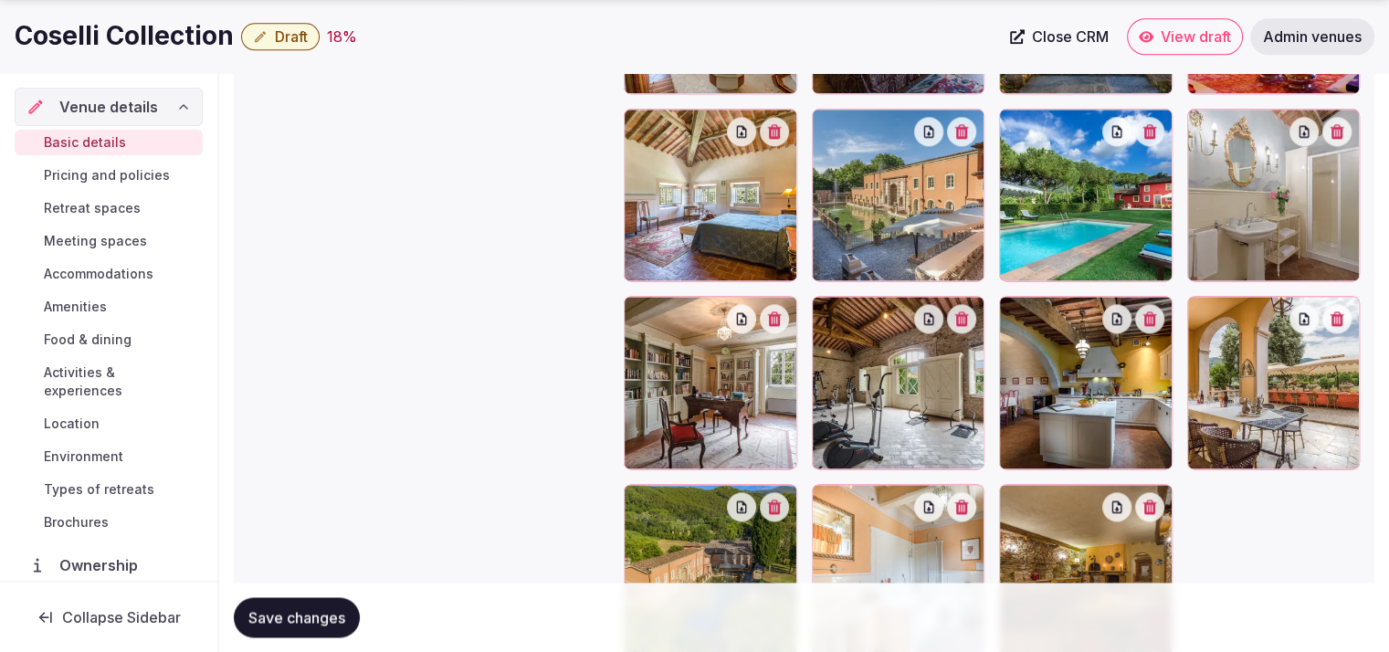
scroll to position [2531, 0]
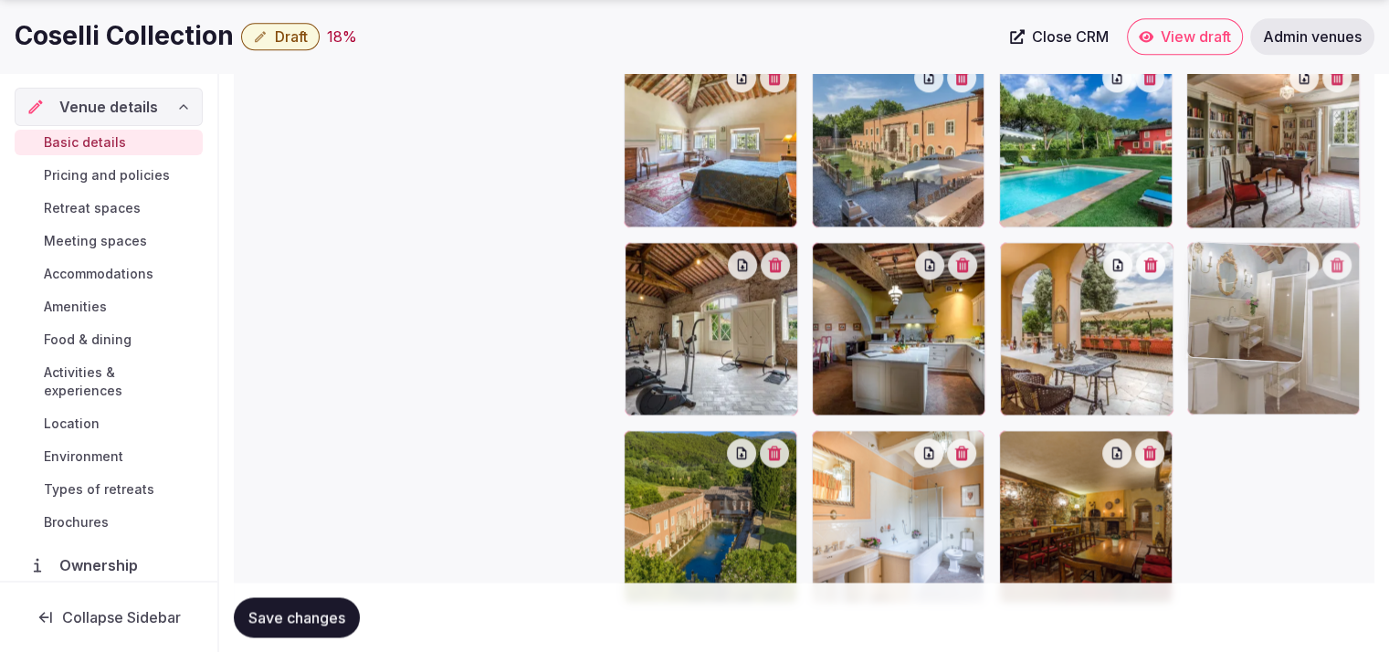
drag, startPoint x: 1244, startPoint y: 185, endPoint x: 1268, endPoint y: 331, distance: 148.2
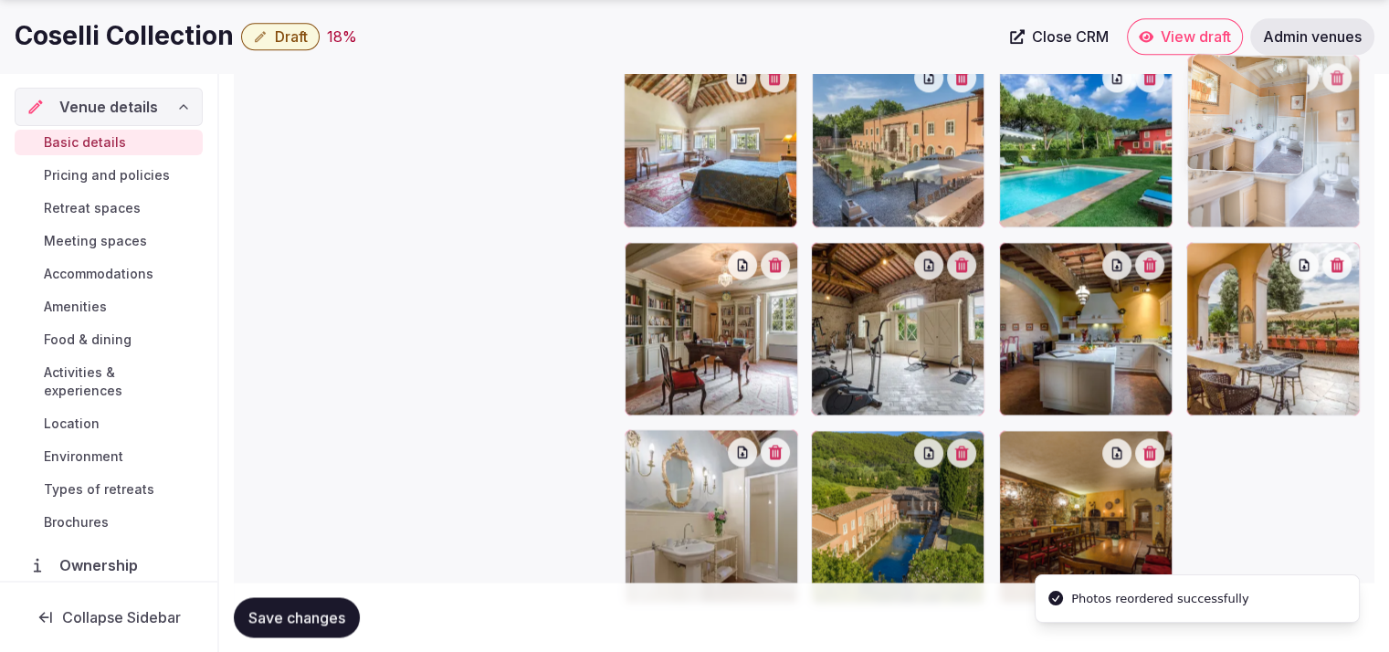
drag, startPoint x: 934, startPoint y: 492, endPoint x: 1298, endPoint y: 172, distance: 485.3
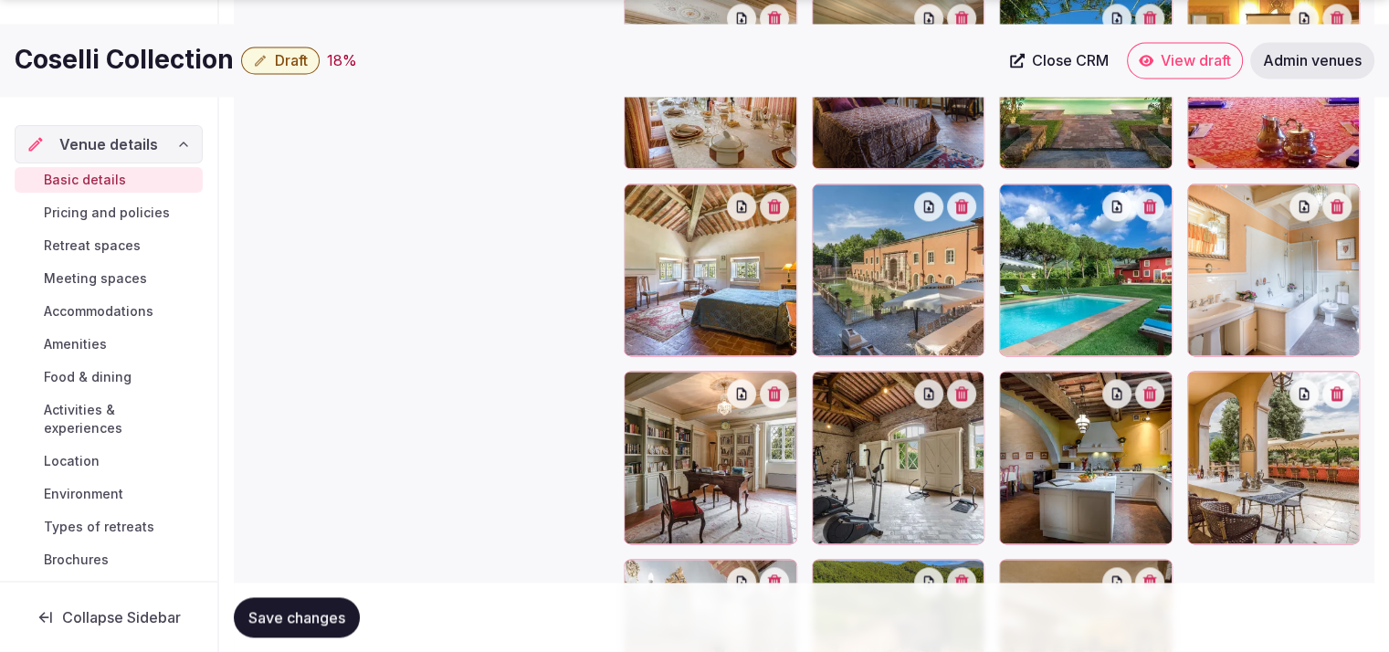
scroll to position [2480, 0]
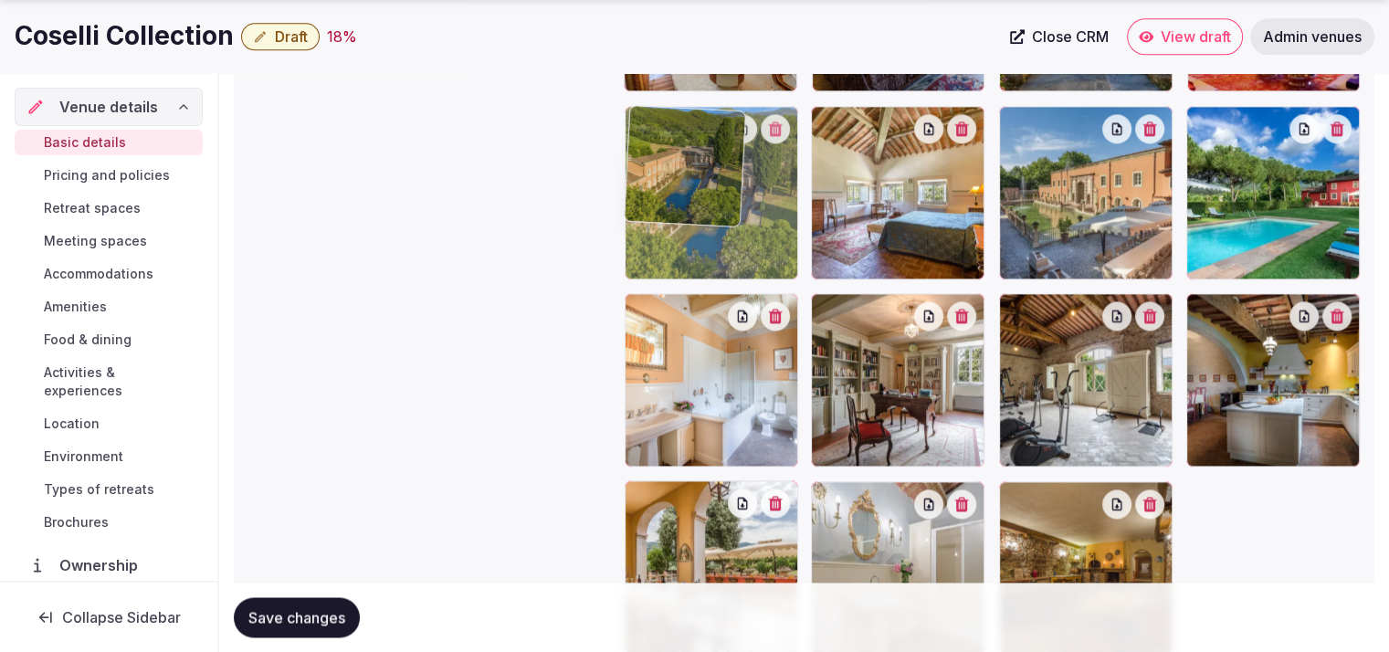
drag, startPoint x: 928, startPoint y: 557, endPoint x: 786, endPoint y: 240, distance: 347.0
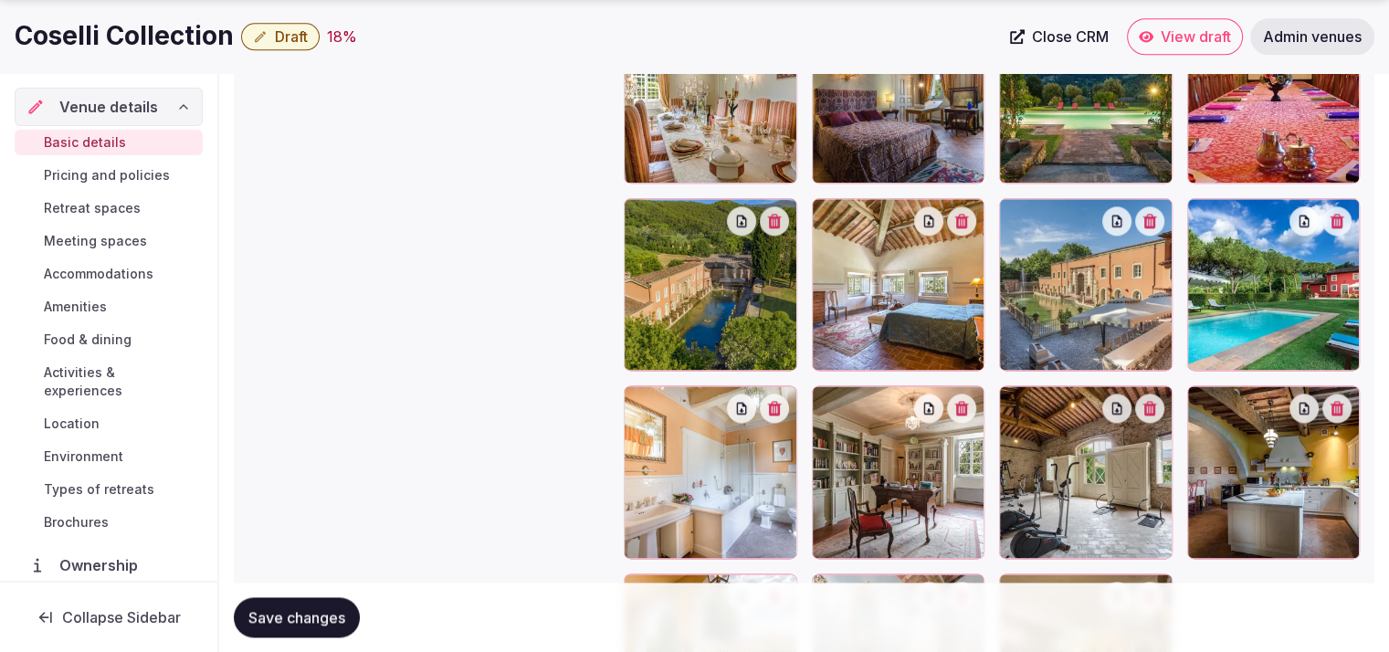
scroll to position [2400, 0]
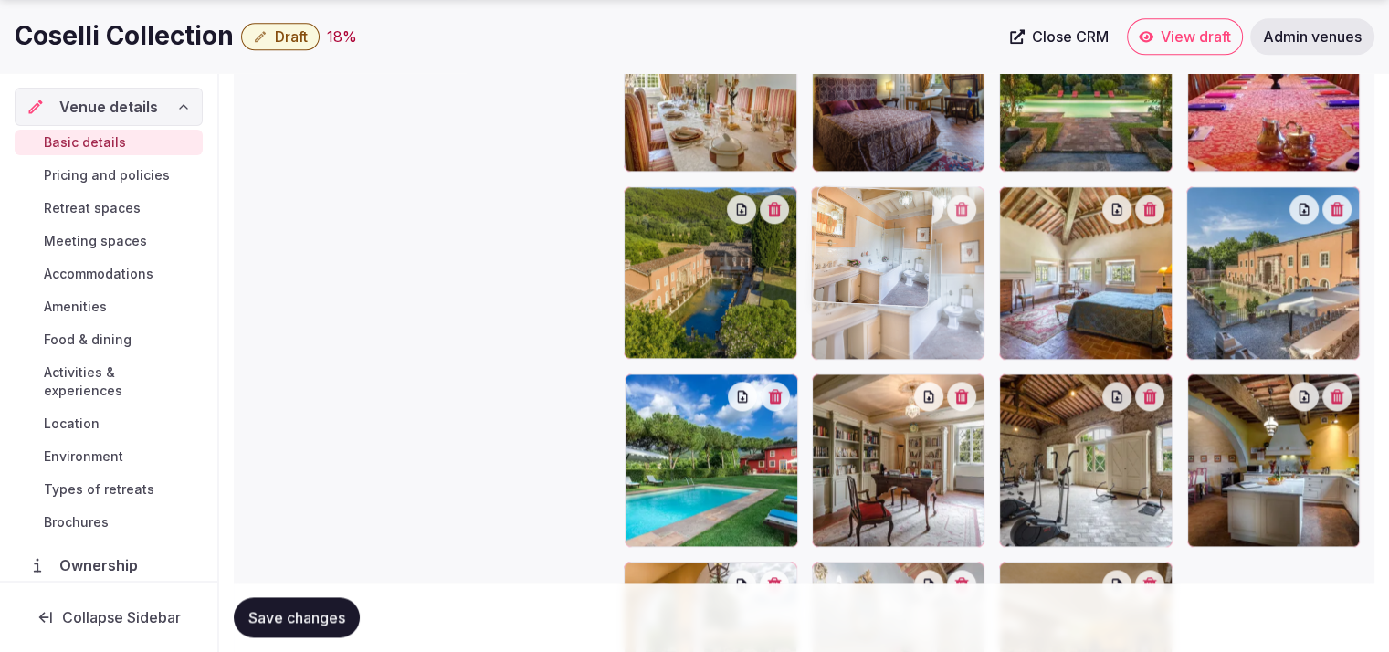
drag, startPoint x: 726, startPoint y: 485, endPoint x: 913, endPoint y: 350, distance: 230.9
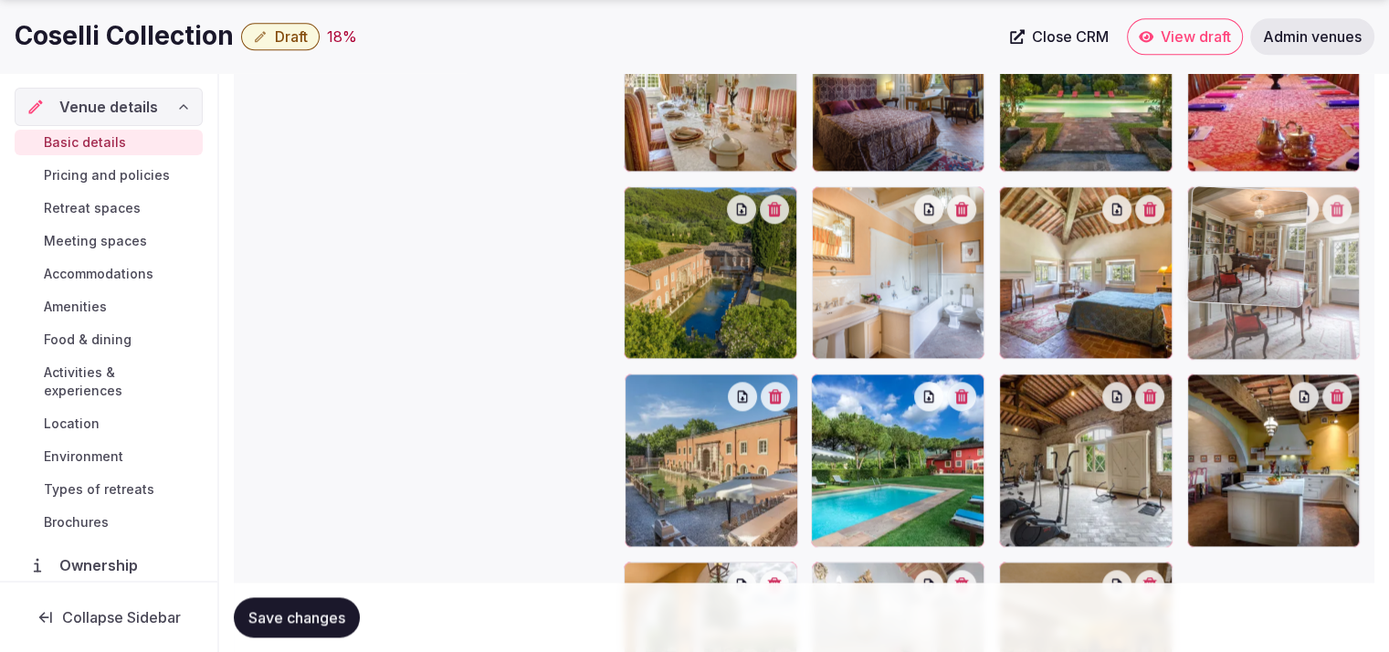
drag, startPoint x: 931, startPoint y: 479, endPoint x: 1243, endPoint y: 321, distance: 349.6
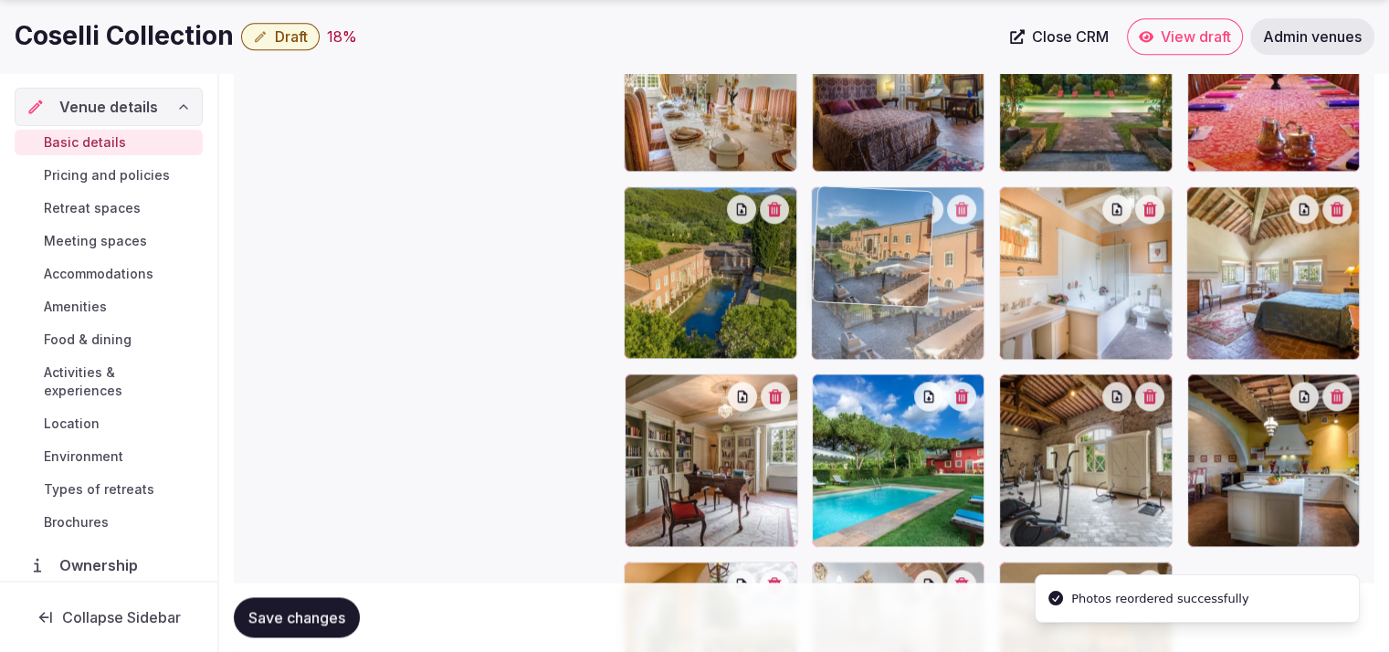
drag, startPoint x: 727, startPoint y: 482, endPoint x: 909, endPoint y: 372, distance: 213.5
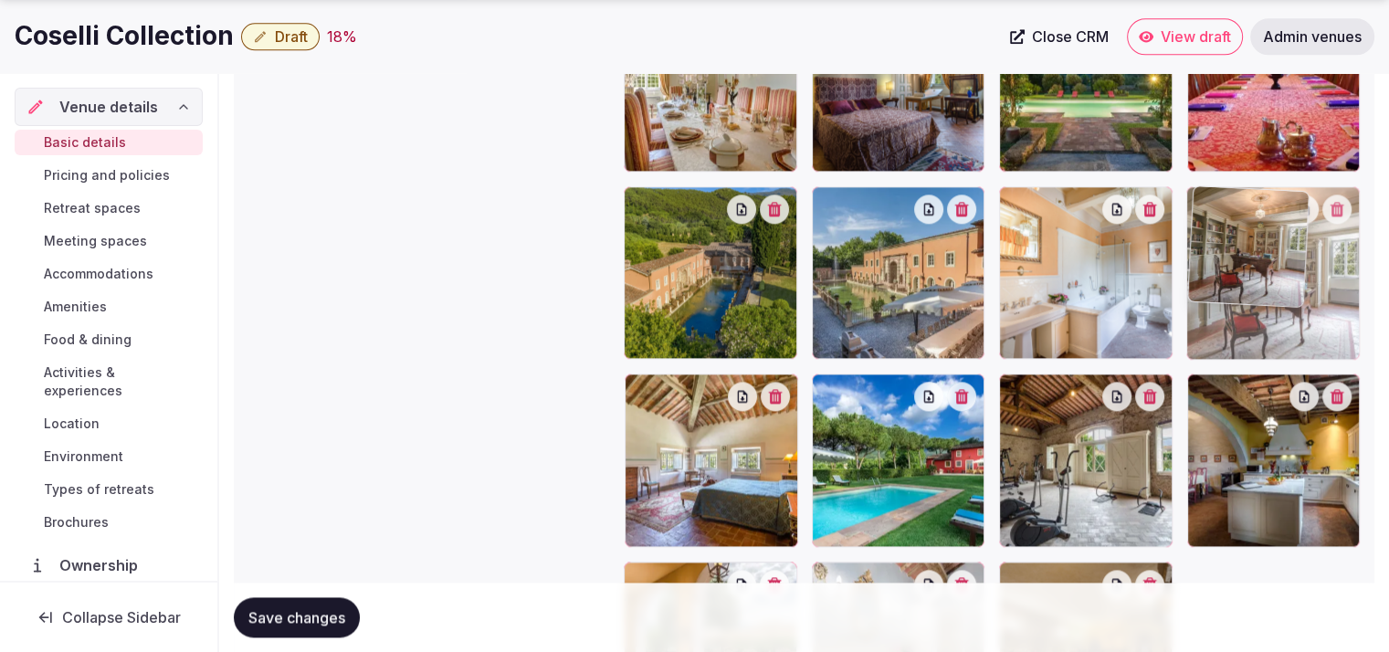
drag, startPoint x: 743, startPoint y: 481, endPoint x: 1351, endPoint y: 361, distance: 619.1
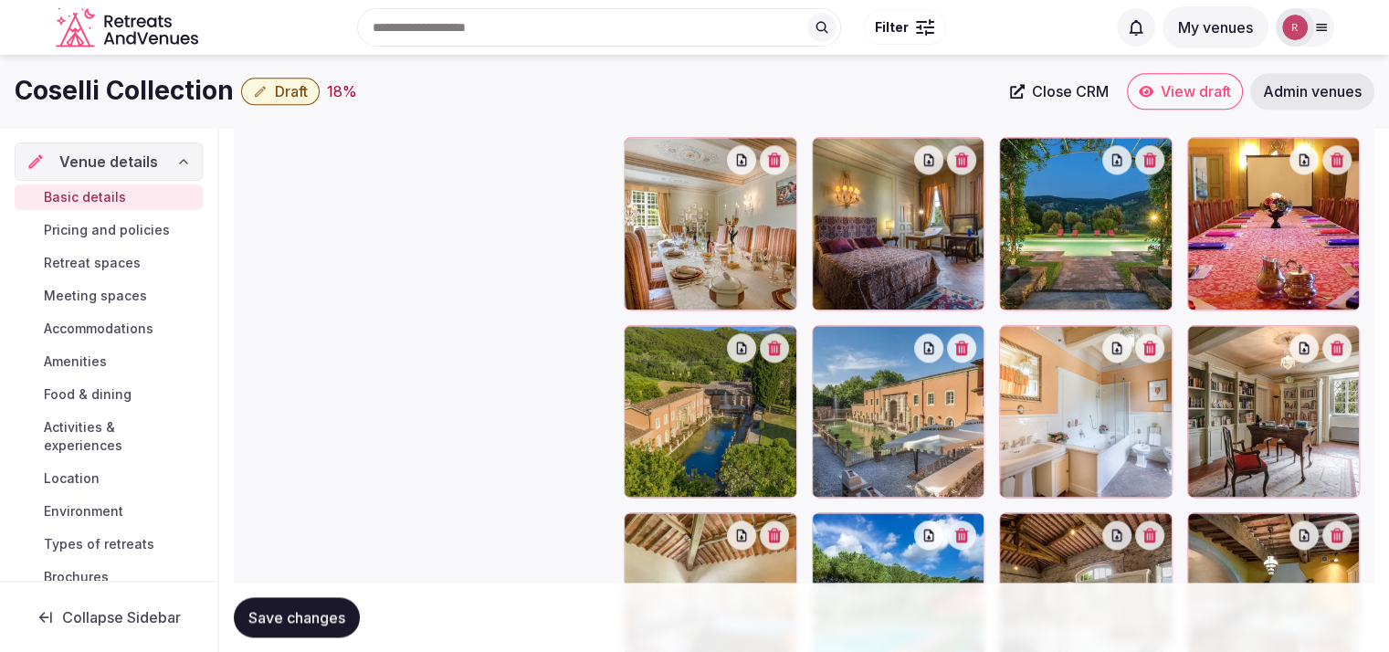
scroll to position [2150, 0]
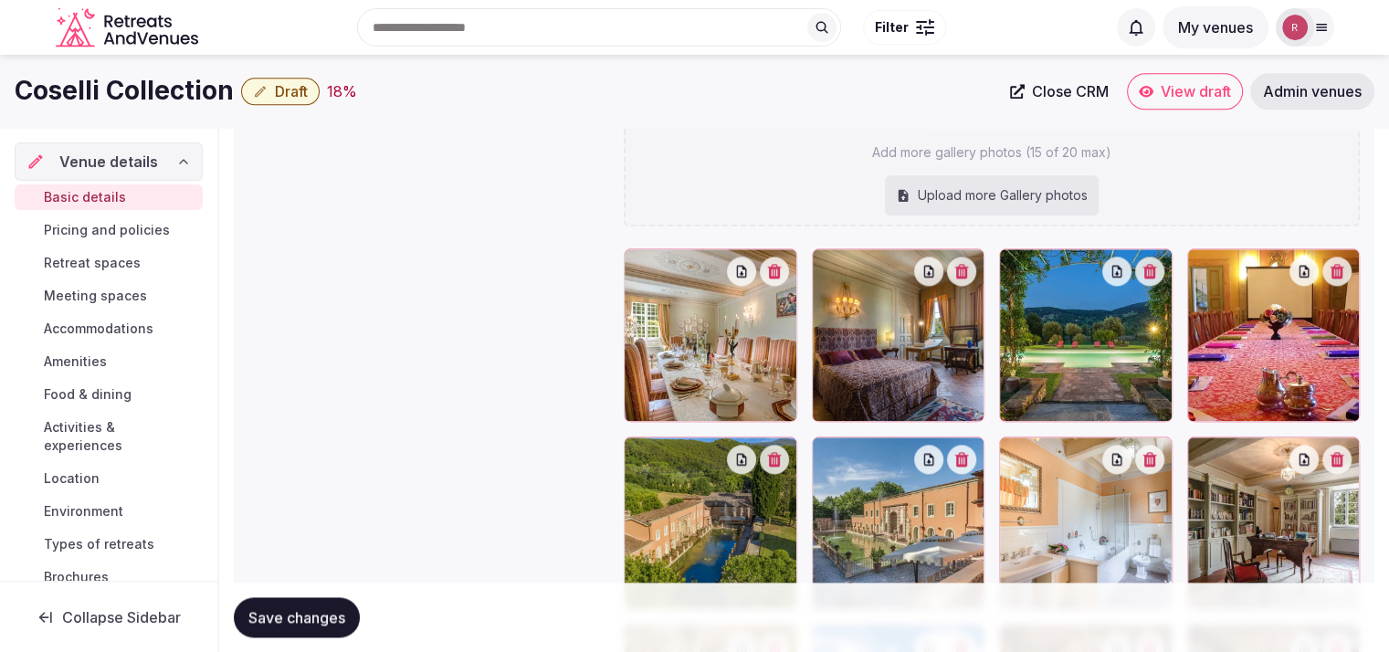
click at [330, 608] on span "Save changes" at bounding box center [296, 617] width 97 height 18
drag, startPoint x: 1169, startPoint y: 99, endPoint x: 502, endPoint y: 325, distance: 704.0
click at [502, 325] on div "Gallery photos We recommend at least five gallery photos RV-Coselli Collection-…" at bounding box center [803, 409] width 1111 height 1166
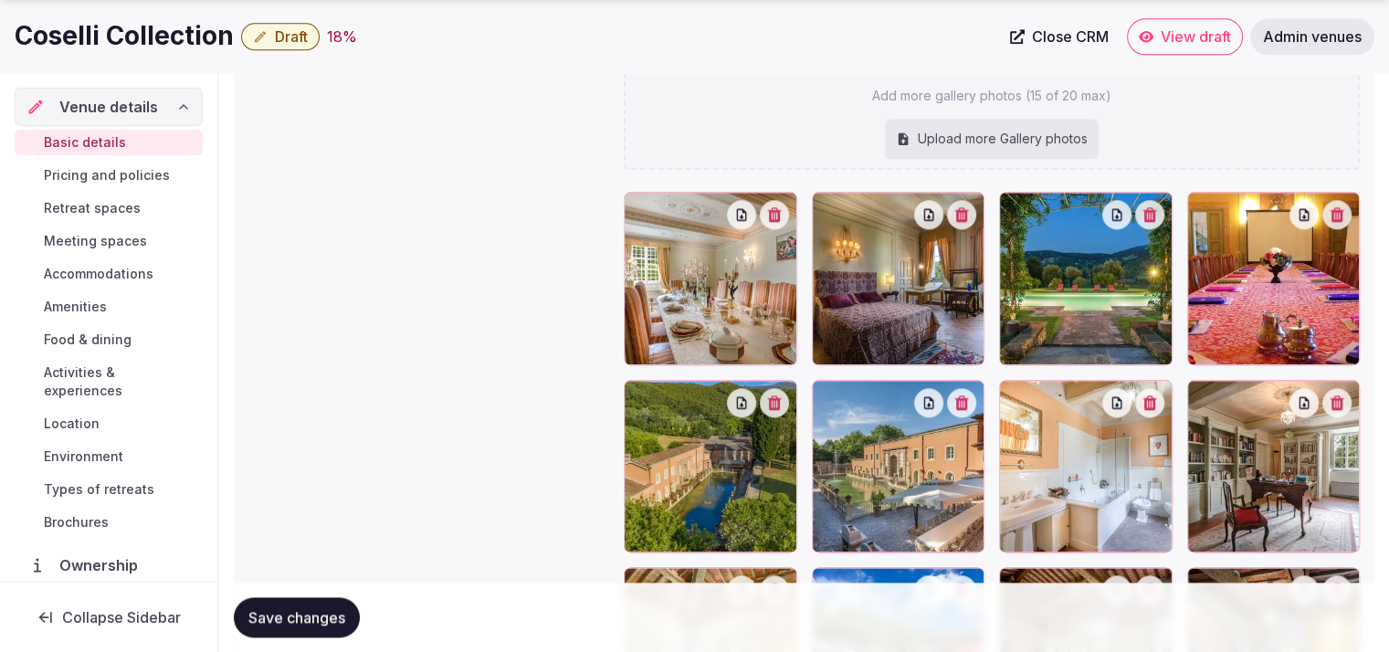
scroll to position [2303, 0]
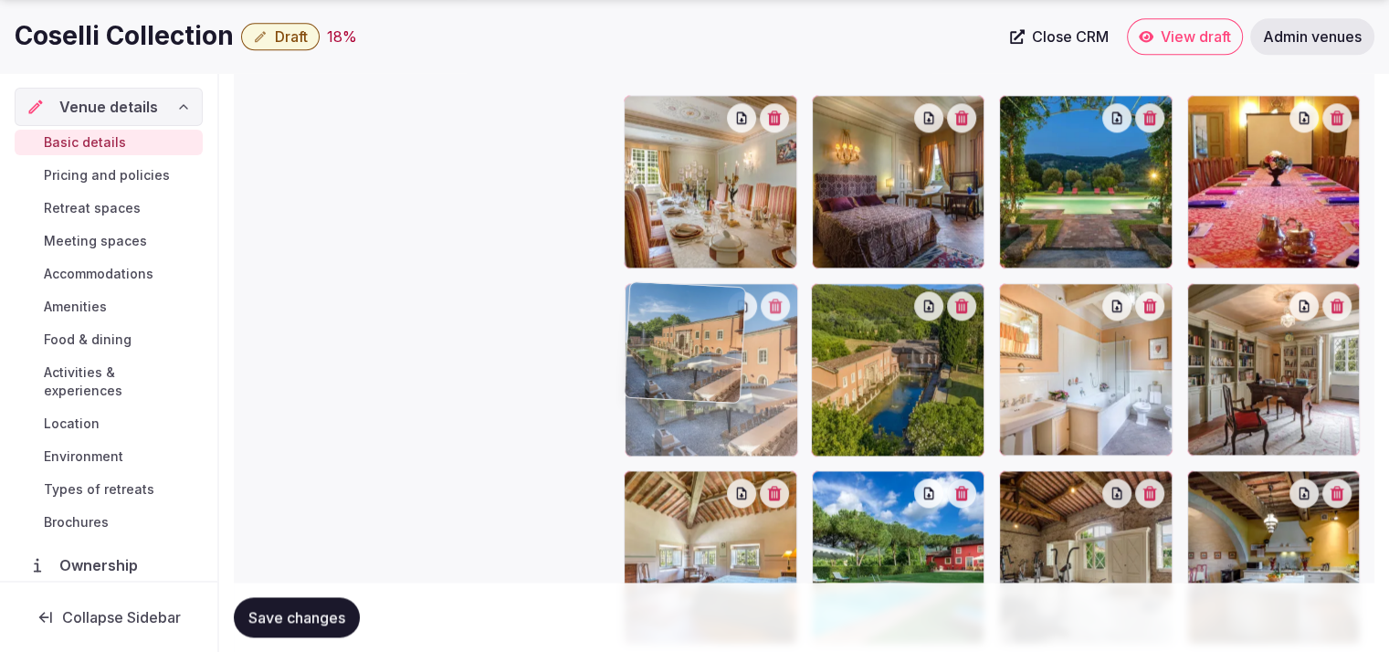
drag, startPoint x: 868, startPoint y: 418, endPoint x: 763, endPoint y: 420, distance: 105.0
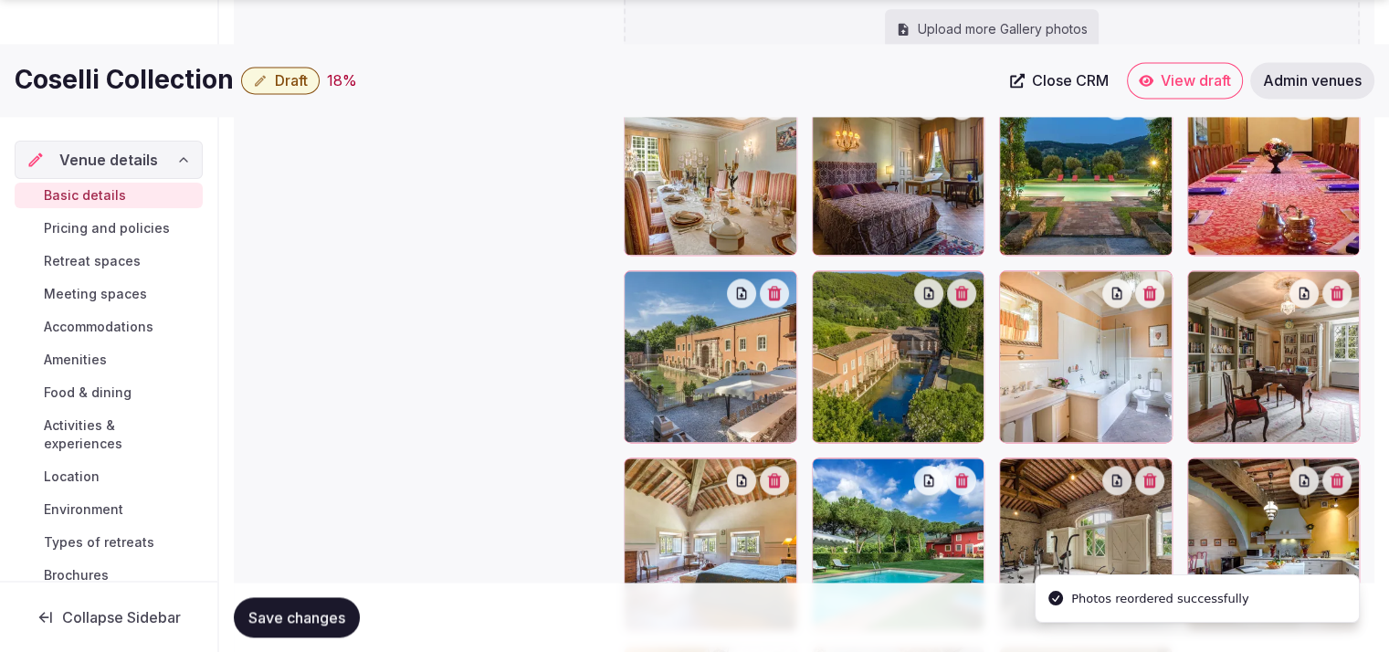
scroll to position [2342, 0]
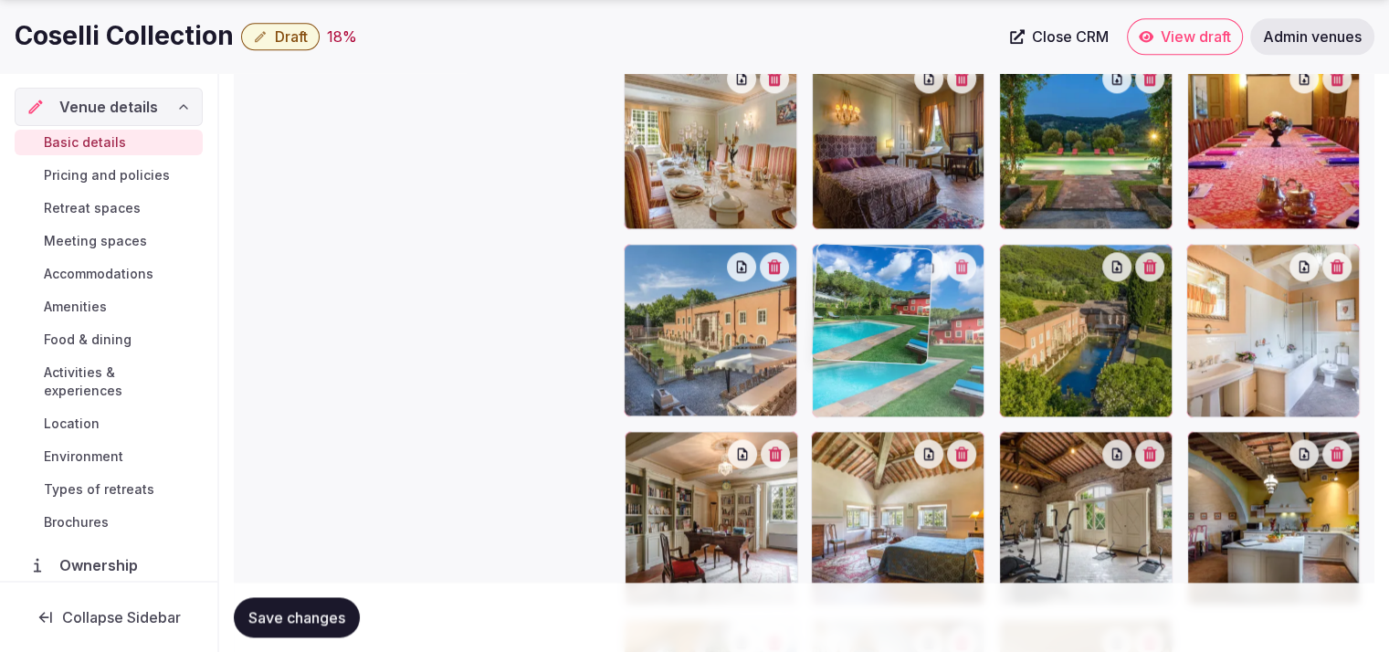
drag, startPoint x: 916, startPoint y: 510, endPoint x: 917, endPoint y: 395, distance: 115.1
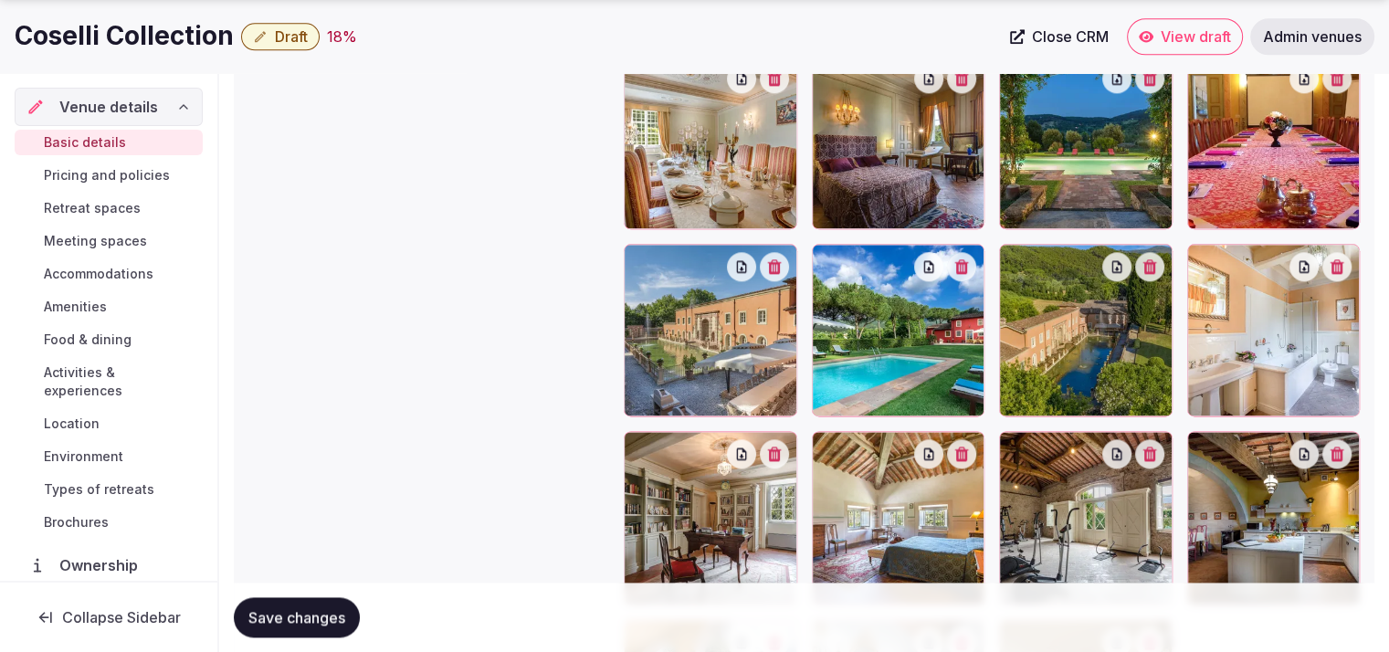
click at [271, 613] on span "Save changes" at bounding box center [296, 617] width 97 height 18
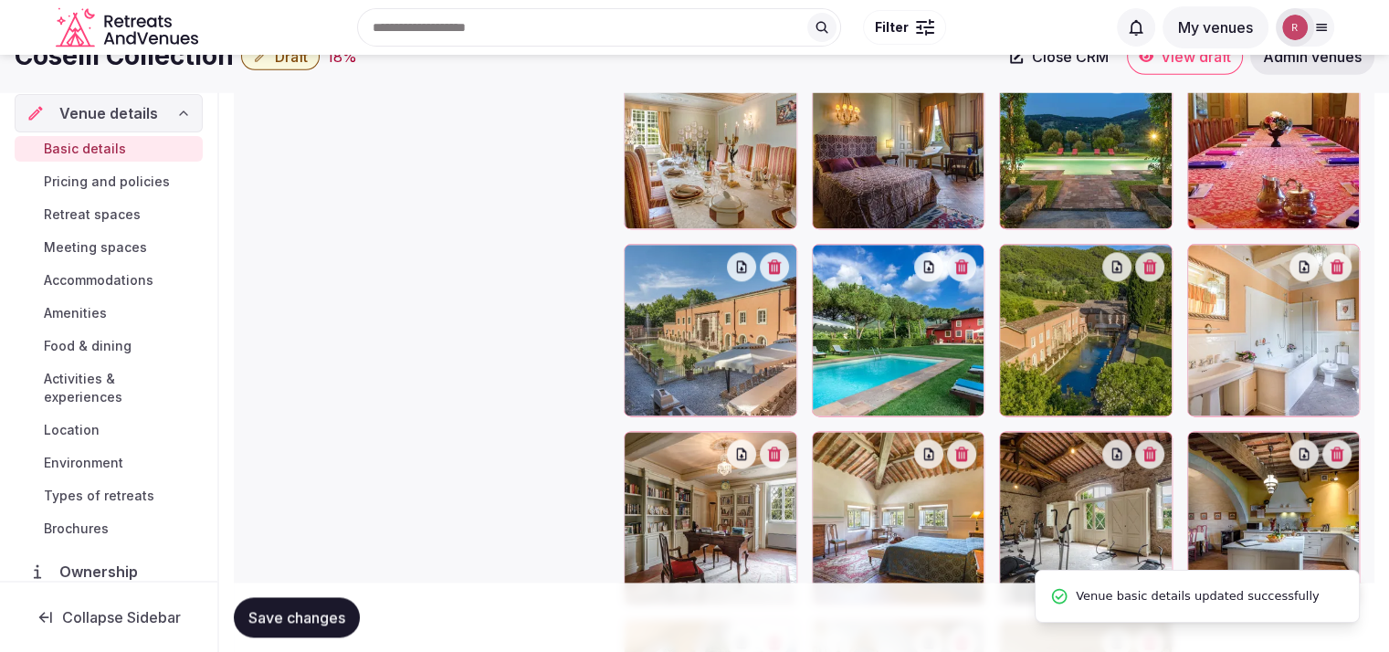
scroll to position [1202, 0]
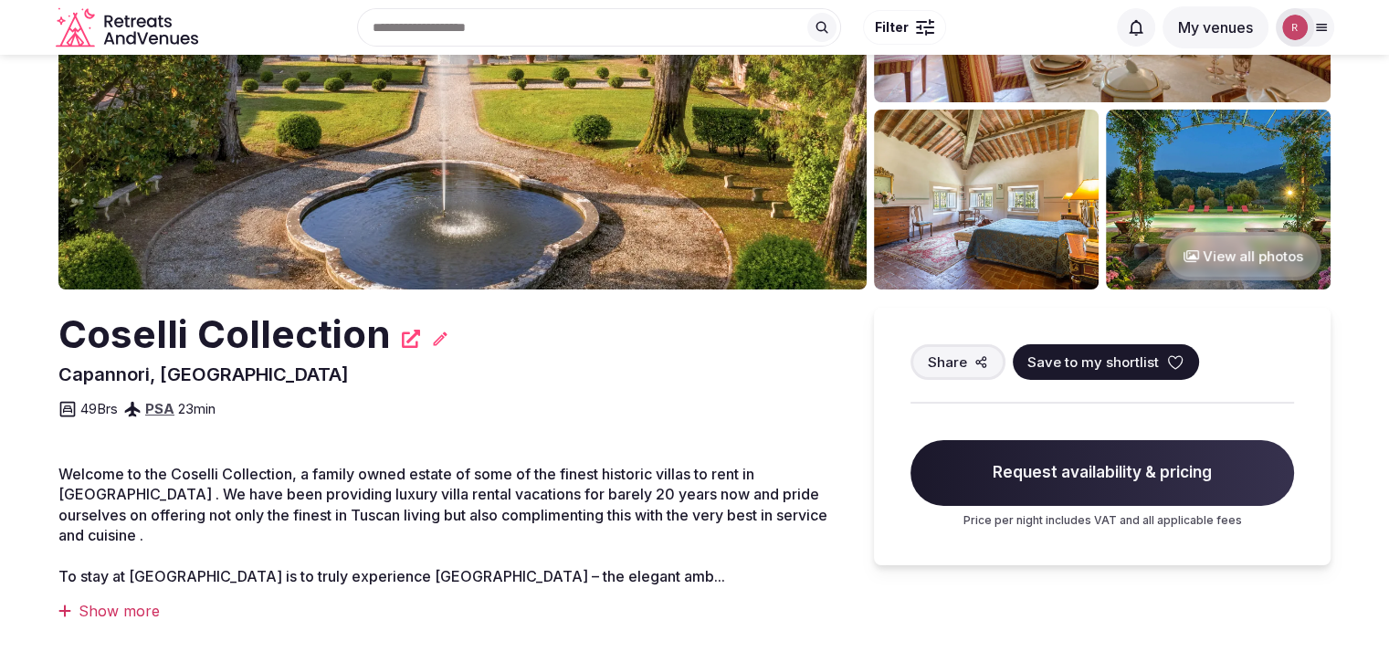
scroll to position [175, 0]
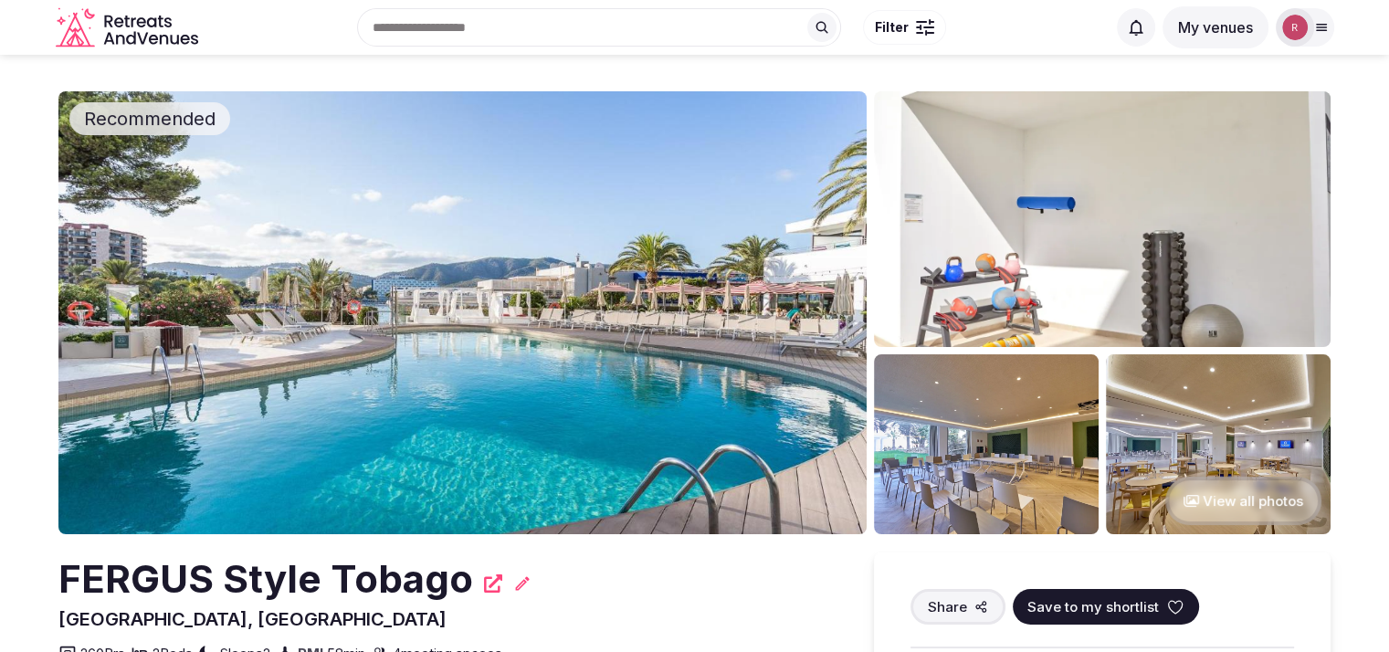
scroll to position [296, 0]
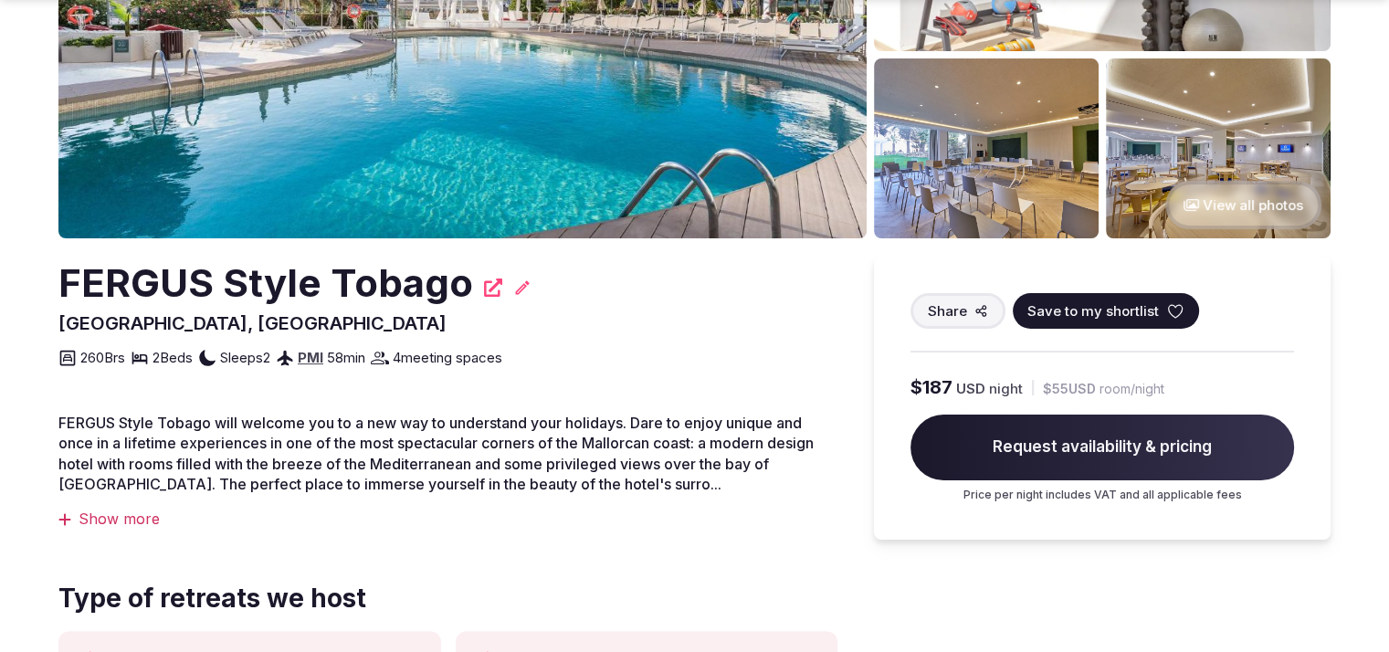
click at [1285, 191] on button "View all photos" at bounding box center [1243, 205] width 156 height 48
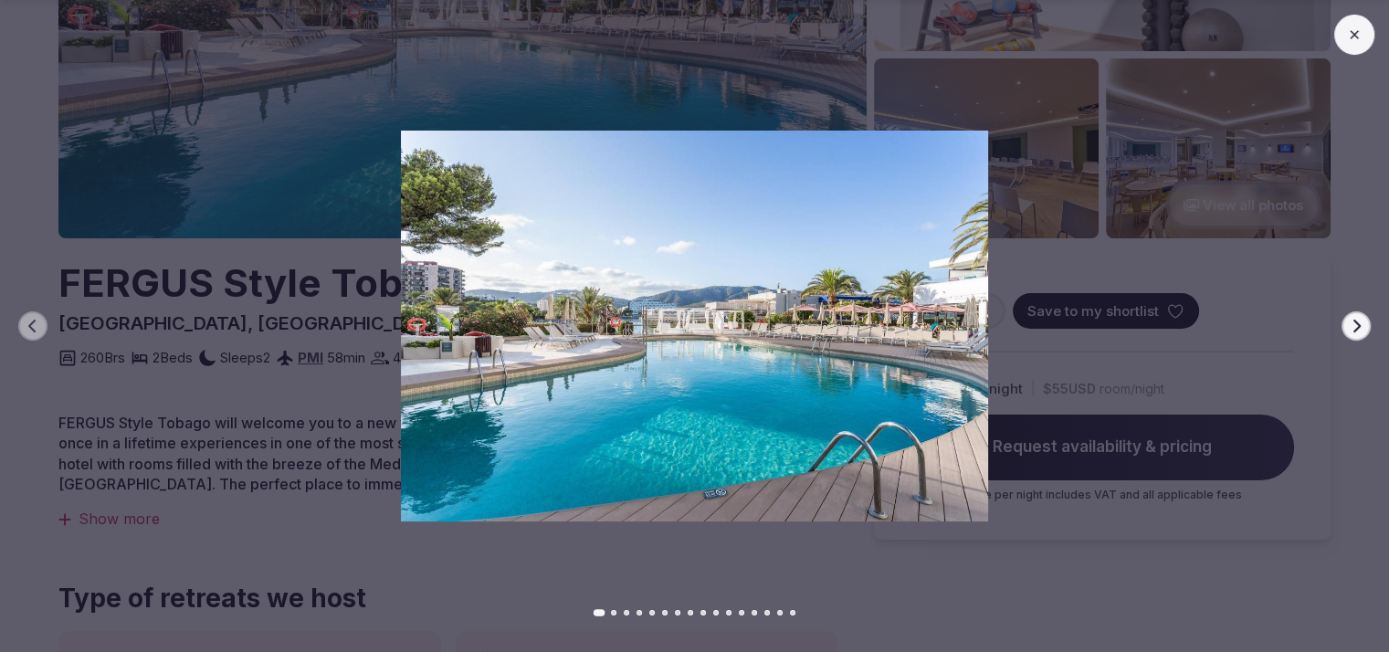
click at [1350, 326] on icon "button" at bounding box center [1356, 326] width 15 height 15
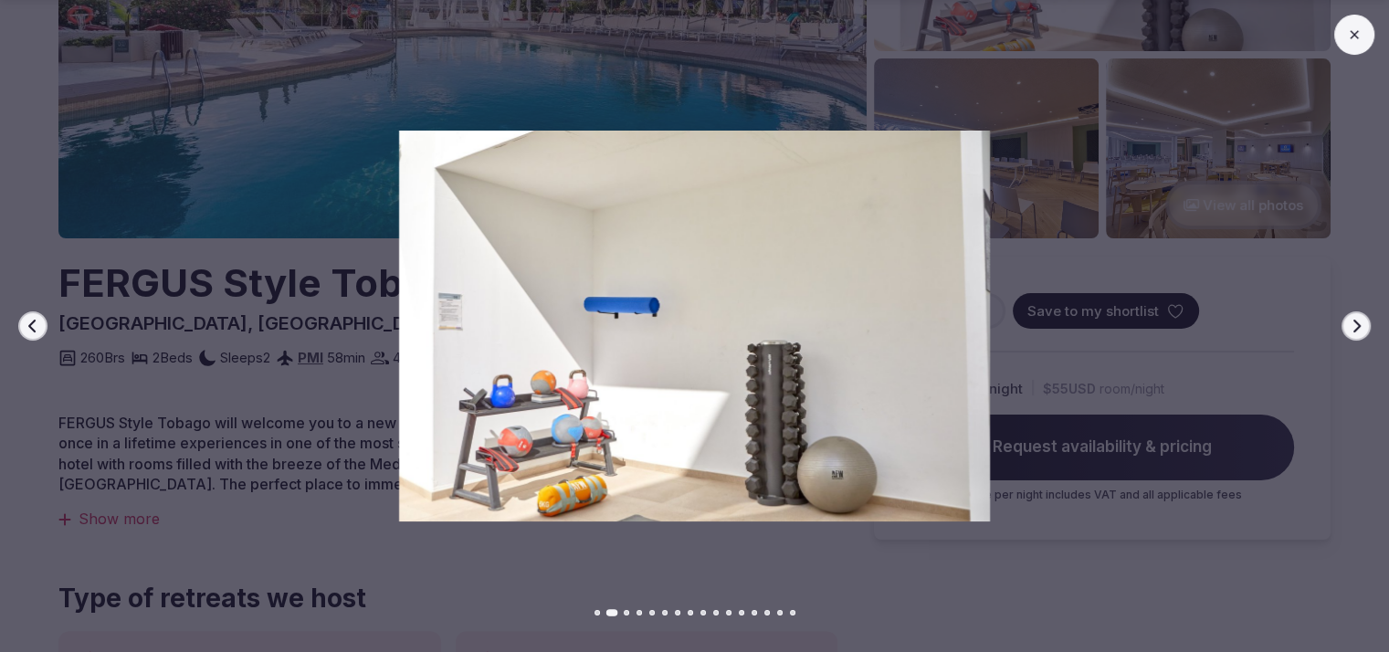
click at [1350, 326] on icon "button" at bounding box center [1356, 326] width 15 height 15
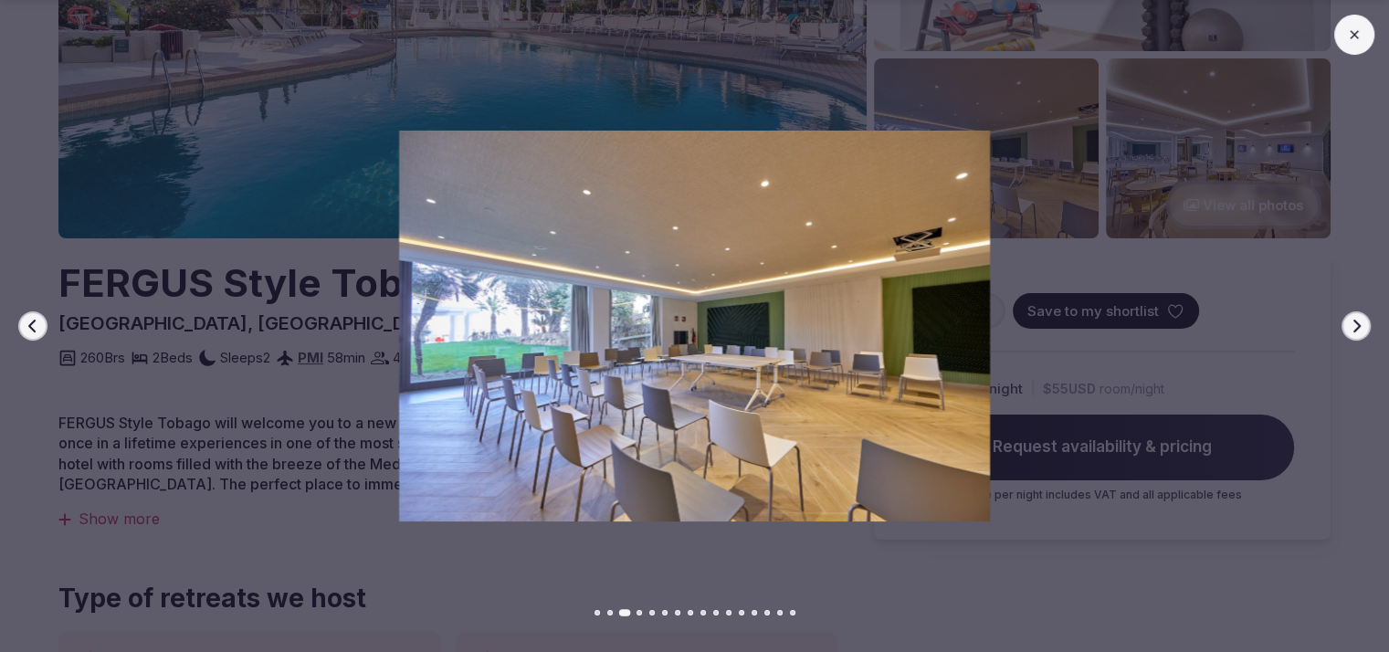
click at [1350, 326] on icon "button" at bounding box center [1356, 326] width 15 height 15
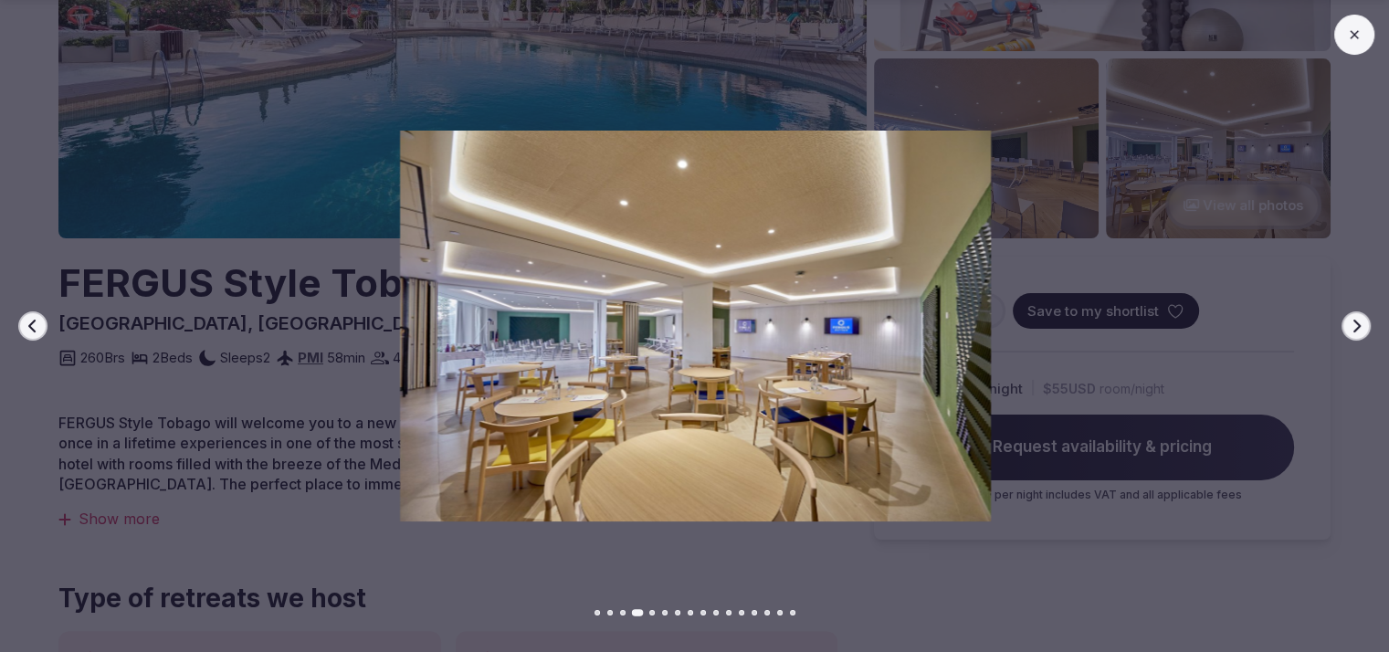
click at [1350, 326] on icon "button" at bounding box center [1356, 326] width 15 height 15
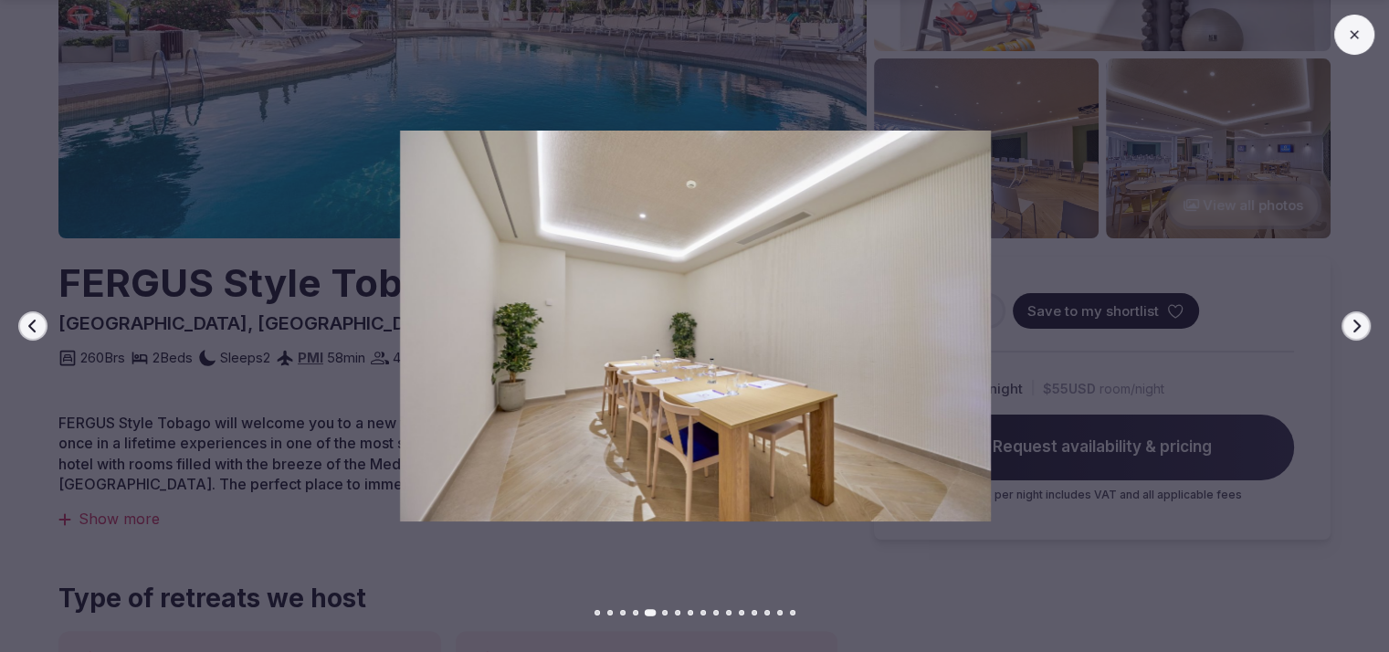
click at [1350, 326] on icon "button" at bounding box center [1356, 326] width 15 height 15
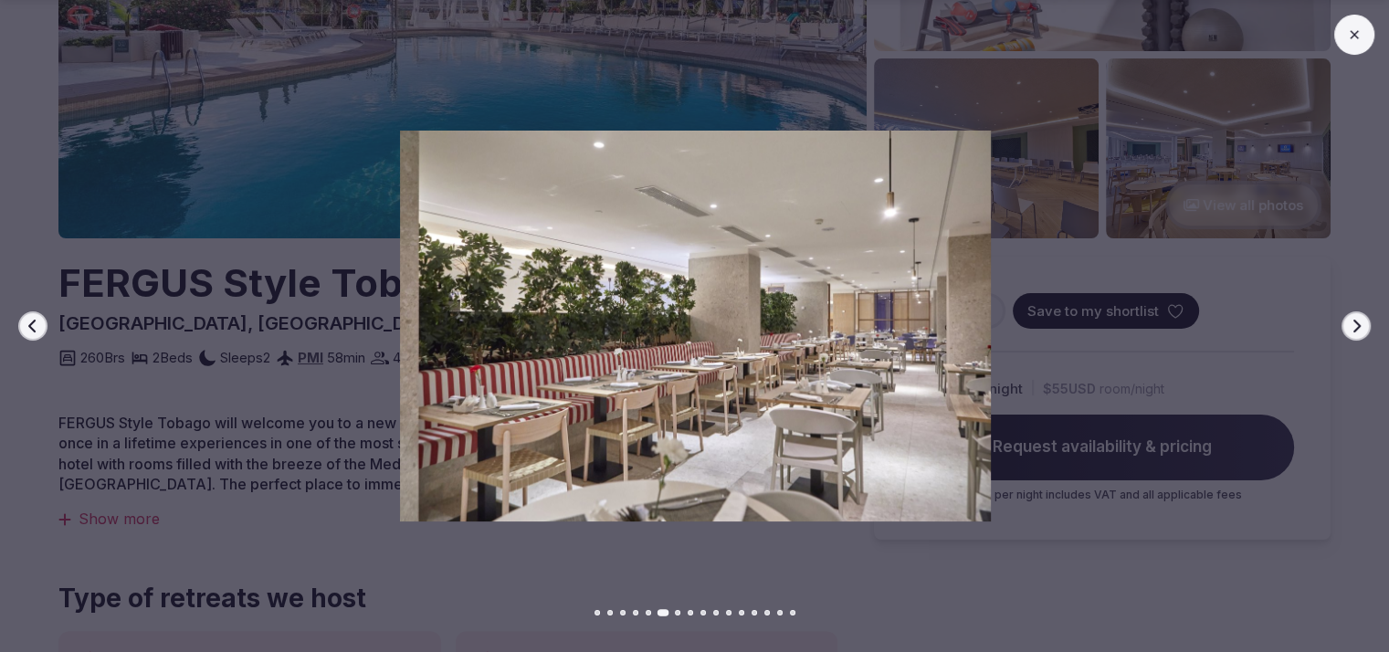
click at [1350, 326] on icon "button" at bounding box center [1356, 326] width 15 height 15
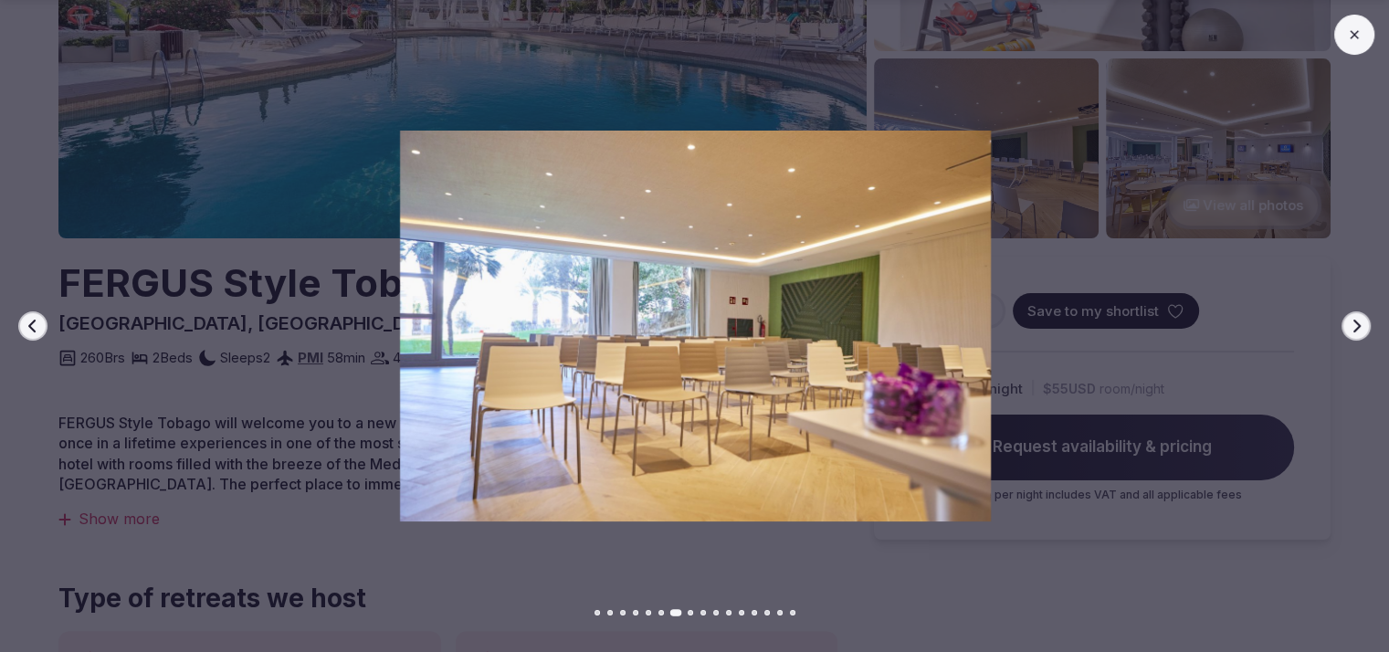
click at [1350, 326] on icon "button" at bounding box center [1356, 326] width 15 height 15
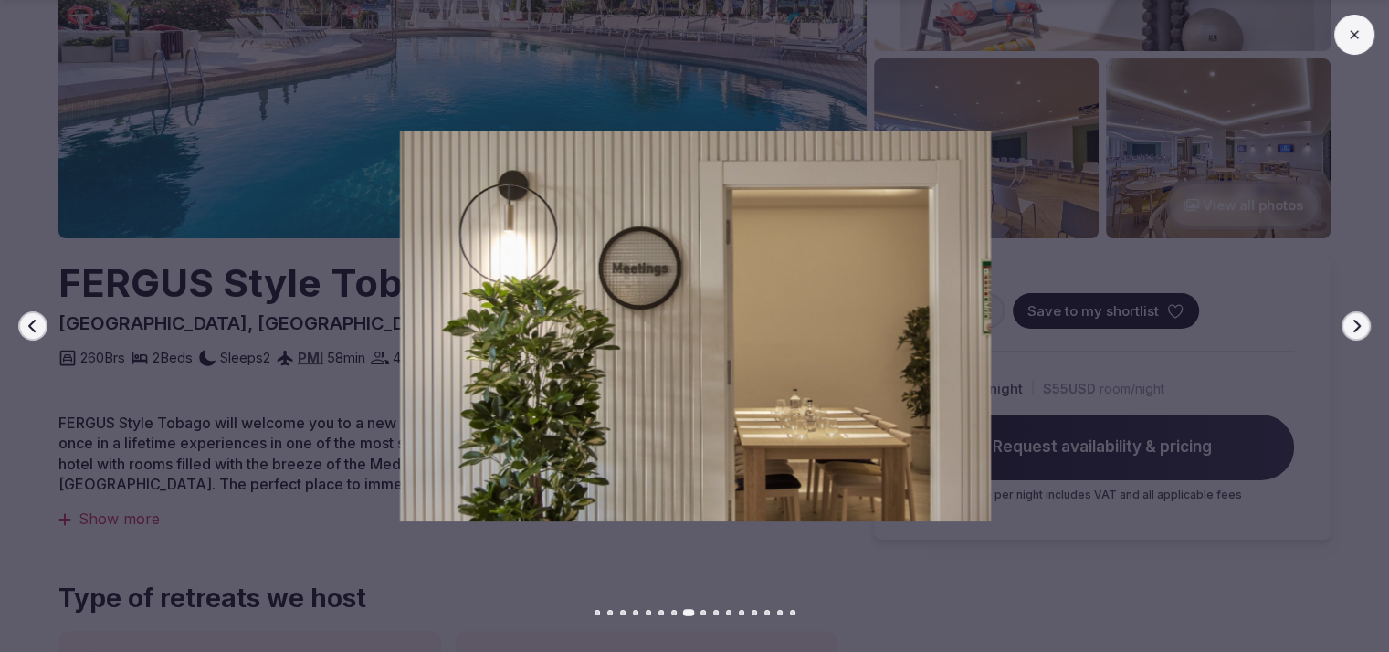
click at [1381, 435] on div at bounding box center [687, 326] width 1403 height 391
click at [1347, 37] on icon at bounding box center [1354, 34] width 15 height 15
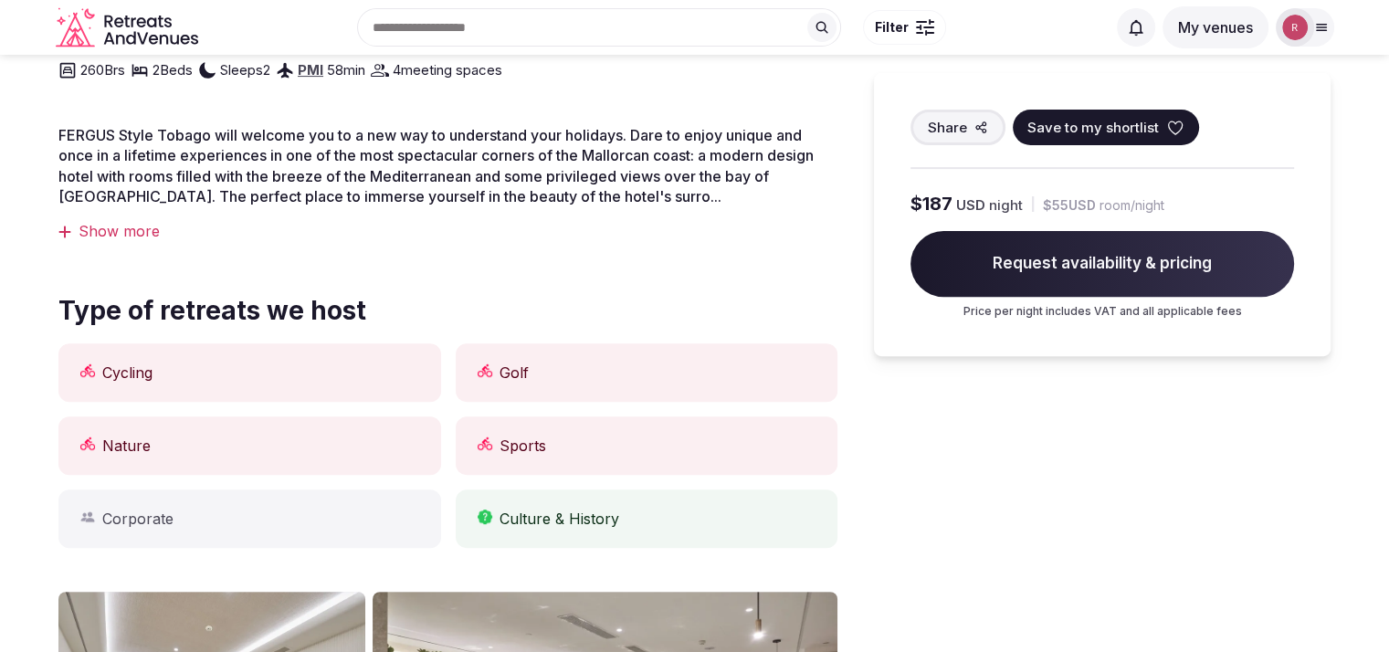
scroll to position [0, 0]
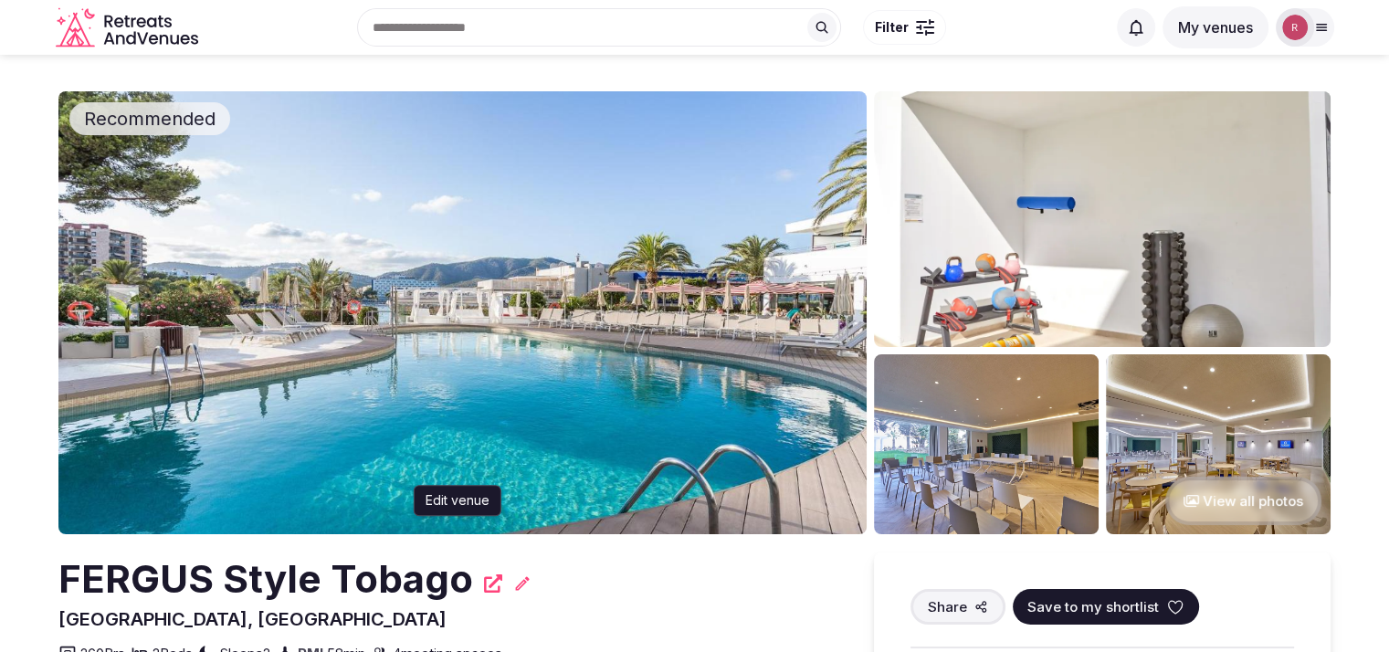
click at [517, 587] on icon at bounding box center [522, 583] width 18 height 18
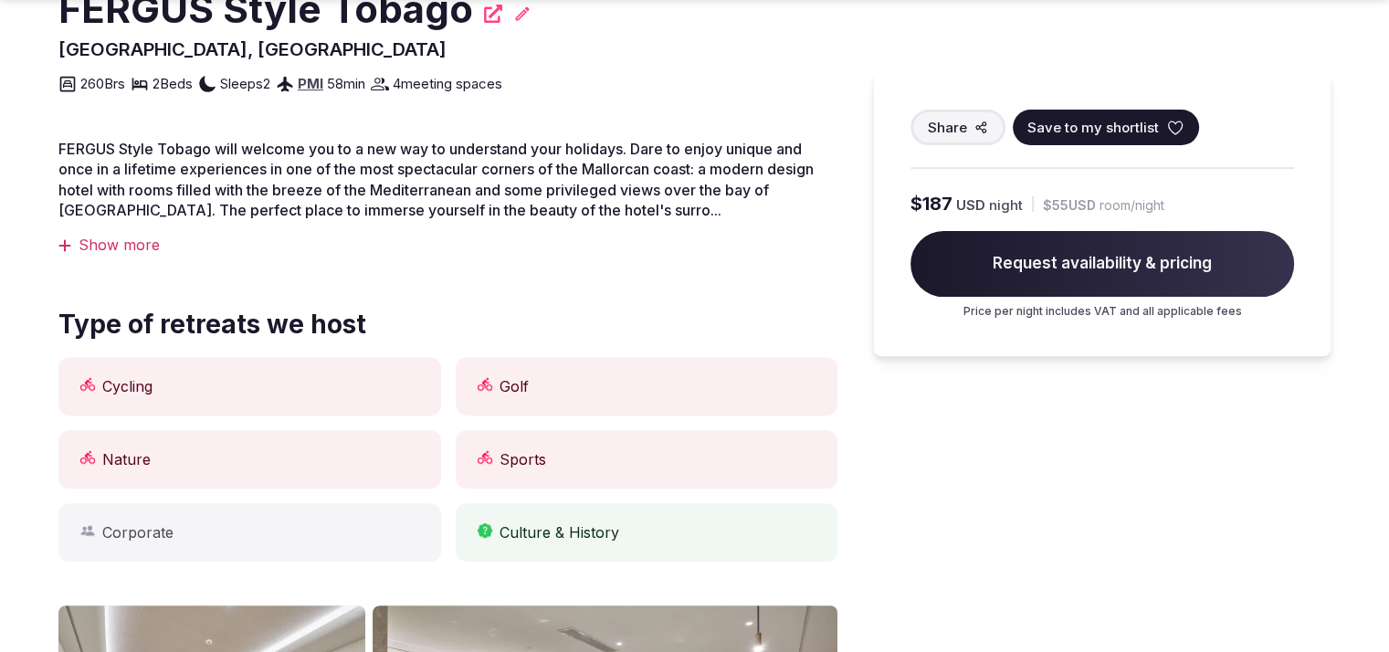
scroll to position [1140, 0]
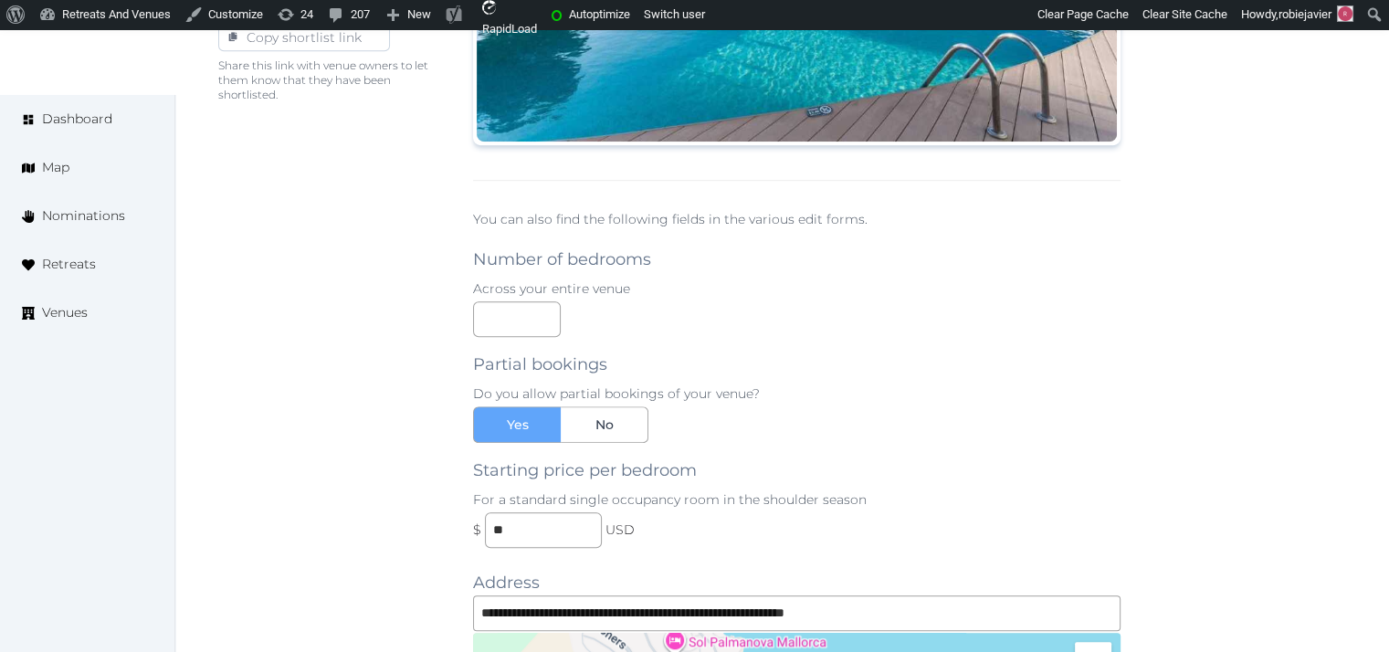
scroll to position [1710, 0]
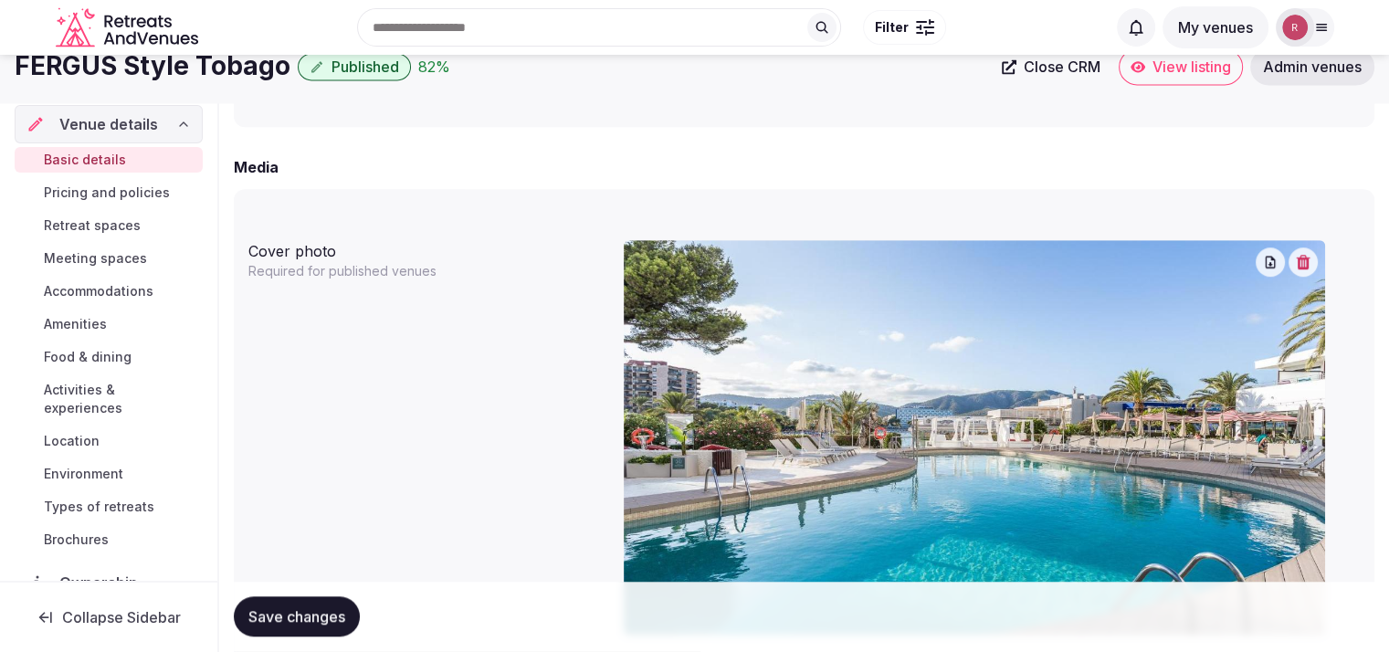
scroll to position [1282, 0]
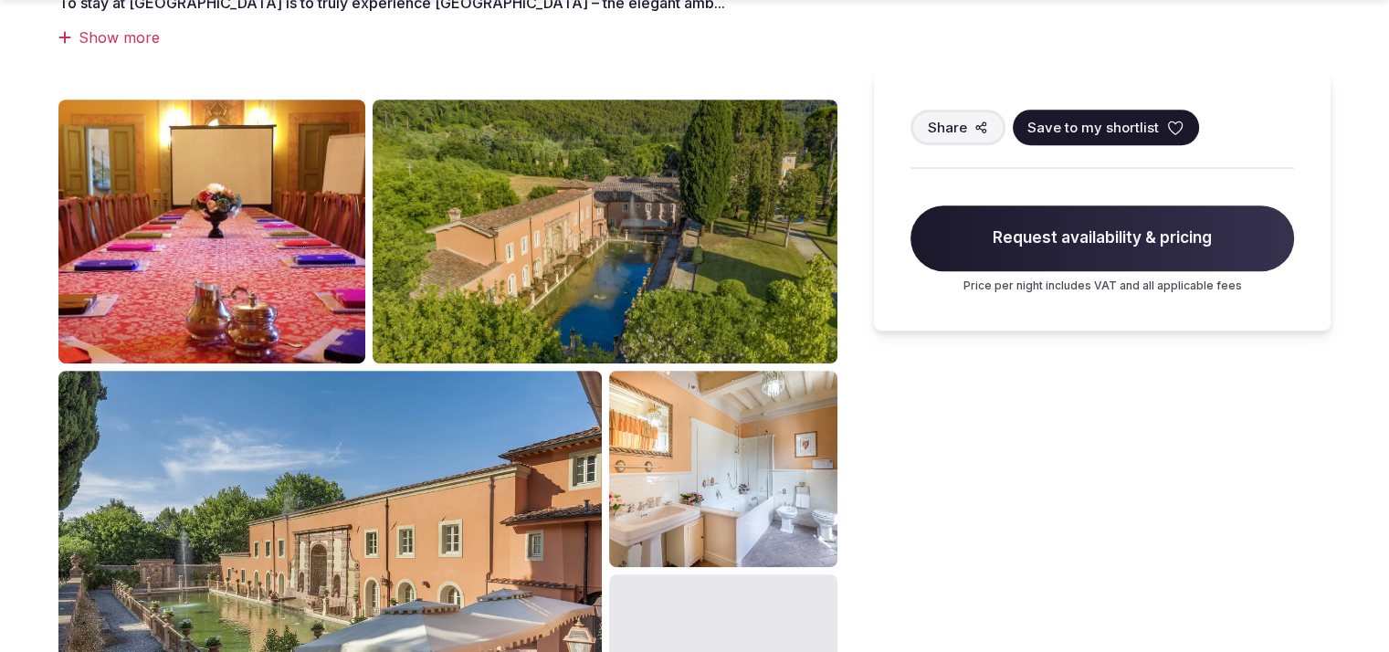
scroll to position [939, 0]
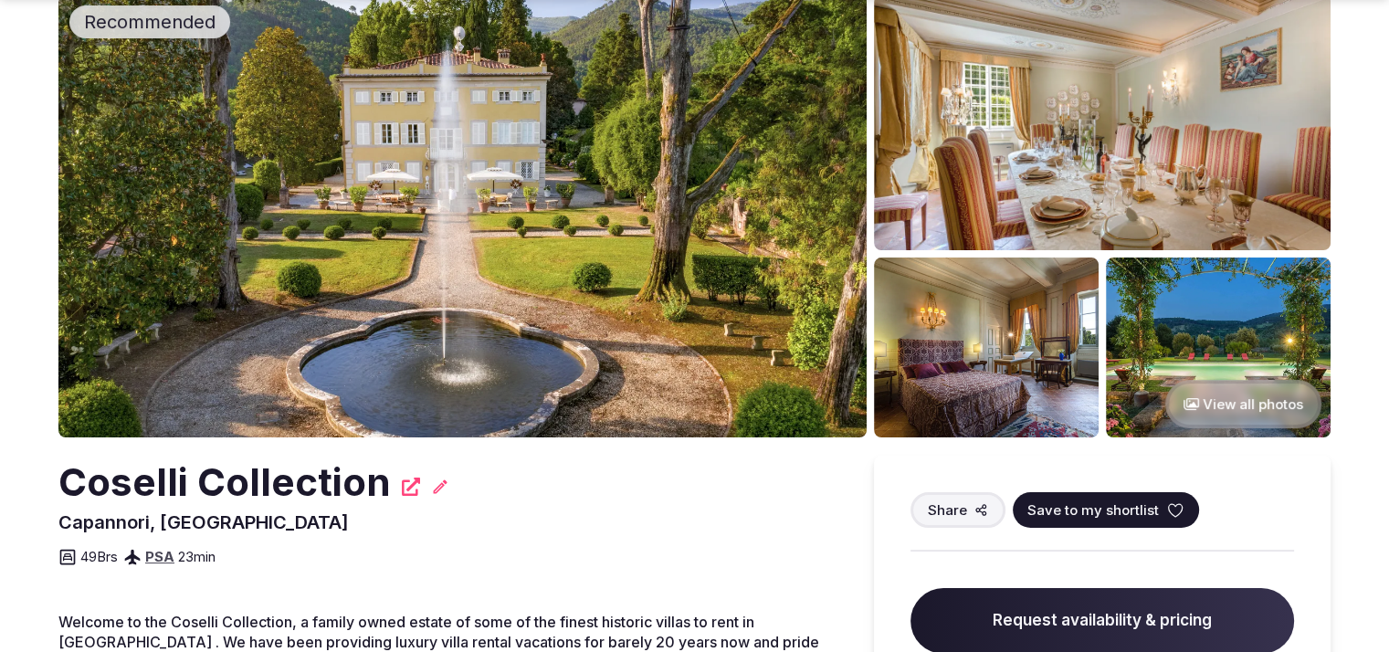
scroll to position [300, 0]
